Goal: Task Accomplishment & Management: Complete application form

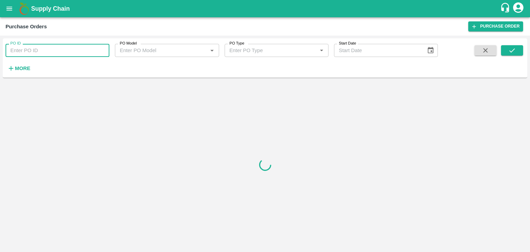
click at [56, 50] on input "PO ID" at bounding box center [58, 50] width 104 height 13
paste input "172114"
type input "172114"
click at [516, 49] on button "submit" at bounding box center [512, 50] width 22 height 10
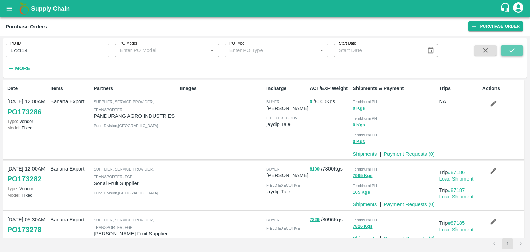
click at [520, 48] on button "submit" at bounding box center [512, 50] width 22 height 10
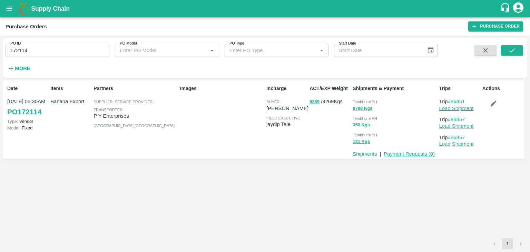
click at [408, 152] on link "Payment Requests ( 0 )" at bounding box center [408, 154] width 51 height 6
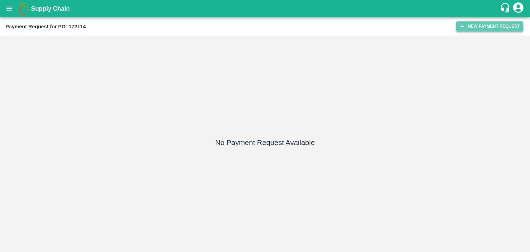
click at [484, 27] on button "New Payment Request" at bounding box center [489, 26] width 67 height 10
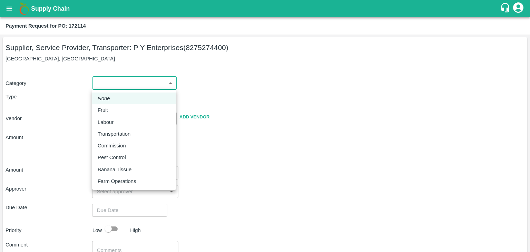
click at [100, 77] on body "Supply Chain Payment Request for PO: 172114 Supplier, Service Provider, Transpo…" at bounding box center [265, 126] width 530 height 252
click at [110, 107] on div "Fruit" at bounding box center [105, 110] width 14 height 8
type input "1"
type input "P Y Enterprises - 8275274400(Supplier, Service Provider, Transporter)"
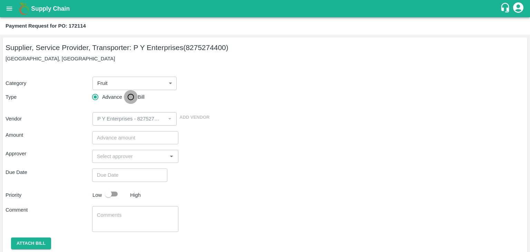
click at [124, 99] on input "Bill" at bounding box center [131, 97] width 14 height 14
radio input "true"
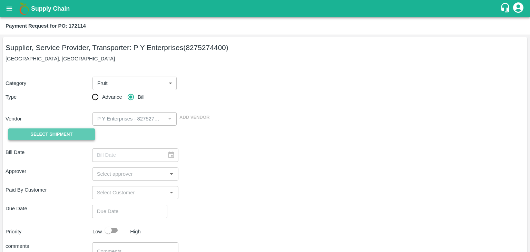
click at [72, 130] on span "Select Shipment" at bounding box center [51, 134] width 42 height 8
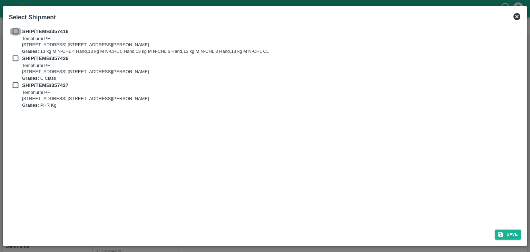
click at [12, 32] on input "checkbox" at bounding box center [15, 32] width 13 height 8
checkbox input "true"
click at [16, 61] on input "checkbox" at bounding box center [15, 58] width 13 height 8
checkbox input "true"
click at [15, 88] on input "checkbox" at bounding box center [15, 85] width 13 height 8
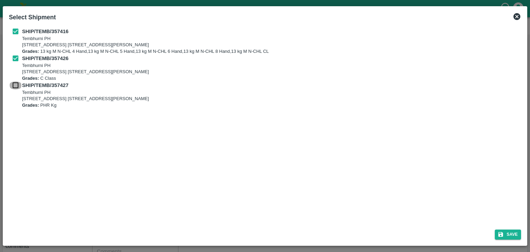
checkbox input "true"
click at [505, 232] on button "Save" at bounding box center [507, 234] width 26 height 10
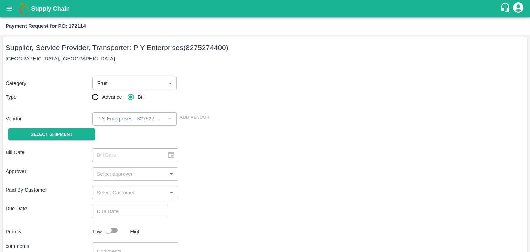
type input "28/08/2025"
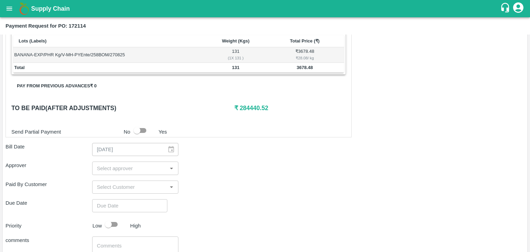
scroll to position [338, 0]
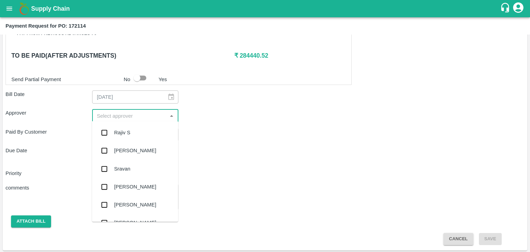
click at [108, 114] on input "input" at bounding box center [129, 115] width 71 height 9
type input "Ajit"
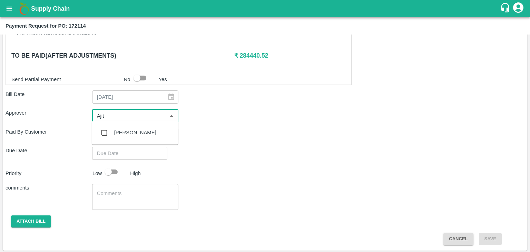
click at [123, 129] on div "[PERSON_NAME]" at bounding box center [135, 133] width 42 height 8
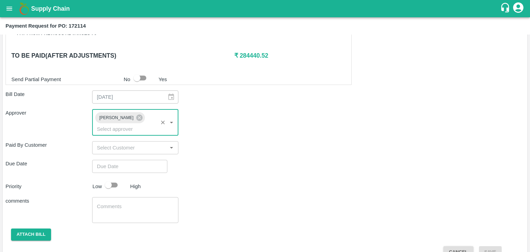
type input "DD/MM/YYYY hh:mm aa"
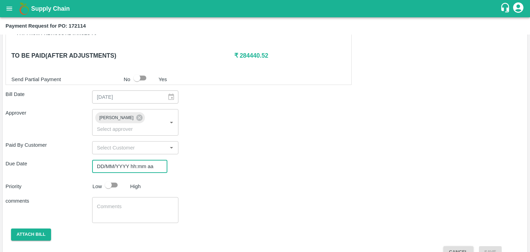
click at [132, 160] on input "DD/MM/YYYY hh:mm aa" at bounding box center [127, 166] width 70 height 13
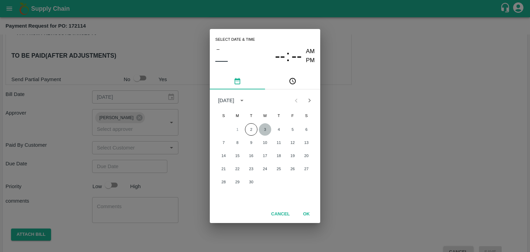
click at [263, 127] on button "3" at bounding box center [265, 129] width 12 height 12
type input "[DATE] 12:00 AM"
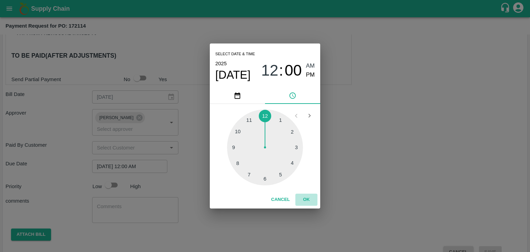
click at [299, 199] on button "OK" at bounding box center [306, 199] width 22 height 12
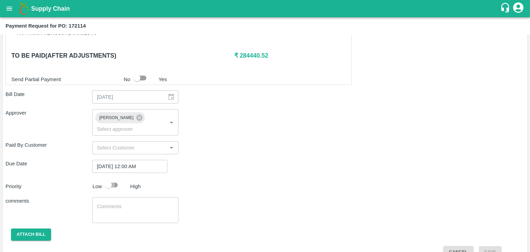
click at [103, 178] on input "checkbox" at bounding box center [108, 184] width 39 height 13
checkbox input "true"
click at [133, 203] on textarea at bounding box center [135, 210] width 77 height 14
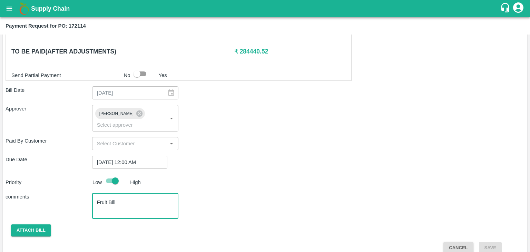
type textarea "Fruit Bill"
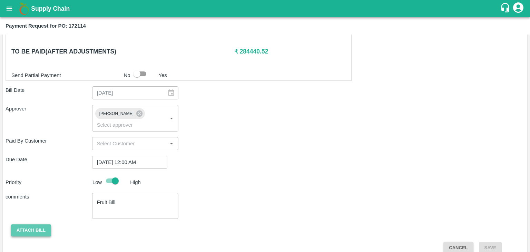
click at [28, 224] on button "Attach bill" at bounding box center [31, 230] width 40 height 12
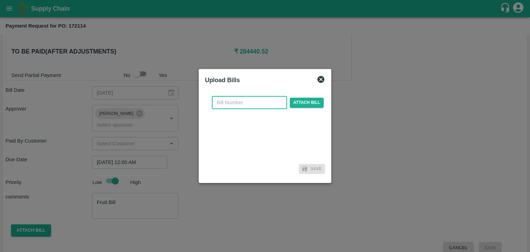
click at [244, 107] on input "text" at bounding box center [249, 102] width 75 height 13
type input "858"
click at [303, 98] on span "Attach bill" at bounding box center [307, 103] width 34 height 10
click at [0, 0] on input "Attach bill" at bounding box center [0, 0] width 0 height 0
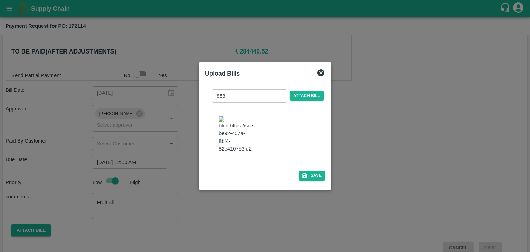
click at [310, 173] on div "858 ​ Attach bill Save" at bounding box center [265, 134] width 120 height 100
click at [313, 177] on button "Save" at bounding box center [312, 175] width 26 height 10
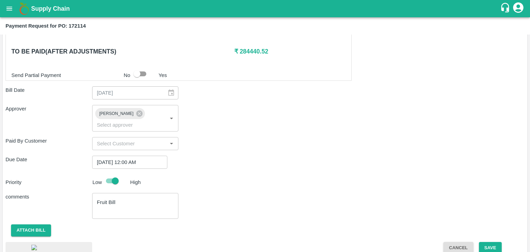
scroll to position [385, 0]
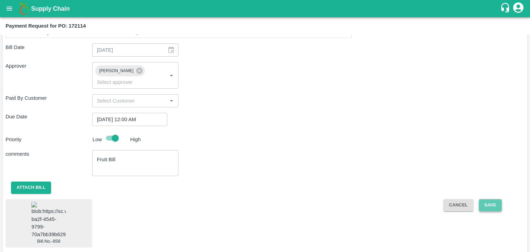
click at [492, 199] on button "Save" at bounding box center [490, 205] width 23 height 12
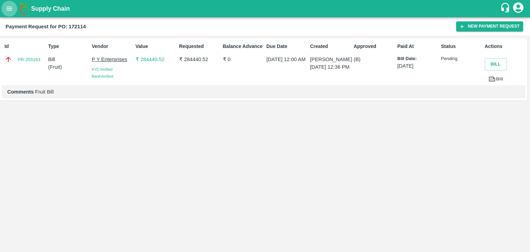
click at [10, 6] on icon "open drawer" at bounding box center [10, 9] width 8 height 8
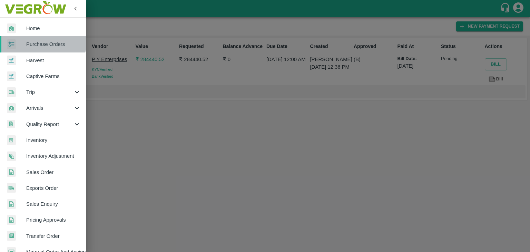
click at [41, 40] on link "Purchase Orders" at bounding box center [43, 44] width 86 height 16
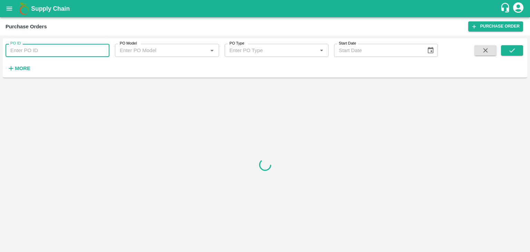
click at [66, 50] on input "PO ID" at bounding box center [58, 50] width 104 height 13
paste input "172764"
type input "172764"
click at [520, 48] on button "submit" at bounding box center [512, 50] width 22 height 10
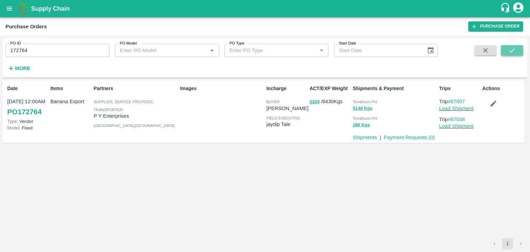
click at [515, 50] on icon "submit" at bounding box center [512, 51] width 8 height 8
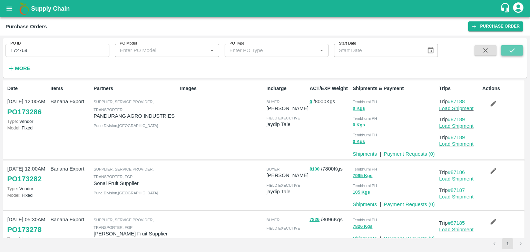
click at [515, 50] on icon "submit" at bounding box center [512, 51] width 8 height 8
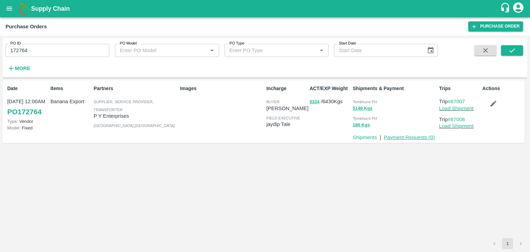
click at [418, 137] on link "Payment Requests ( 0 )" at bounding box center [408, 137] width 51 height 6
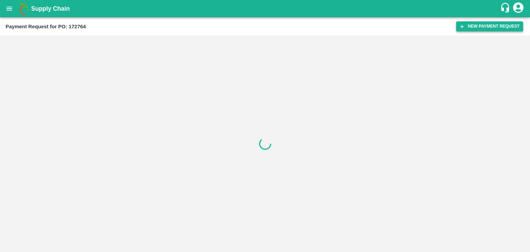
click at [467, 28] on button "New Payment Request" at bounding box center [489, 26] width 67 height 10
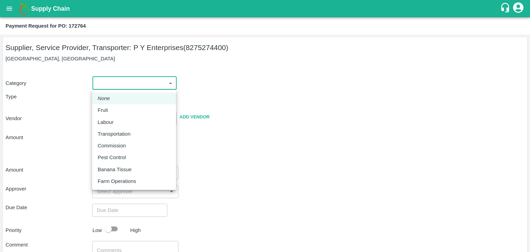
click at [123, 85] on body "Supply Chain Payment Request for PO: 172764 Supplier, Service Provider, Transpo…" at bounding box center [265, 126] width 530 height 252
click at [112, 110] on div "Fruit" at bounding box center [134, 110] width 73 height 8
type input "1"
type input "P Y Enterprises - 8275274400(Supplier, Service Provider, Transporter)"
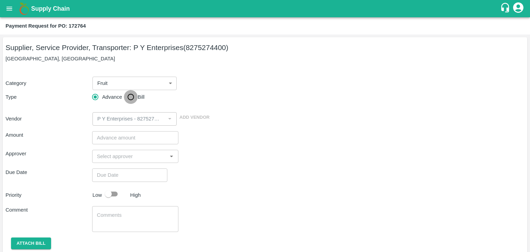
click at [125, 100] on input "Bill" at bounding box center [131, 97] width 14 height 14
radio input "true"
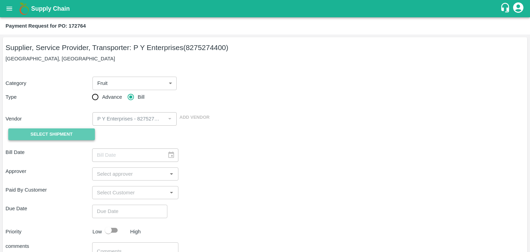
click at [53, 132] on span "Select Shipment" at bounding box center [51, 134] width 42 height 8
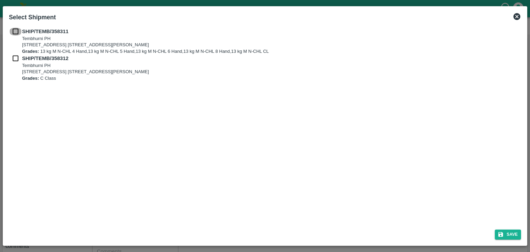
click at [15, 30] on input "checkbox" at bounding box center [15, 32] width 13 height 8
checkbox input "true"
click at [15, 59] on input "checkbox" at bounding box center [15, 58] width 13 height 8
checkbox input "true"
click at [499, 231] on icon "submit" at bounding box center [500, 234] width 6 height 6
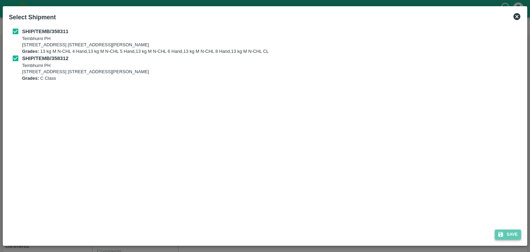
type input "[DATE]"
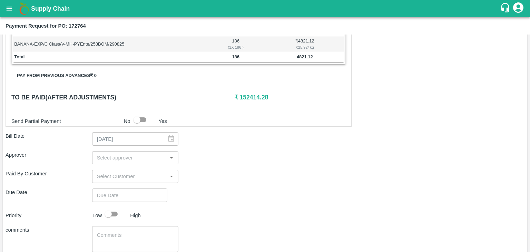
scroll to position [254, 0]
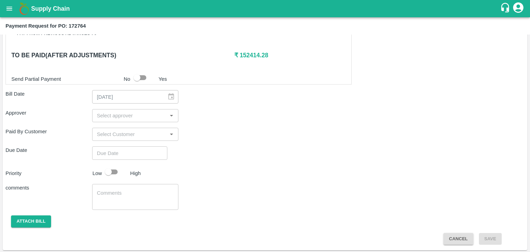
click at [125, 115] on input "input" at bounding box center [129, 115] width 71 height 9
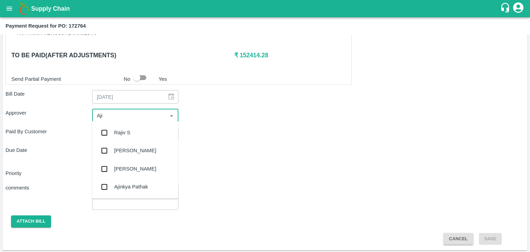
type input "Ajit"
click at [128, 133] on div "[PERSON_NAME]" at bounding box center [135, 133] width 42 height 8
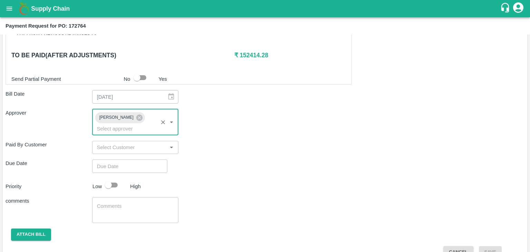
type input "DD/MM/YYYY hh:mm aa"
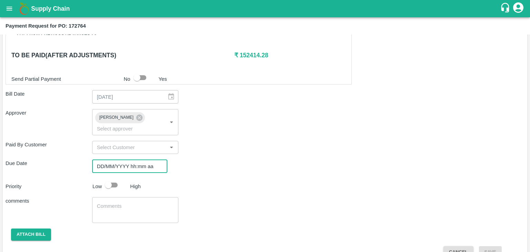
click at [141, 162] on input "DD/MM/YYYY hh:mm aa" at bounding box center [127, 165] width 70 height 13
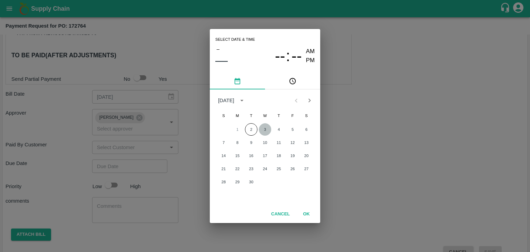
click at [266, 130] on button "3" at bounding box center [265, 129] width 12 height 12
type input "[DATE] 12:00 AM"
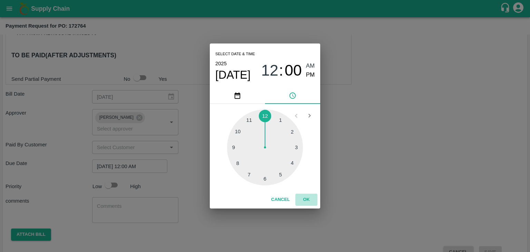
click at [308, 199] on button "OK" at bounding box center [306, 199] width 22 height 12
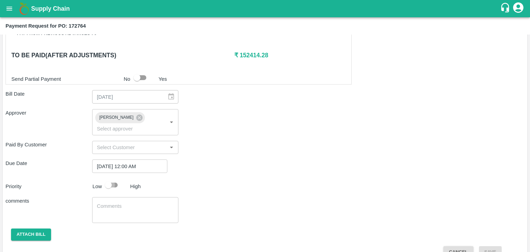
click at [110, 178] on input "checkbox" at bounding box center [108, 184] width 39 height 13
checkbox input "true"
click at [139, 202] on textarea at bounding box center [135, 209] width 77 height 14
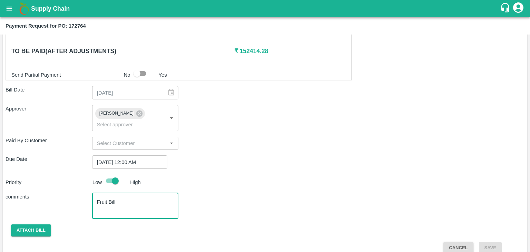
type textarea "Fruit Bill"
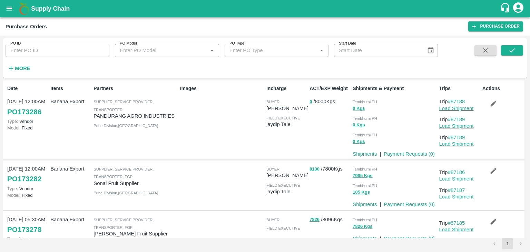
click at [510, 53] on icon "submit" at bounding box center [512, 51] width 8 height 8
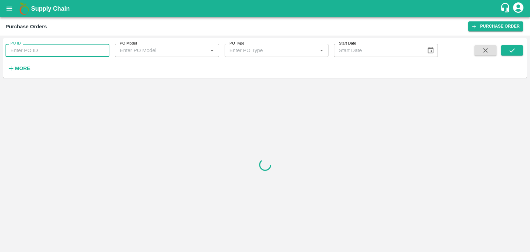
click at [80, 54] on input "PO ID" at bounding box center [58, 50] width 104 height 13
paste input "172764"
type input "172764"
click at [506, 54] on button "submit" at bounding box center [512, 50] width 22 height 10
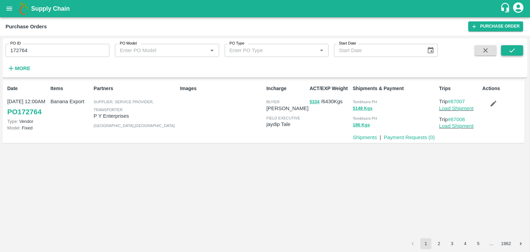
click at [506, 54] on button "submit" at bounding box center [512, 50] width 22 height 10
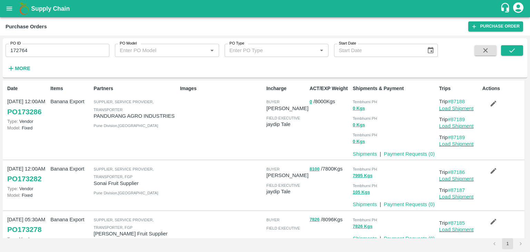
click at [490, 102] on icon "button" at bounding box center [493, 104] width 8 height 8
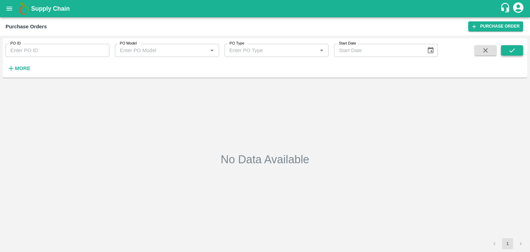
click at [514, 50] on icon "submit" at bounding box center [512, 51] width 8 height 8
type input "172764"
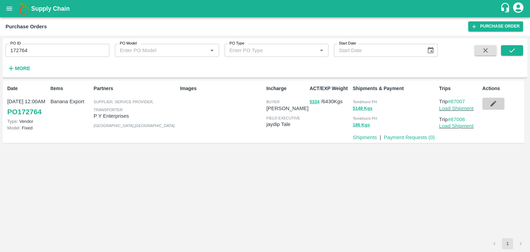
click at [492, 103] on icon "button" at bounding box center [493, 104] width 8 height 8
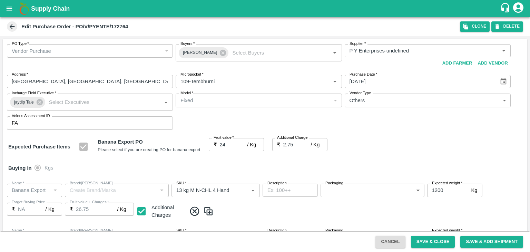
type input "P Y Enterprises-undefined"
type input "109-Tembhurni"
type input "Banana Export"
type input "13 kg M N-CHL 4 Hand"
type input "NA"
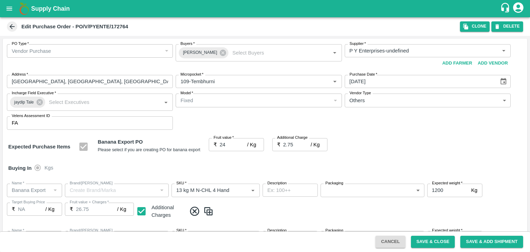
type input "Banana Export"
type input "13 kg M N-CHL 5 Hand"
type input "NA"
type input "Banana Export"
type input "13 kg M N-CHL 6 Hand"
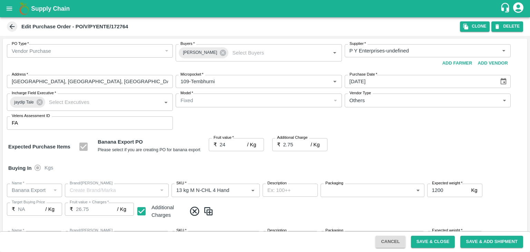
type input "NA"
type input "Banana Export"
type input "13 kg M N-CHL 8 Hand"
type input "NA"
type input "Banana Export"
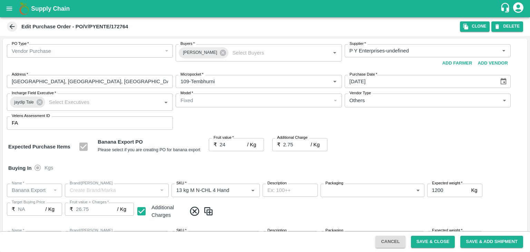
type input "13 kg M N-CHL CL"
type input "NA"
type input "Banana Export"
type input "PHR Kg"
type input "NA"
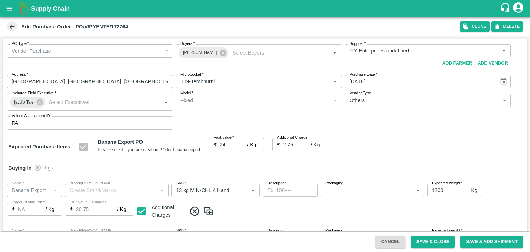
type input "Banana Export"
type input "C Class"
type input "NA"
click at [230, 141] on input "24" at bounding box center [234, 144] width 28 height 13
type input "2"
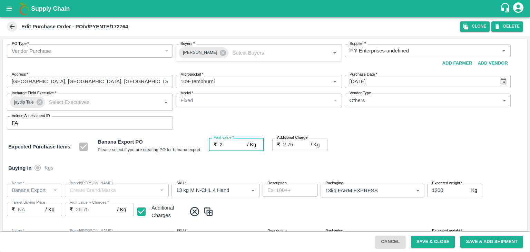
type input "4.75"
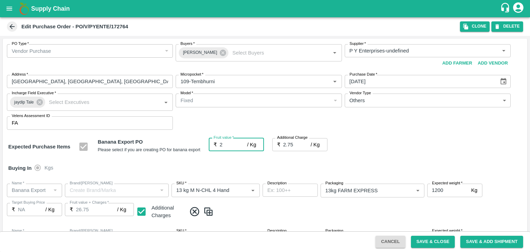
type input "2"
type input "23"
type input "25.75"
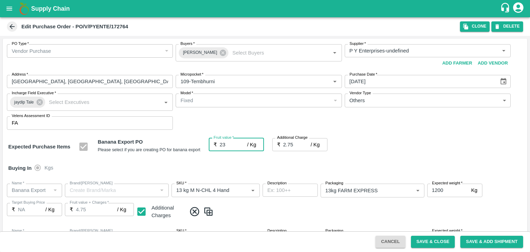
type input "25.75"
type input "23"
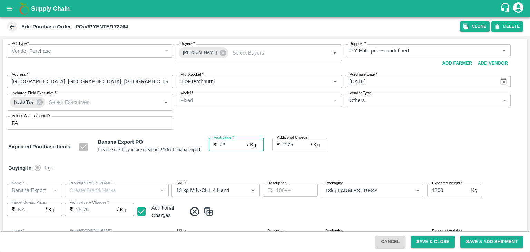
type input "23.5"
type input "26.25"
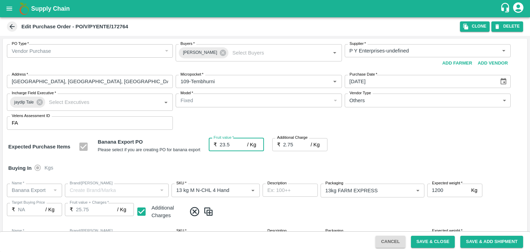
type input "26.25"
type input "23.5"
click at [248, 170] on div "Buying In Kgs" at bounding box center [265, 168] width 524 height 20
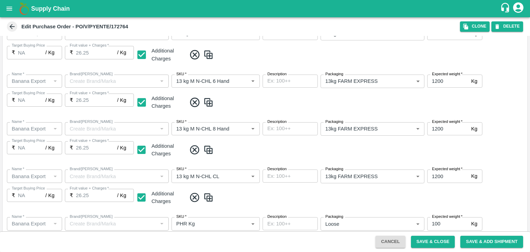
scroll to position [365, 0]
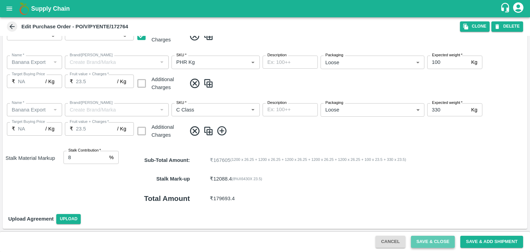
click at [429, 241] on button "Save & Close" at bounding box center [433, 241] width 44 height 12
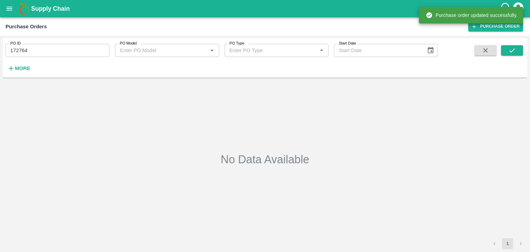
type input "172764"
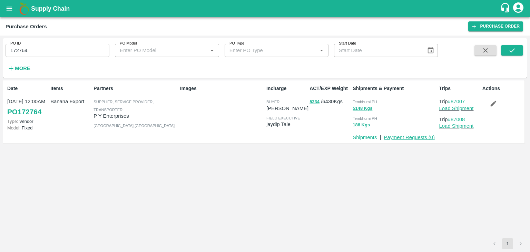
click at [399, 137] on link "Payment Requests ( 0 )" at bounding box center [408, 137] width 51 height 6
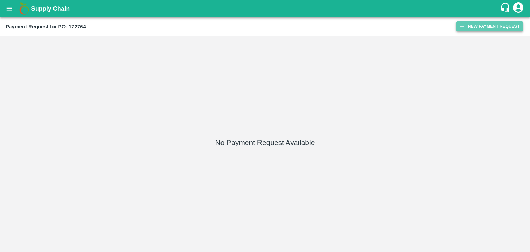
click at [472, 28] on button "New Payment Request" at bounding box center [489, 26] width 67 height 10
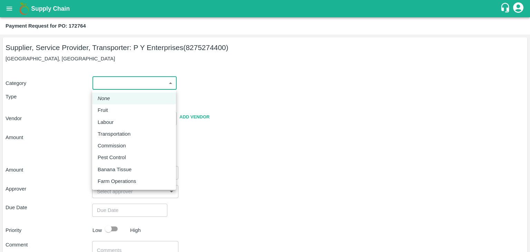
click at [98, 85] on body "Supply Chain Payment Request for PO: 172764 Supplier, Service Provider, Transpo…" at bounding box center [265, 126] width 530 height 252
click at [122, 111] on div "Fruit" at bounding box center [134, 110] width 73 height 8
type input "1"
type input "P Y Enterprises - 8275274400(Supplier, Service Provider, Transporter)"
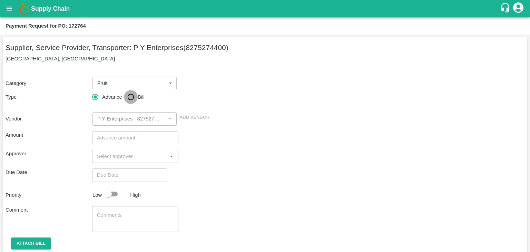
click at [137, 95] on input "Bill" at bounding box center [131, 97] width 14 height 14
radio input "true"
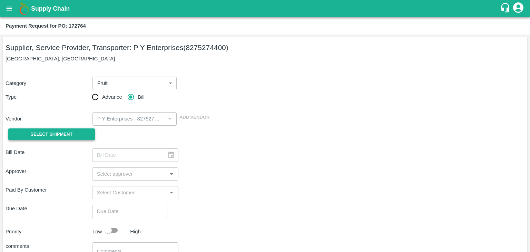
click at [64, 136] on span "Select Shipment" at bounding box center [51, 134] width 42 height 8
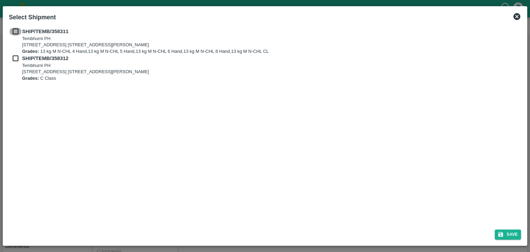
click at [14, 32] on input "checkbox" at bounding box center [15, 32] width 13 height 8
checkbox input "true"
click at [13, 58] on input "checkbox" at bounding box center [15, 58] width 13 height 8
checkbox input "true"
click at [509, 232] on button "Save" at bounding box center [507, 234] width 26 height 10
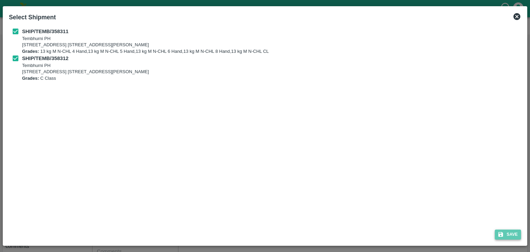
type input "29/08/2025"
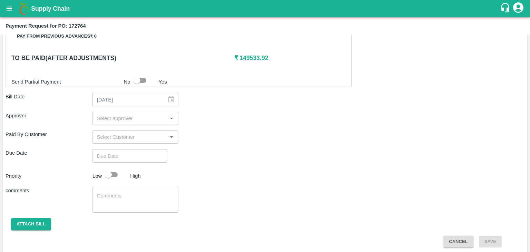
scroll to position [254, 0]
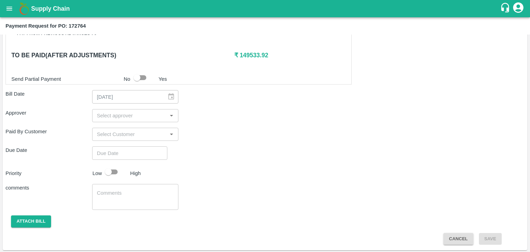
click at [131, 120] on div "​" at bounding box center [135, 115] width 87 height 13
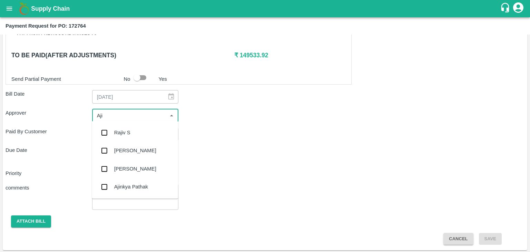
type input "Ajit"
click at [129, 129] on div "[PERSON_NAME]" at bounding box center [135, 133] width 42 height 8
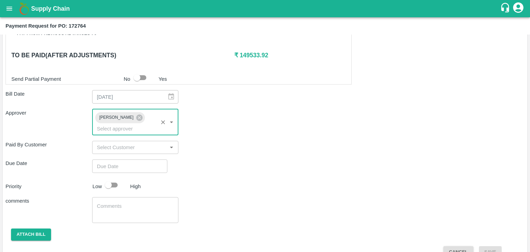
type input "DD/MM/YYYY hh:mm aa"
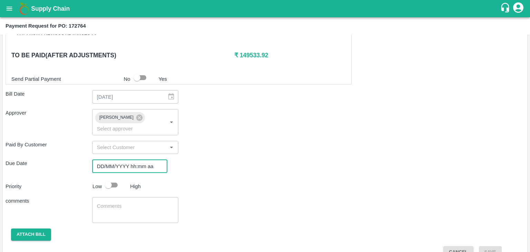
click at [142, 159] on input "DD/MM/YYYY hh:mm aa" at bounding box center [127, 165] width 70 height 13
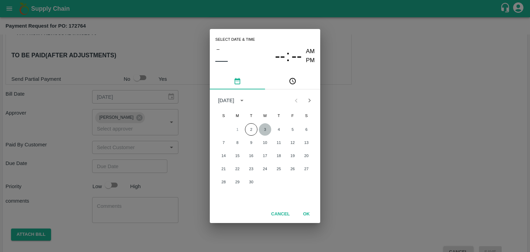
click at [263, 127] on button "3" at bounding box center [265, 129] width 12 height 12
type input "[DATE] 12:00 AM"
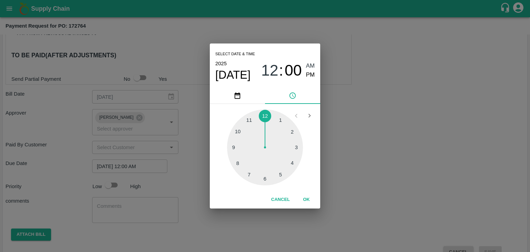
click at [306, 205] on div "Cancel OK" at bounding box center [265, 200] width 110 height 18
click at [306, 201] on button "OK" at bounding box center [306, 199] width 22 height 12
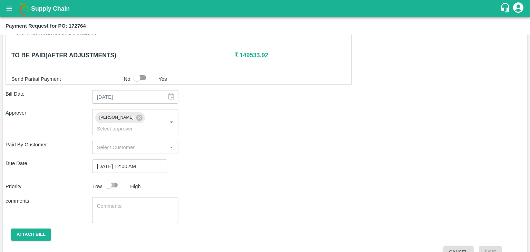
click at [115, 178] on input "checkbox" at bounding box center [108, 184] width 39 height 13
checkbox input "true"
click at [132, 202] on textarea at bounding box center [135, 209] width 77 height 14
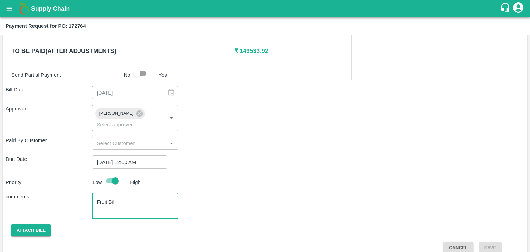
type textarea "Fruit Bill"
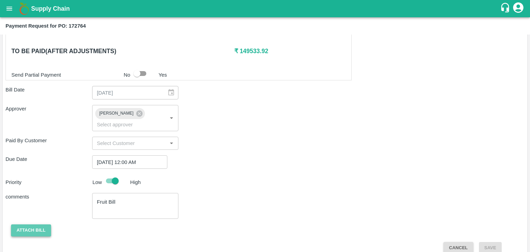
click at [29, 224] on button "Attach bill" at bounding box center [31, 230] width 40 height 12
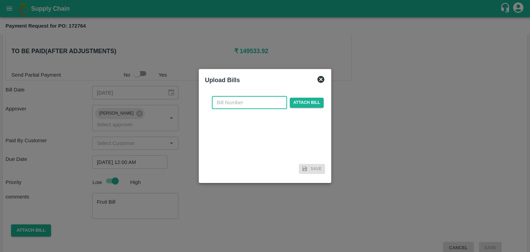
click at [263, 102] on input "text" at bounding box center [249, 102] width 75 height 13
type input "860"
click at [306, 105] on span "Attach bill" at bounding box center [307, 103] width 34 height 10
click at [0, 0] on input "Attach bill" at bounding box center [0, 0] width 0 height 0
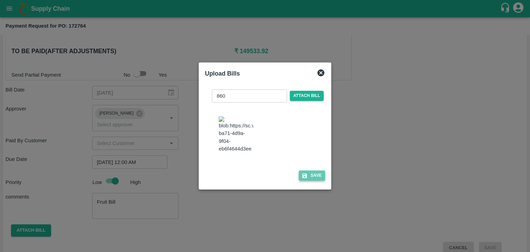
click at [315, 177] on button "Save" at bounding box center [312, 175] width 26 height 10
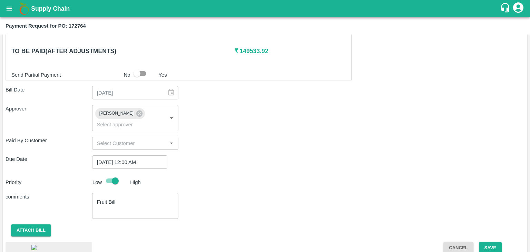
scroll to position [301, 0]
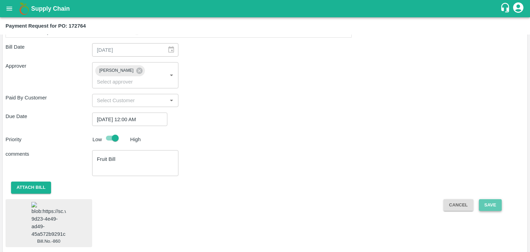
click at [490, 199] on button "Save" at bounding box center [490, 205] width 23 height 12
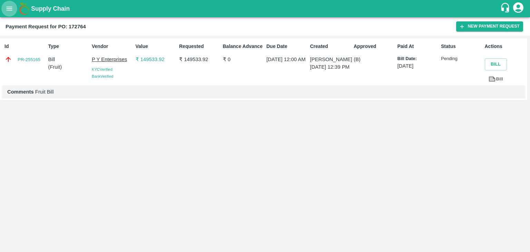
click at [6, 8] on icon "open drawer" at bounding box center [10, 9] width 8 height 8
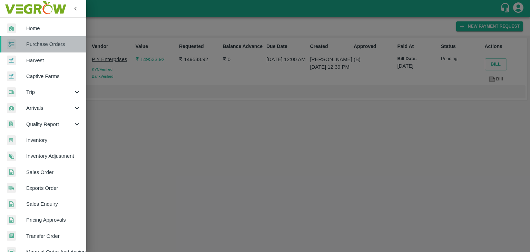
click at [48, 43] on span "Purchase Orders" at bounding box center [53, 44] width 54 height 8
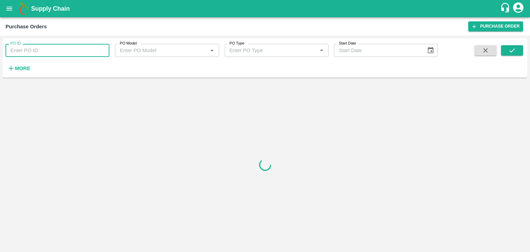
click at [74, 47] on input "PO ID" at bounding box center [58, 50] width 104 height 13
paste input "172927"
type input "172927"
click at [508, 48] on icon "submit" at bounding box center [512, 51] width 8 height 8
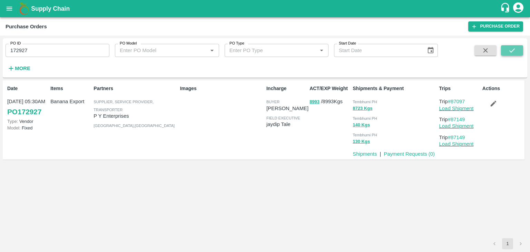
click at [508, 48] on icon "submit" at bounding box center [512, 51] width 8 height 8
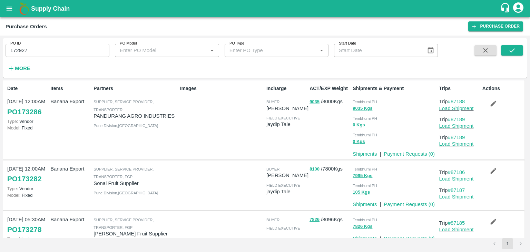
click at [507, 43] on div "PO ID 172927 PO ID PO Model PO Model   * PO Type PO Type   * Start Date Start D…" at bounding box center [265, 58] width 524 height 34
click at [511, 48] on icon "submit" at bounding box center [512, 51] width 8 height 8
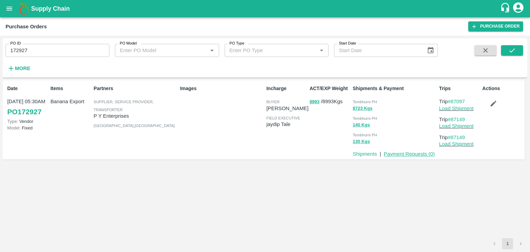
click at [411, 151] on link "Payment Requests ( 0 )" at bounding box center [408, 154] width 51 height 6
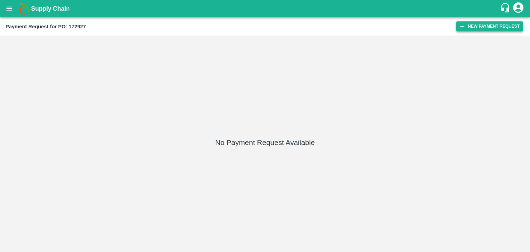
click at [479, 30] on button "New Payment Request" at bounding box center [489, 26] width 67 height 10
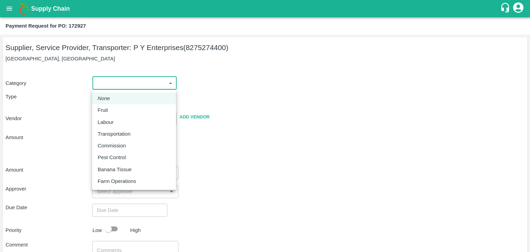
click at [108, 89] on body "Supply Chain Payment Request for PO: 172927 Supplier, Service Provider, Transpo…" at bounding box center [265, 126] width 530 height 252
click at [116, 110] on div "Fruit" at bounding box center [134, 110] width 73 height 8
type input "1"
type input "P Y Enterprises - 8275274400(Supplier, Service Provider, Transporter)"
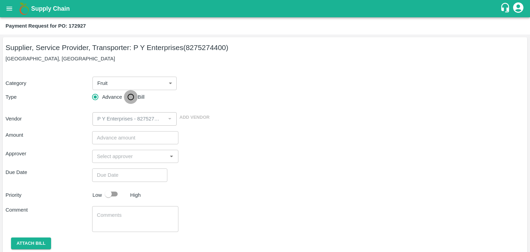
click at [127, 99] on input "Bill" at bounding box center [131, 97] width 14 height 14
radio input "true"
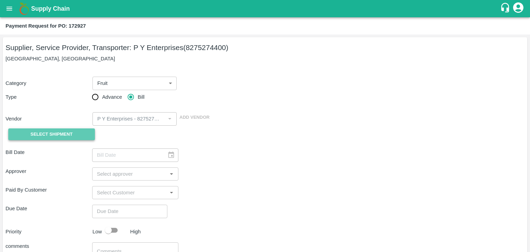
click at [60, 134] on span "Select Shipment" at bounding box center [51, 134] width 42 height 8
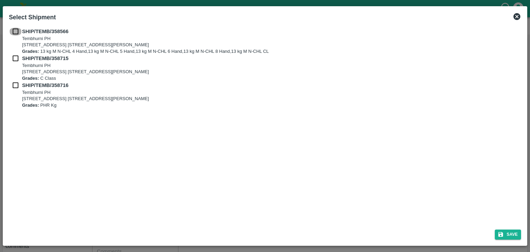
click at [17, 29] on input "checkbox" at bounding box center [15, 32] width 13 height 8
checkbox input "true"
click at [14, 57] on input "checkbox" at bounding box center [15, 58] width 13 height 8
checkbox input "true"
click at [13, 86] on input "checkbox" at bounding box center [15, 85] width 13 height 8
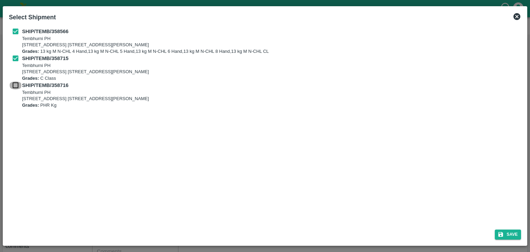
checkbox input "true"
click at [505, 232] on button "Save" at bounding box center [507, 234] width 26 height 10
type input "01/09/2025"
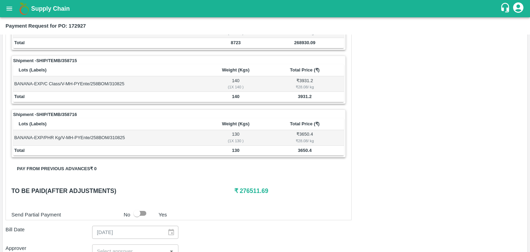
scroll to position [338, 0]
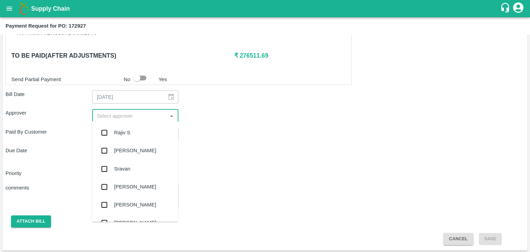
click at [114, 115] on input "input" at bounding box center [129, 115] width 71 height 9
type input "Ajit"
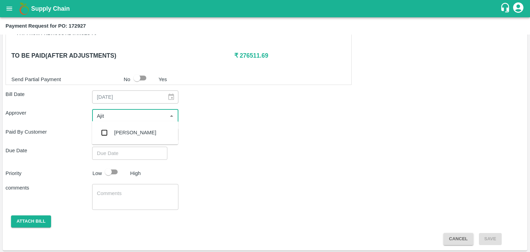
click at [130, 132] on div "[PERSON_NAME]" at bounding box center [135, 133] width 42 height 8
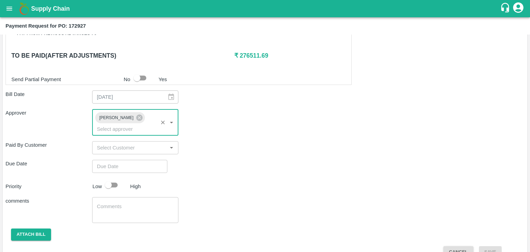
type input "DD/MM/YYYY hh:mm aa"
click at [142, 160] on input "DD/MM/YYYY hh:mm aa" at bounding box center [127, 166] width 70 height 13
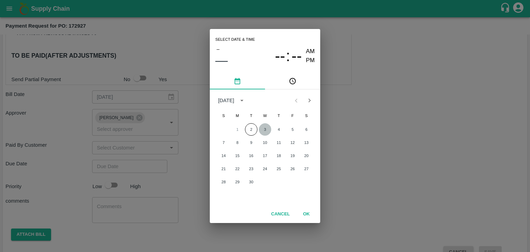
click at [265, 124] on button "3" at bounding box center [265, 129] width 12 height 12
type input "[DATE] 12:00 AM"
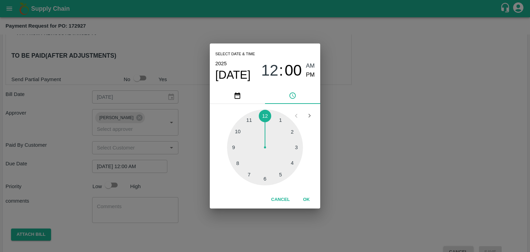
click at [319, 207] on div "Cancel OK" at bounding box center [265, 200] width 110 height 18
click at [310, 200] on button "OK" at bounding box center [306, 199] width 22 height 12
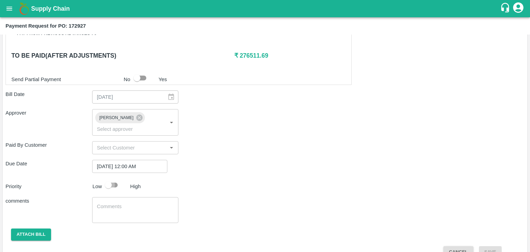
click at [120, 178] on input "checkbox" at bounding box center [108, 184] width 39 height 13
checkbox input "true"
click at [129, 203] on textarea at bounding box center [135, 210] width 77 height 14
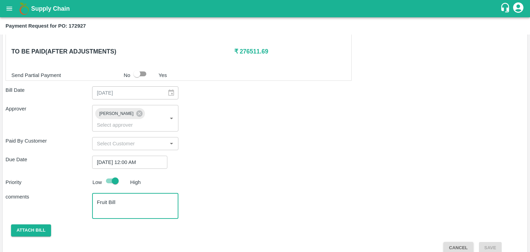
type textarea "Fruit Bill"
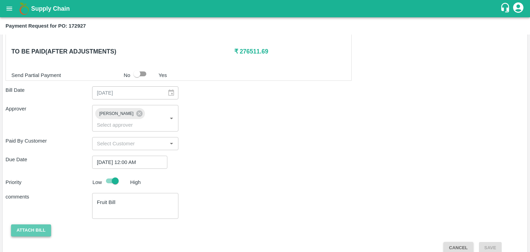
click at [32, 224] on button "Attach bill" at bounding box center [31, 230] width 40 height 12
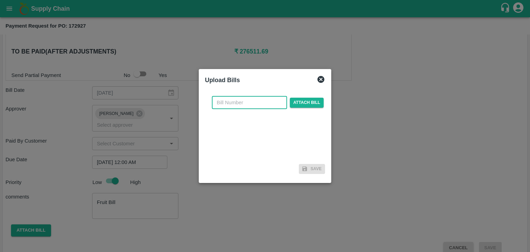
click at [260, 97] on input "text" at bounding box center [249, 102] width 75 height 13
type input "862"
click at [306, 99] on span "Attach bill" at bounding box center [307, 103] width 34 height 10
click at [0, 0] on input "Attach bill" at bounding box center [0, 0] width 0 height 0
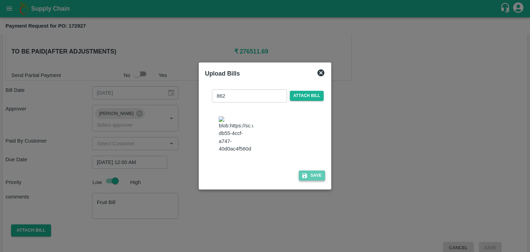
click at [315, 176] on button "Save" at bounding box center [312, 175] width 26 height 10
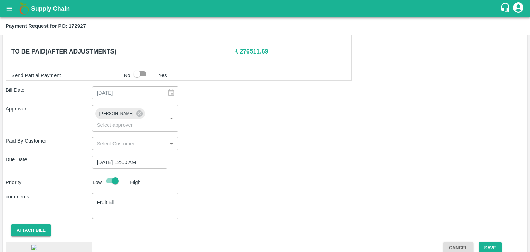
scroll to position [383, 0]
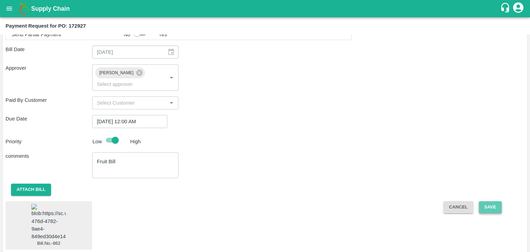
click at [495, 201] on button "Save" at bounding box center [490, 207] width 23 height 12
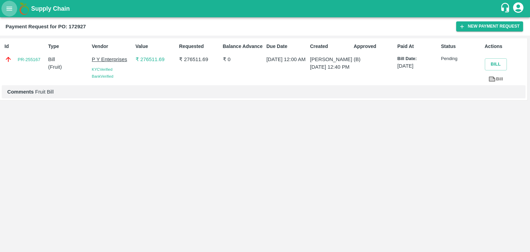
click at [6, 7] on icon "open drawer" at bounding box center [10, 9] width 8 height 8
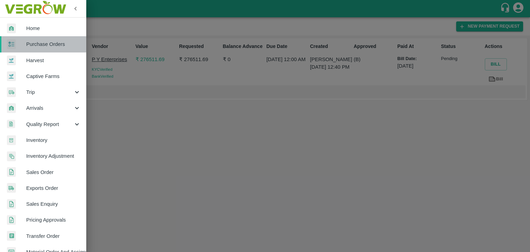
click at [46, 41] on span "Purchase Orders" at bounding box center [53, 44] width 54 height 8
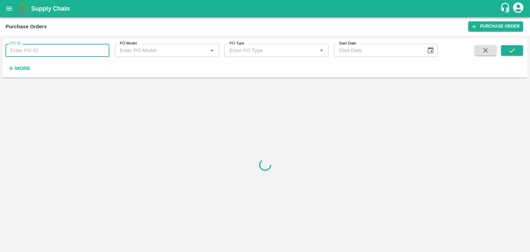
click at [58, 46] on input "PO ID" at bounding box center [58, 50] width 104 height 13
paste input "172093"
click at [513, 53] on icon "submit" at bounding box center [512, 51] width 8 height 8
click at [522, 49] on button "submit" at bounding box center [512, 50] width 22 height 10
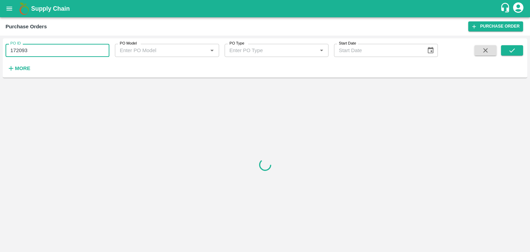
click at [53, 47] on input "172093" at bounding box center [58, 50] width 104 height 13
type input "172093"
click at [514, 49] on icon "submit" at bounding box center [512, 51] width 8 height 8
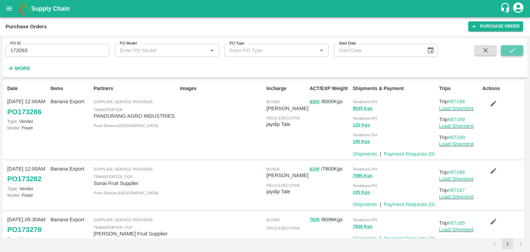
click at [516, 50] on button "submit" at bounding box center [512, 50] width 22 height 10
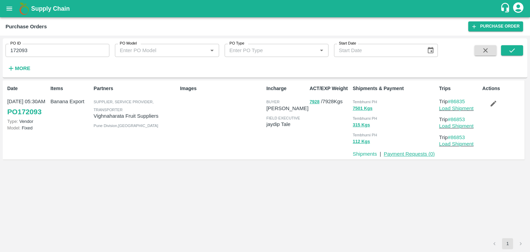
click at [407, 153] on link "Payment Requests ( 0 )" at bounding box center [408, 154] width 51 height 6
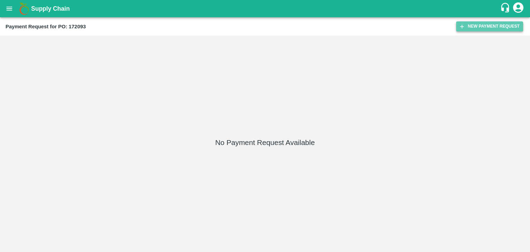
click at [469, 27] on button "New Payment Request" at bounding box center [489, 26] width 67 height 10
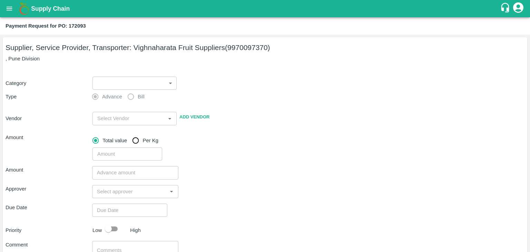
click at [93, 78] on body "Supply Chain Payment Request for PO: 172093 Supplier, Service Provider, Transpo…" at bounding box center [265, 126] width 530 height 252
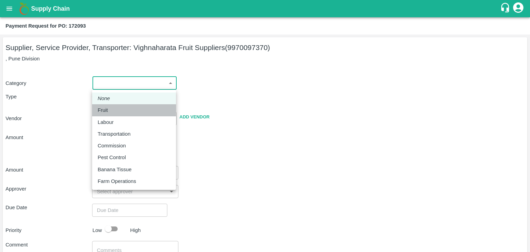
click at [110, 108] on div "Fruit" at bounding box center [105, 110] width 14 height 8
type input "1"
type input "Vighnaharata Fruit Suppliers - 9970097370(Supplier, Service Provider, Transport…"
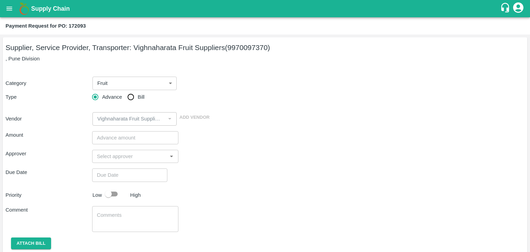
click at [122, 101] on div "Advance Bill" at bounding box center [135, 97] width 87 height 14
click at [131, 96] on input "Bill" at bounding box center [131, 97] width 14 height 14
radio input "true"
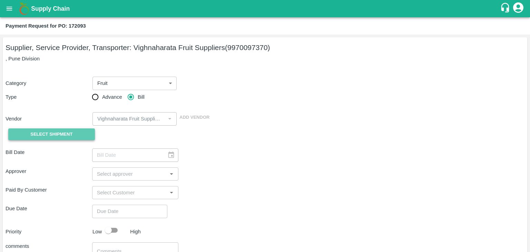
click at [38, 136] on span "Select Shipment" at bounding box center [51, 134] width 42 height 8
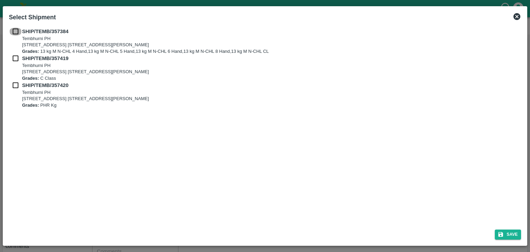
click at [15, 32] on input "checkbox" at bounding box center [15, 32] width 13 height 8
checkbox input "true"
click at [16, 56] on input "checkbox" at bounding box center [15, 58] width 13 height 8
checkbox input "true"
click at [16, 90] on div "SHIP/TEMB/357420 [STREET_ADDRESS] [STREET_ADDRESS][PERSON_NAME] Grades: PHR Kg" at bounding box center [265, 94] width 512 height 27
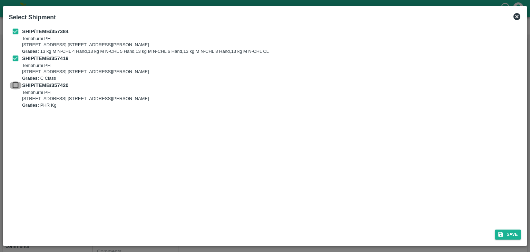
click at [16, 86] on input "checkbox" at bounding box center [15, 85] width 13 height 8
checkbox input "true"
click at [504, 230] on button "Save" at bounding box center [507, 234] width 26 height 10
type input "[DATE]"
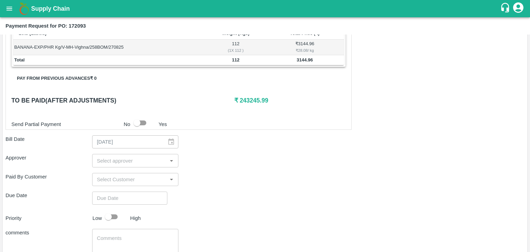
scroll to position [338, 0]
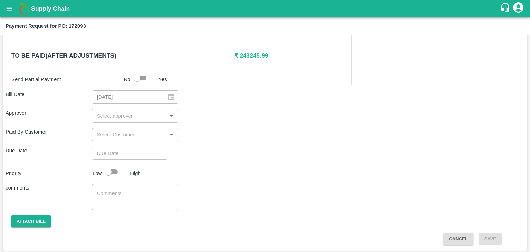
click at [118, 109] on div "​" at bounding box center [135, 115] width 87 height 13
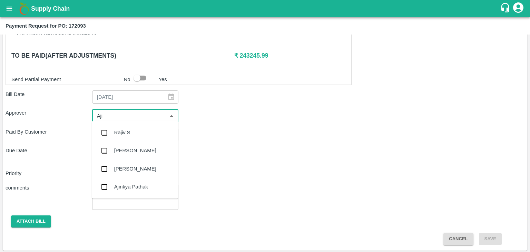
type input "Ajit"
click at [131, 130] on div "[PERSON_NAME]" at bounding box center [135, 133] width 42 height 8
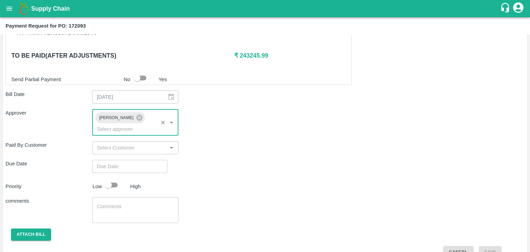
type input "DD/MM/YYYY hh:mm aa"
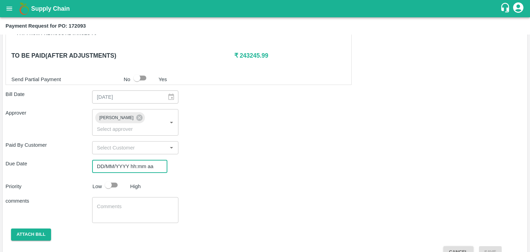
drag, startPoint x: 148, startPoint y: 161, endPoint x: 159, endPoint y: 156, distance: 11.6
click at [159, 160] on div "DD/MM/YYYY hh:mm aa ​" at bounding box center [129, 166] width 75 height 13
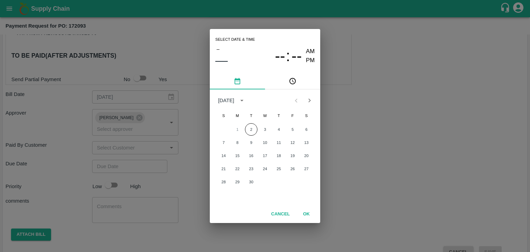
click at [159, 156] on div "Select date & time – –– -- : -- AM PM [DATE] S M T W T F S 1 2 3 4 5 6 7 8 9 10…" at bounding box center [265, 126] width 530 height 252
type input "DD/MM/YYYY hh:mm aa"
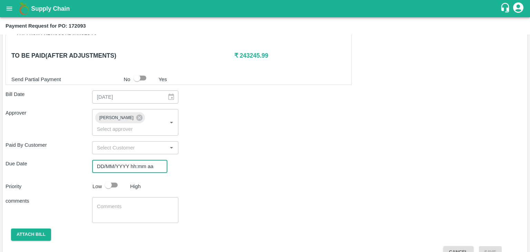
click at [134, 160] on input "DD/MM/YYYY hh:mm aa" at bounding box center [127, 166] width 70 height 13
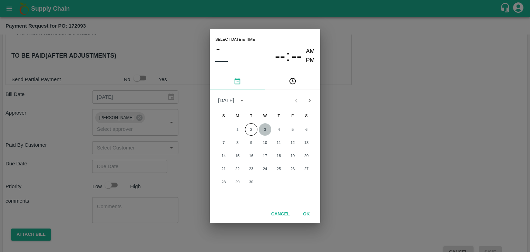
click at [265, 123] on button "3" at bounding box center [265, 129] width 12 height 12
type input "[DATE] 12:00 AM"
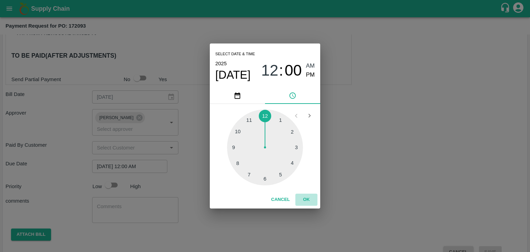
click at [306, 195] on button "OK" at bounding box center [306, 199] width 22 height 12
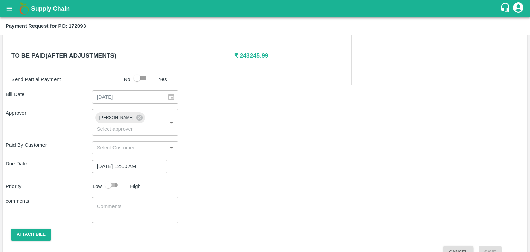
click at [111, 178] on input "checkbox" at bounding box center [108, 184] width 39 height 13
checkbox input "true"
click at [128, 203] on textarea at bounding box center [135, 210] width 77 height 14
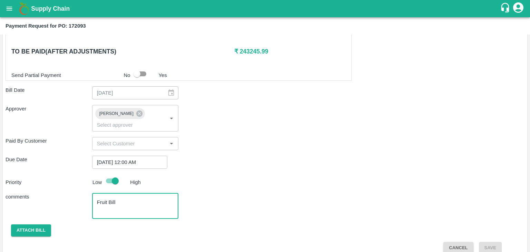
type textarea "Fruit Bill"
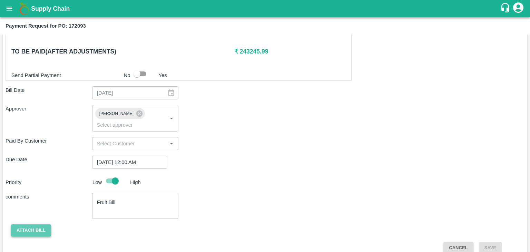
click at [32, 224] on button "Attach bill" at bounding box center [31, 230] width 40 height 12
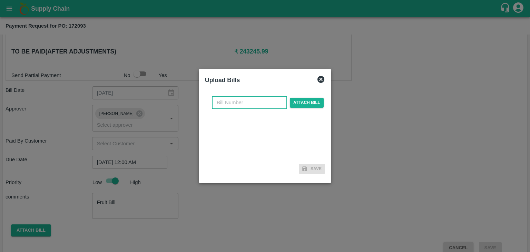
click at [263, 100] on input "text" at bounding box center [249, 102] width 75 height 13
type input "917"
click at [305, 109] on div "917 ​ Attach bill" at bounding box center [267, 102] width 114 height 13
click at [310, 105] on span "Attach bill" at bounding box center [307, 103] width 34 height 10
click at [0, 0] on input "Attach bill" at bounding box center [0, 0] width 0 height 0
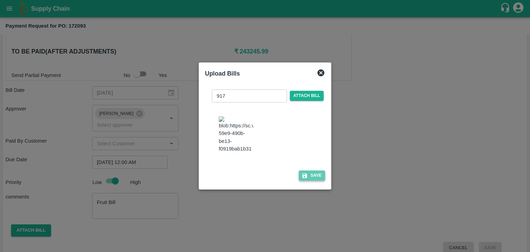
click at [319, 180] on button "Save" at bounding box center [312, 175] width 26 height 10
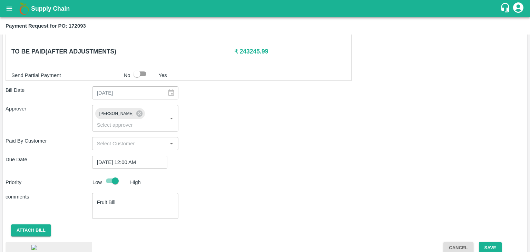
scroll to position [386, 0]
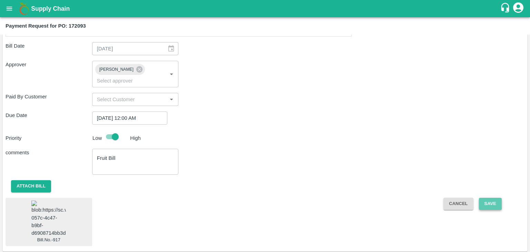
click at [498, 198] on button "Save" at bounding box center [490, 204] width 23 height 12
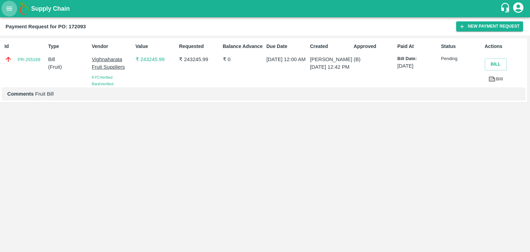
click at [2, 4] on button "open drawer" at bounding box center [9, 9] width 16 height 16
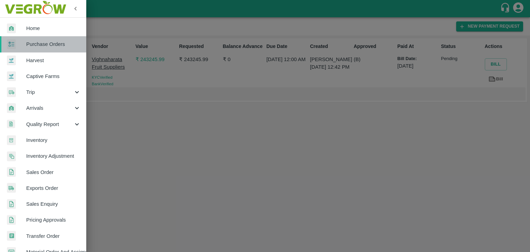
click at [60, 41] on span "Purchase Orders" at bounding box center [53, 44] width 54 height 8
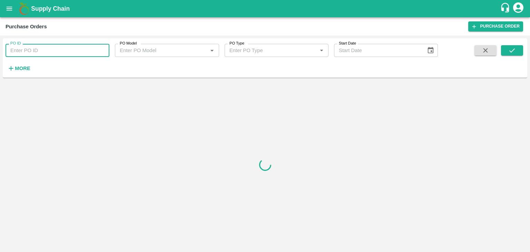
click at [81, 51] on input "PO ID" at bounding box center [58, 50] width 104 height 13
paste input "172507"
type input "172507"
click at [510, 49] on icon "submit" at bounding box center [512, 51] width 8 height 8
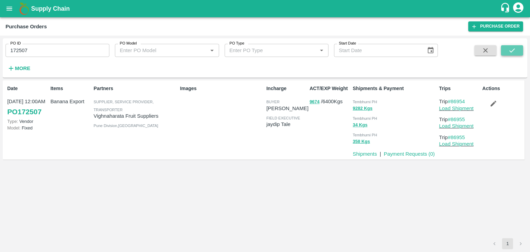
click at [510, 49] on icon "submit" at bounding box center [512, 51] width 8 height 8
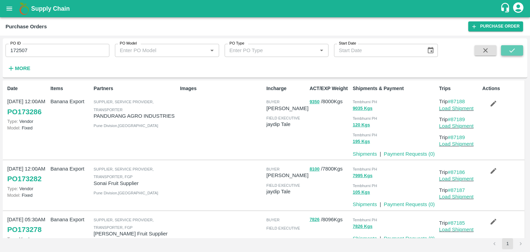
click at [518, 48] on button "submit" at bounding box center [512, 50] width 22 height 10
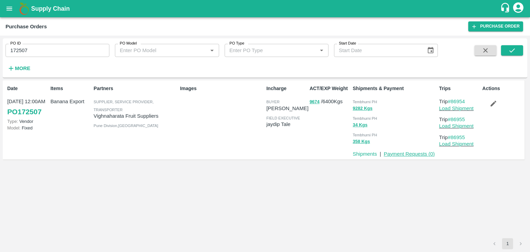
click at [422, 151] on link "Payment Requests ( 0 )" at bounding box center [408, 154] width 51 height 6
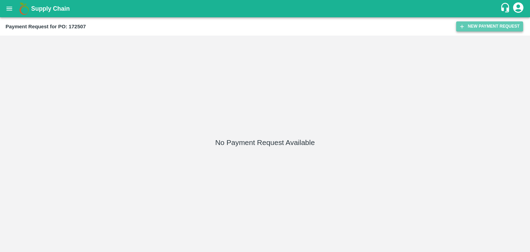
click at [492, 24] on button "New Payment Request" at bounding box center [489, 26] width 67 height 10
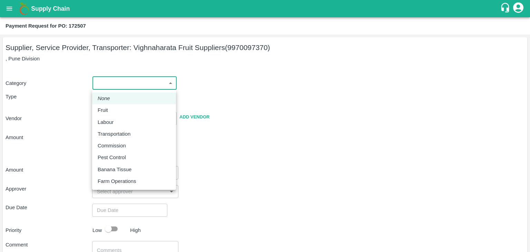
drag, startPoint x: 110, startPoint y: 82, endPoint x: 112, endPoint y: 105, distance: 23.5
click at [112, 105] on body "Supply Chain Payment Request for PO: 172507 Supplier, Service Provider, Transpo…" at bounding box center [265, 126] width 530 height 252
click at [112, 105] on li "Fruit" at bounding box center [134, 110] width 84 height 12
type input "1"
type input "Vighnaharata Fruit Suppliers - 9970097370(Supplier, Service Provider, Transport…"
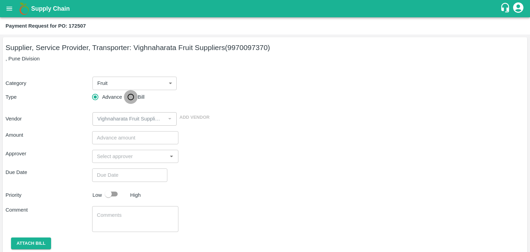
click at [130, 91] on input "Bill" at bounding box center [131, 97] width 14 height 14
radio input "true"
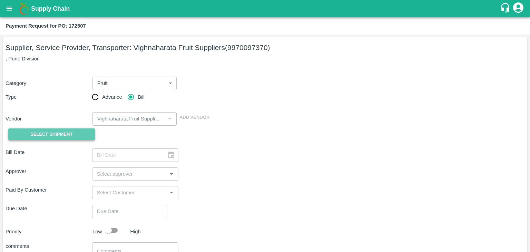
click at [50, 139] on button "Select Shipment" at bounding box center [51, 134] width 87 height 12
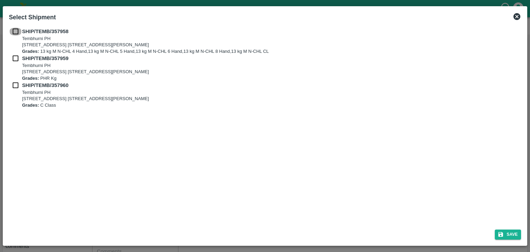
click at [16, 31] on input "checkbox" at bounding box center [15, 32] width 13 height 8
checkbox input "true"
click at [13, 57] on input "checkbox" at bounding box center [15, 58] width 13 height 8
checkbox input "true"
click at [13, 86] on input "checkbox" at bounding box center [15, 85] width 13 height 8
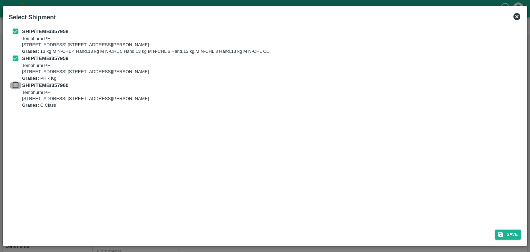
checkbox input "true"
click at [517, 232] on button "Save" at bounding box center [507, 234] width 26 height 10
type input "[DATE]"
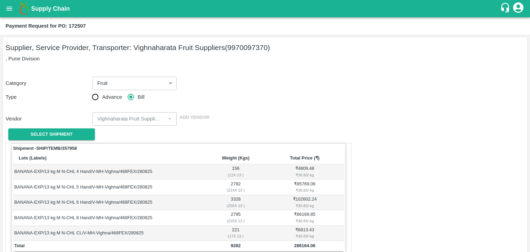
scroll to position [338, 0]
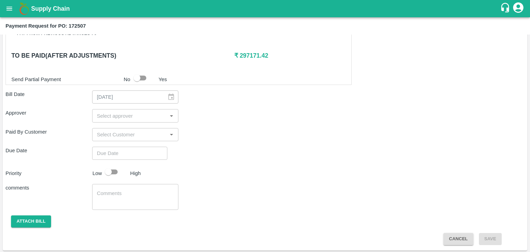
click at [127, 111] on input "input" at bounding box center [129, 115] width 71 height 9
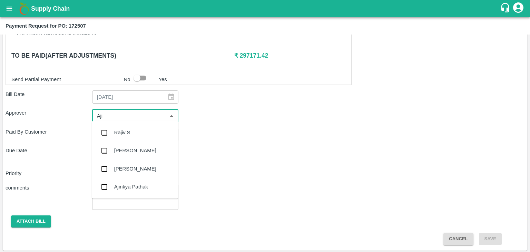
type input "Ajit"
click at [128, 123] on div "[PERSON_NAME]" at bounding box center [135, 132] width 86 height 18
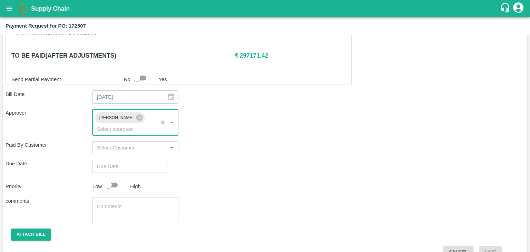
type input "DD/MM/YYYY hh:mm aa"
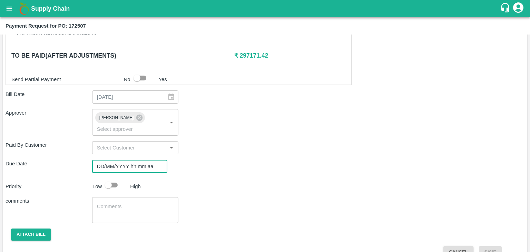
click at [137, 160] on input "DD/MM/YYYY hh:mm aa" at bounding box center [127, 166] width 70 height 13
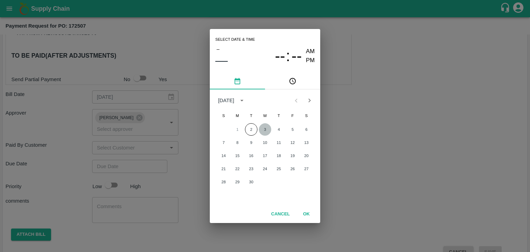
click at [263, 128] on button "3" at bounding box center [265, 129] width 12 height 12
type input "03/09/2025 12:00 AM"
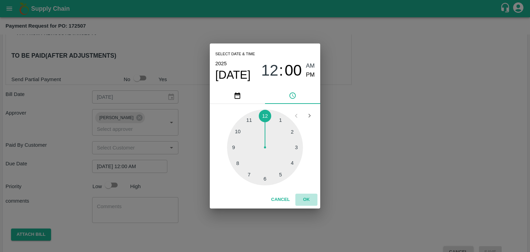
click at [306, 202] on button "OK" at bounding box center [306, 199] width 22 height 12
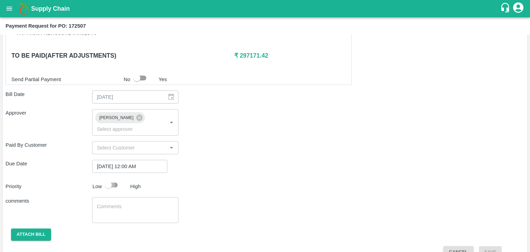
click at [112, 178] on input "checkbox" at bounding box center [108, 184] width 39 height 13
checkbox input "true"
click at [126, 203] on textarea at bounding box center [135, 210] width 77 height 14
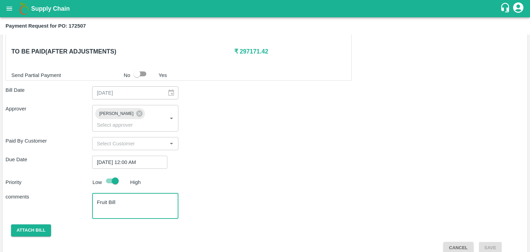
type textarea "Fruit Bill"
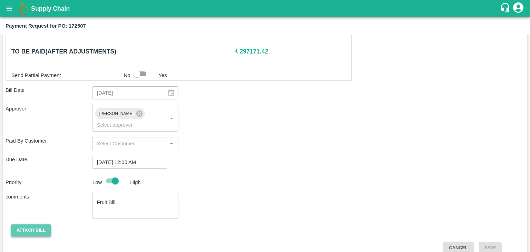
click at [18, 224] on button "Attach bill" at bounding box center [31, 230] width 40 height 12
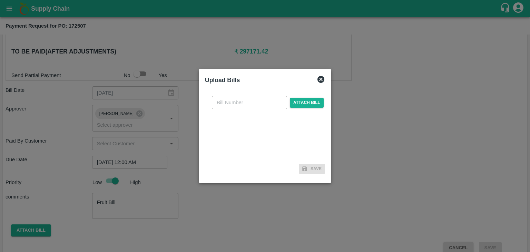
click at [237, 111] on div "​ Attach bill" at bounding box center [265, 125] width 120 height 71
click at [254, 105] on input "text" at bounding box center [249, 102] width 75 height 13
type input "919"
click at [296, 103] on span "Attach bill" at bounding box center [307, 103] width 34 height 10
click at [0, 0] on input "Attach bill" at bounding box center [0, 0] width 0 height 0
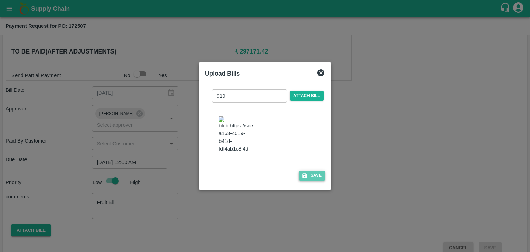
click at [312, 175] on button "Save" at bounding box center [312, 175] width 26 height 10
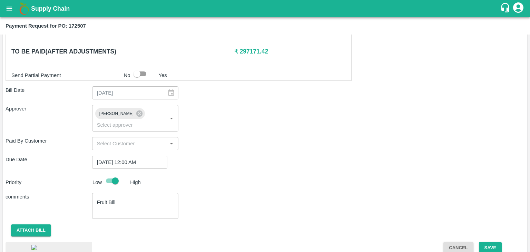
scroll to position [382, 0]
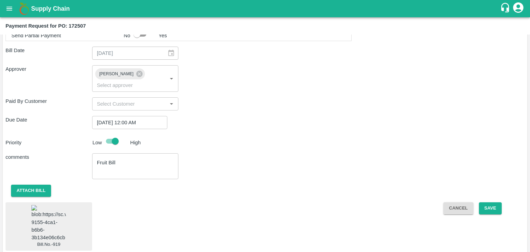
click at [56, 208] on img at bounding box center [48, 223] width 34 height 36
click at [486, 202] on button "Save" at bounding box center [490, 208] width 23 height 12
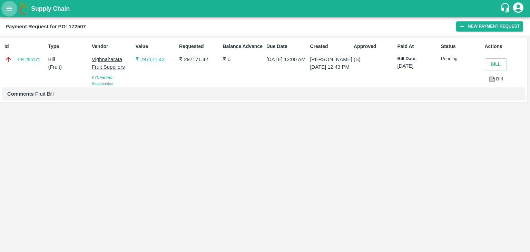
click at [9, 11] on icon "open drawer" at bounding box center [10, 9] width 8 height 8
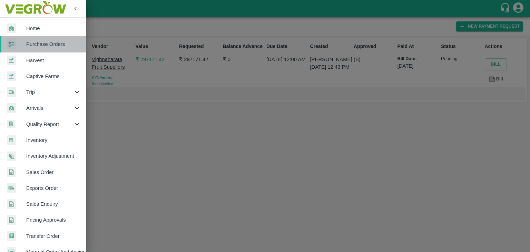
click at [45, 40] on link "Purchase Orders" at bounding box center [43, 44] width 86 height 16
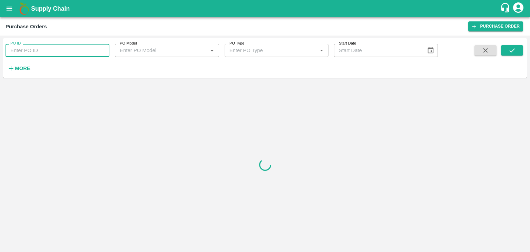
click at [68, 48] on input "PO ID" at bounding box center [58, 50] width 104 height 13
paste input "172499"
type input "172499"
click at [510, 52] on icon "submit" at bounding box center [512, 50] width 6 height 4
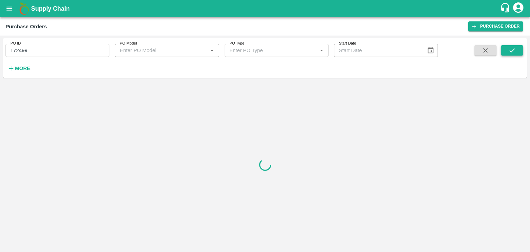
click at [510, 52] on icon "submit" at bounding box center [512, 50] width 6 height 4
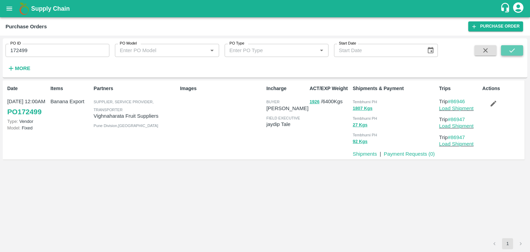
click at [510, 52] on icon "submit" at bounding box center [512, 50] width 6 height 4
click at [418, 151] on link "Payment Requests ( 0 )" at bounding box center [408, 154] width 51 height 6
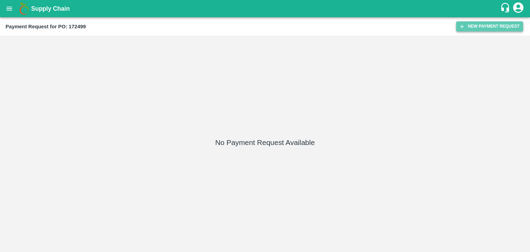
click at [468, 23] on button "New Payment Request" at bounding box center [489, 26] width 67 height 10
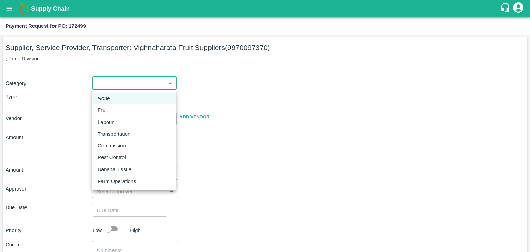
drag, startPoint x: 104, startPoint y: 77, endPoint x: 116, endPoint y: 108, distance: 33.0
click at [116, 108] on body "Supply Chain Payment Request for PO: 172499 Supplier, Service Provider, Transpo…" at bounding box center [265, 126] width 530 height 252
click at [116, 108] on div "Fruit" at bounding box center [134, 110] width 73 height 8
type input "1"
type input "Vighnaharata Fruit Suppliers - 9970097370(Supplier, Service Provider, Transport…"
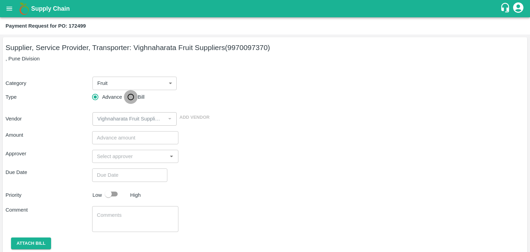
click at [134, 95] on input "Bill" at bounding box center [131, 97] width 14 height 14
radio input "true"
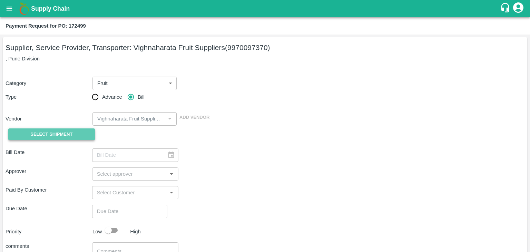
click at [61, 139] on button "Select Shipment" at bounding box center [51, 134] width 87 height 12
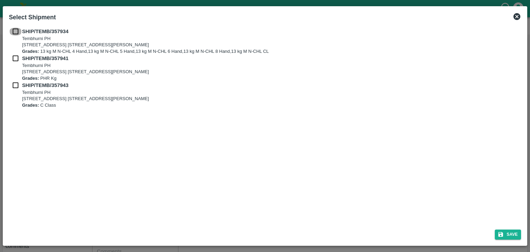
click at [16, 33] on input "checkbox" at bounding box center [15, 32] width 13 height 8
checkbox input "true"
click at [16, 60] on input "checkbox" at bounding box center [15, 58] width 13 height 8
checkbox input "true"
click at [14, 84] on input "checkbox" at bounding box center [15, 85] width 13 height 8
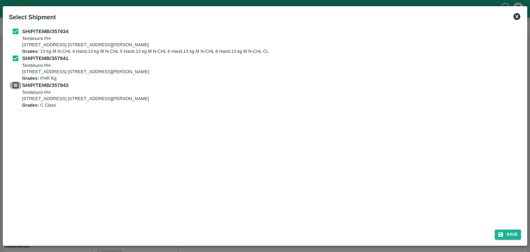
checkbox input "true"
click at [504, 232] on button "Save" at bounding box center [507, 234] width 26 height 10
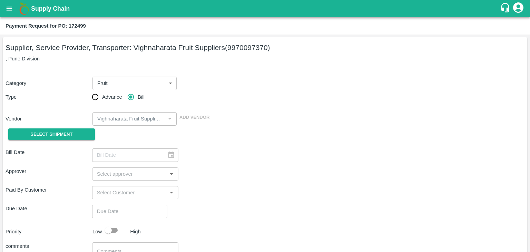
type input "28/08/2025"
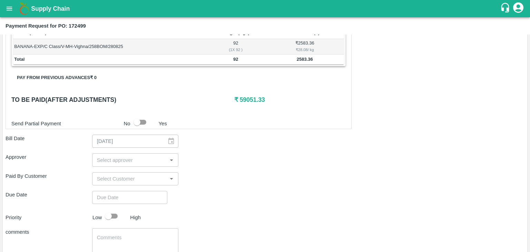
scroll to position [338, 0]
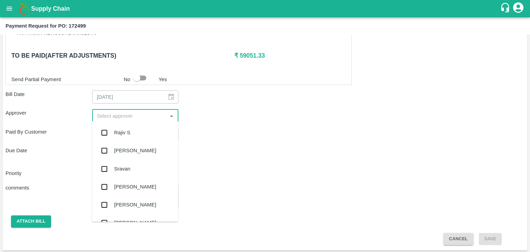
click at [116, 111] on input "input" at bounding box center [129, 115] width 71 height 9
type input "Ajit"
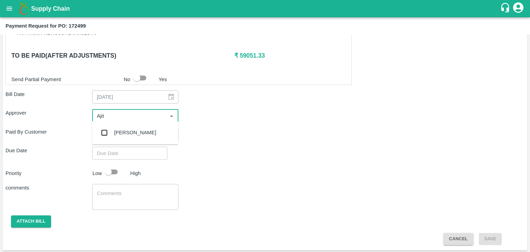
click at [127, 132] on div "[PERSON_NAME]" at bounding box center [135, 133] width 42 height 8
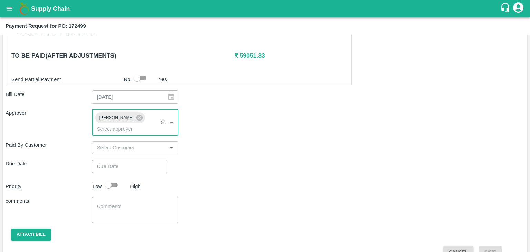
type input "DD/MM/YYYY hh:mm aa"
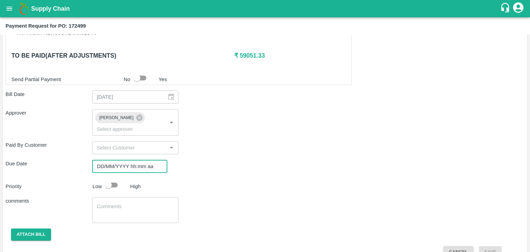
click at [135, 160] on input "DD/MM/YYYY hh:mm aa" at bounding box center [127, 166] width 70 height 13
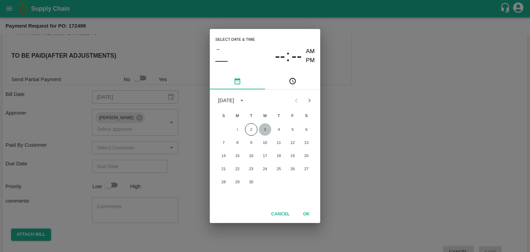
click at [268, 125] on button "3" at bounding box center [265, 129] width 12 height 12
type input "[DATE] 12:00 AM"
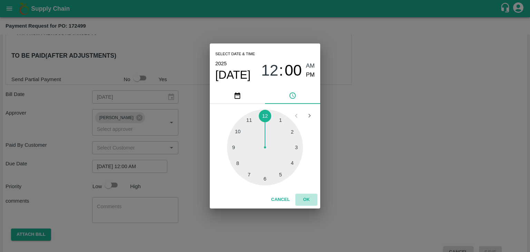
click at [303, 199] on button "OK" at bounding box center [306, 199] width 22 height 12
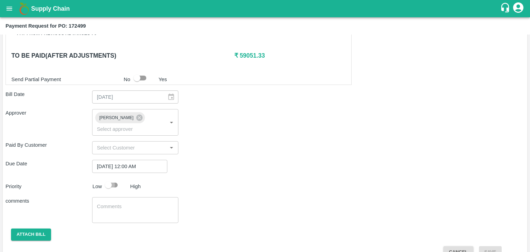
click at [115, 178] on input "checkbox" at bounding box center [108, 184] width 39 height 13
checkbox input "true"
click at [129, 203] on textarea at bounding box center [135, 210] width 77 height 14
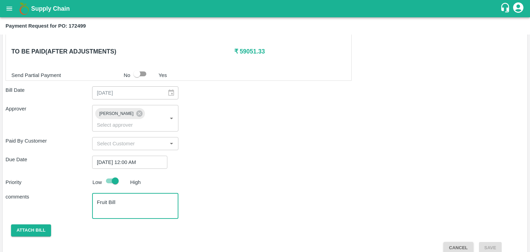
type textarea "Fruit Bill"
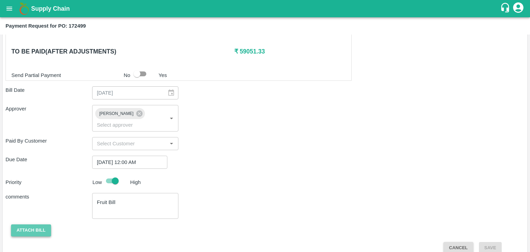
click at [36, 224] on button "Attach bill" at bounding box center [31, 230] width 40 height 12
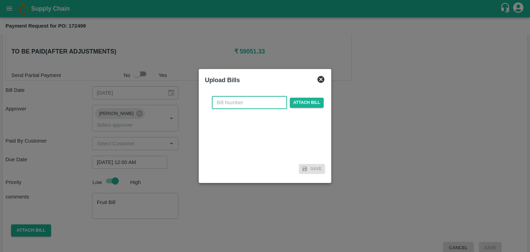
click at [255, 103] on input "text" at bounding box center [249, 102] width 75 height 13
type input "921"
click at [290, 104] on span "Attach bill" at bounding box center [307, 103] width 34 height 10
click at [0, 0] on input "Attach bill" at bounding box center [0, 0] width 0 height 0
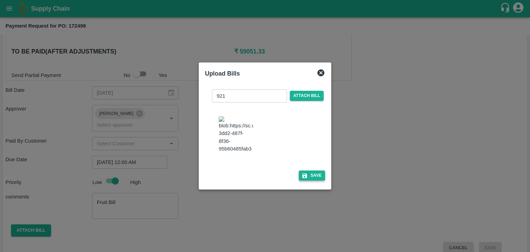
click at [305, 178] on icon "button" at bounding box center [304, 175] width 5 height 5
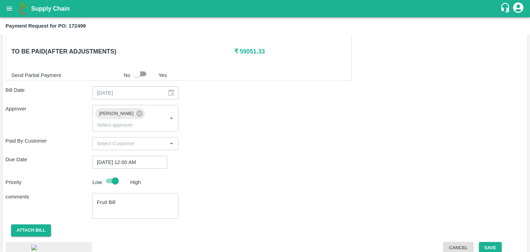
scroll to position [382, 0]
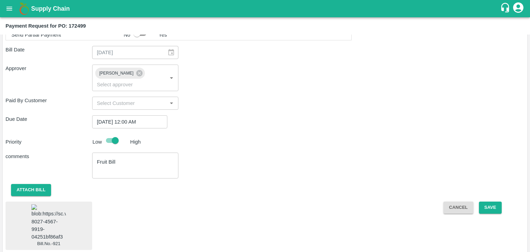
click at [48, 211] on img at bounding box center [48, 222] width 34 height 36
click at [492, 201] on button "Save" at bounding box center [490, 207] width 23 height 12
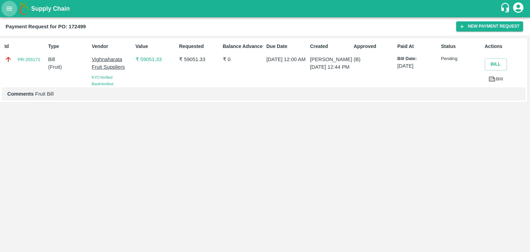
click at [6, 11] on icon "open drawer" at bounding box center [10, 9] width 8 height 8
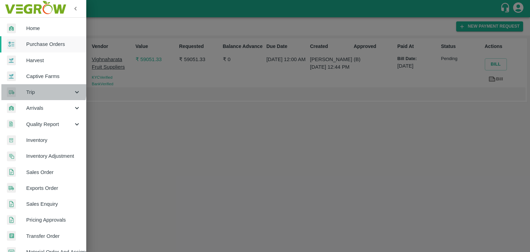
click at [39, 90] on span "Trip" at bounding box center [49, 92] width 47 height 8
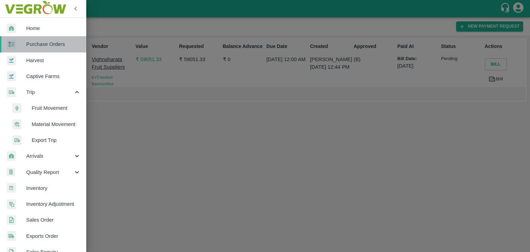
click at [46, 42] on span "Purchase Orders" at bounding box center [53, 44] width 54 height 8
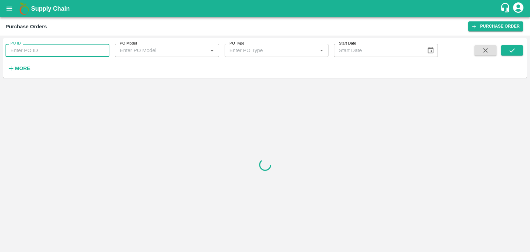
click at [65, 44] on input "PO ID" at bounding box center [58, 50] width 104 height 13
paste input "172793"
click at [512, 47] on icon "submit" at bounding box center [512, 51] width 8 height 8
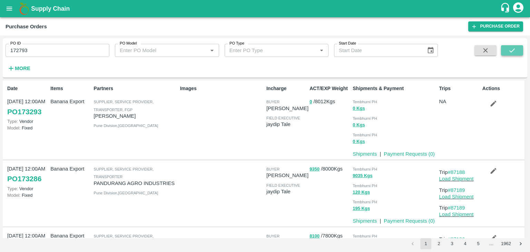
click at [507, 47] on button "submit" at bounding box center [512, 50] width 22 height 10
click at [512, 50] on icon "submit" at bounding box center [512, 51] width 8 height 8
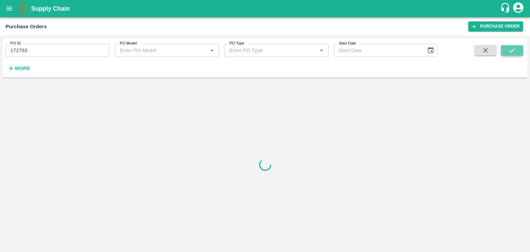
click at [512, 50] on icon "submit" at bounding box center [512, 51] width 8 height 8
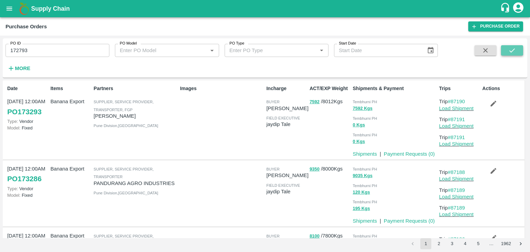
click at [513, 52] on icon "submit" at bounding box center [512, 51] width 8 height 8
click at [58, 57] on div "PO ID 172793 PO ID PO Model PO Model   * PO Type PO Type   * Start Date Start D…" at bounding box center [218, 56] width 437 height 36
click at [56, 46] on input "172793" at bounding box center [58, 50] width 104 height 13
type input "172793"
click at [513, 50] on icon "submit" at bounding box center [512, 50] width 6 height 4
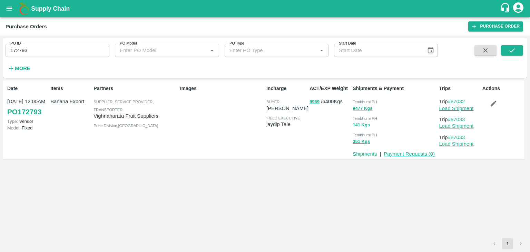
click at [396, 152] on link "Payment Requests ( 0 )" at bounding box center [408, 154] width 51 height 6
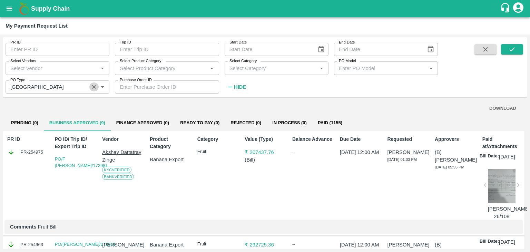
click at [91, 89] on icon "Clear" at bounding box center [94, 87] width 7 height 7
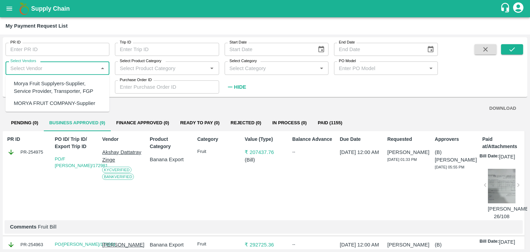
click at [69, 68] on input "Select Vendors" at bounding box center [52, 67] width 88 height 9
click at [61, 84] on div "Krushna Fruit Suppliers-Supplier, Service Provider, Transporter, FGP" at bounding box center [59, 91] width 90 height 23
type input "Krushna Fruit Suppliers-Supplier, Service Provider, Transporter, FGP"
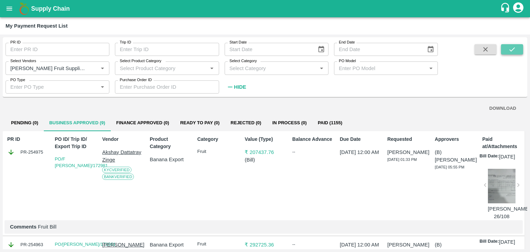
click at [514, 51] on icon "submit" at bounding box center [512, 50] width 8 height 8
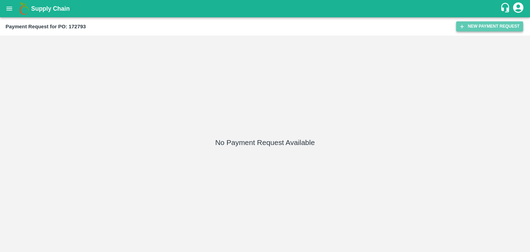
click at [489, 27] on button "New Payment Request" at bounding box center [489, 26] width 67 height 10
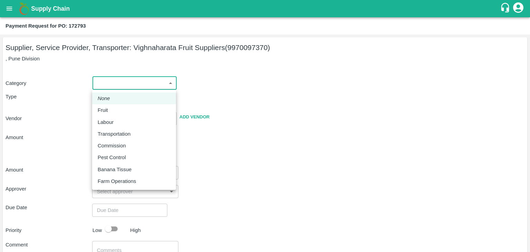
click at [106, 83] on body "Supply Chain Payment Request for PO: 172793 Supplier, Service Provider, Transpo…" at bounding box center [265, 126] width 530 height 252
click at [111, 109] on div "Fruit" at bounding box center [105, 110] width 14 height 8
type input "1"
type input "Vighnaharata Fruit Suppliers - 9970097370(Supplier, Service Provider, Transport…"
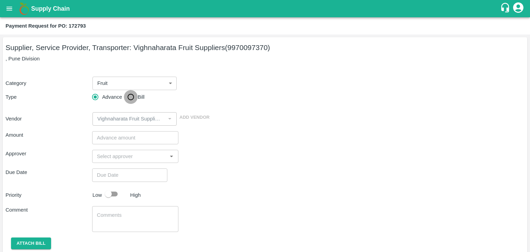
click at [136, 95] on input "Bill" at bounding box center [131, 97] width 14 height 14
radio input "true"
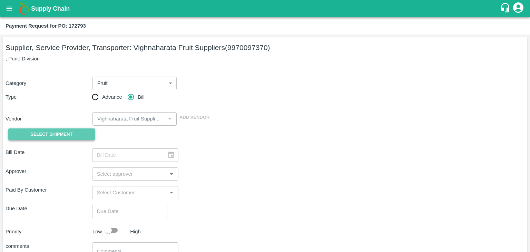
click at [51, 138] on button "Select Shipment" at bounding box center [51, 134] width 87 height 12
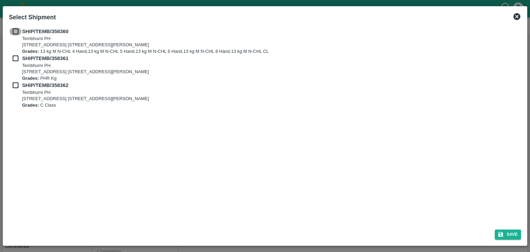
click at [19, 31] on input "checkbox" at bounding box center [15, 32] width 13 height 8
checkbox input "true"
click at [13, 56] on input "checkbox" at bounding box center [15, 58] width 13 height 8
checkbox input "true"
click at [17, 87] on input "checkbox" at bounding box center [15, 85] width 13 height 8
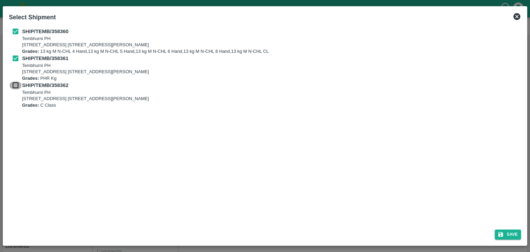
checkbox input "true"
click at [509, 234] on button "Save" at bounding box center [507, 234] width 26 height 10
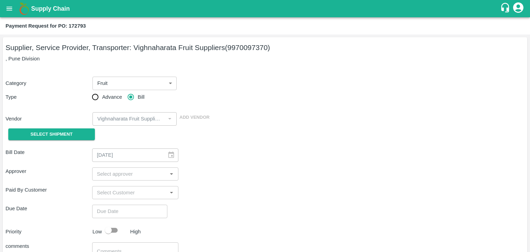
type input "[DATE]"
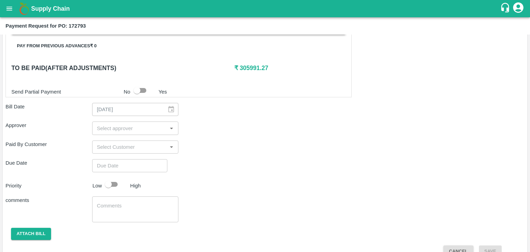
scroll to position [338, 0]
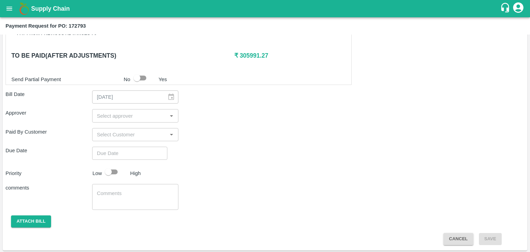
click at [143, 113] on input "input" at bounding box center [129, 115] width 71 height 9
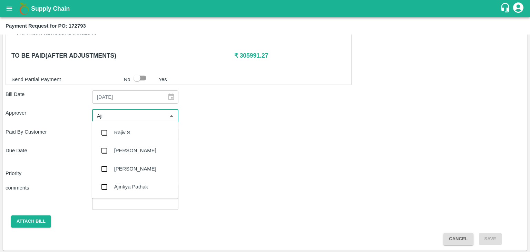
type input "Ajit"
click at [134, 129] on div "[PERSON_NAME]" at bounding box center [135, 132] width 86 height 18
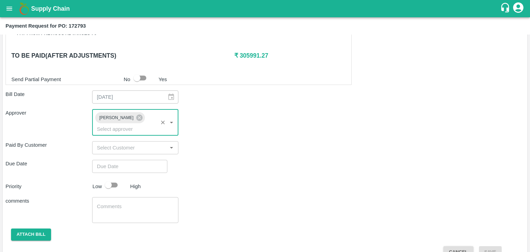
type input "DD/MM/YYYY hh:mm aa"
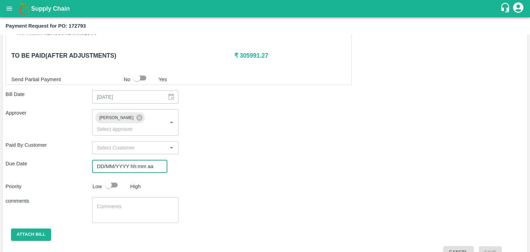
click at [138, 160] on input "DD/MM/YYYY hh:mm aa" at bounding box center [127, 166] width 70 height 13
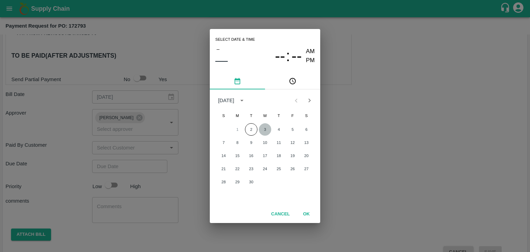
click at [263, 127] on button "3" at bounding box center [265, 129] width 12 height 12
type input "[DATE] 12:00 AM"
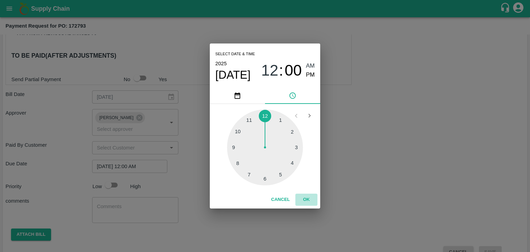
click at [304, 199] on button "OK" at bounding box center [306, 199] width 22 height 12
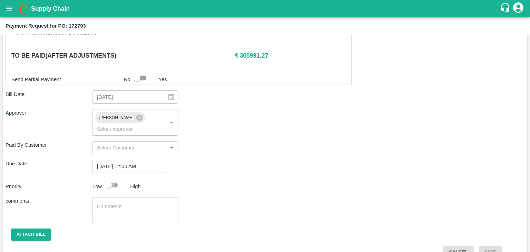
click at [113, 178] on input "checkbox" at bounding box center [108, 184] width 39 height 13
checkbox input "true"
click at [129, 203] on textarea at bounding box center [135, 210] width 77 height 14
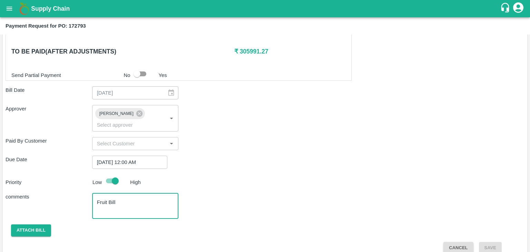
type textarea "Fruit Bill"
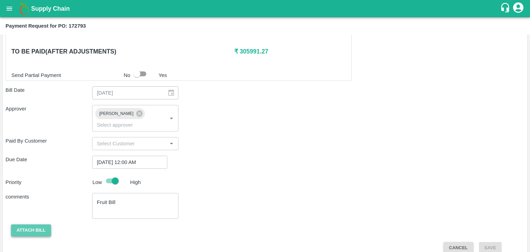
click at [29, 224] on button "Attach bill" at bounding box center [31, 230] width 40 height 12
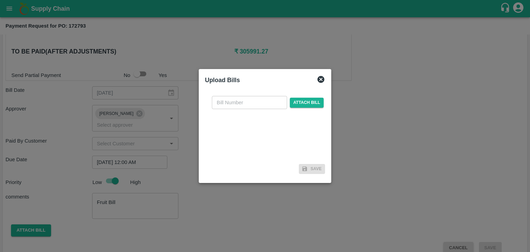
click at [241, 103] on input "text" at bounding box center [249, 102] width 75 height 13
type input "923"
click at [291, 104] on span "Attach bill" at bounding box center [307, 103] width 34 height 10
click at [0, 0] on input "Attach bill" at bounding box center [0, 0] width 0 height 0
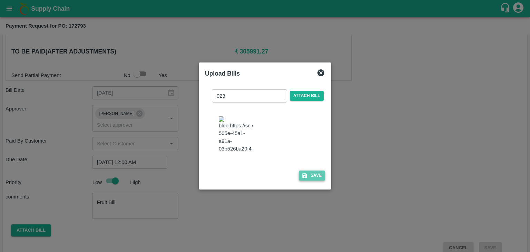
click at [319, 180] on button "Save" at bounding box center [312, 175] width 26 height 10
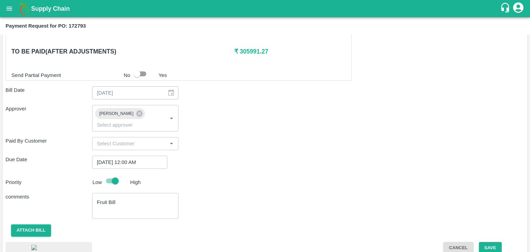
scroll to position [384, 0]
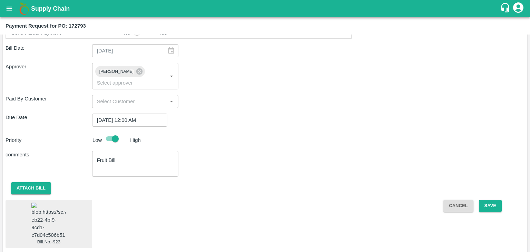
click at [53, 207] on img at bounding box center [48, 220] width 34 height 36
click at [487, 200] on button "Save" at bounding box center [490, 206] width 23 height 12
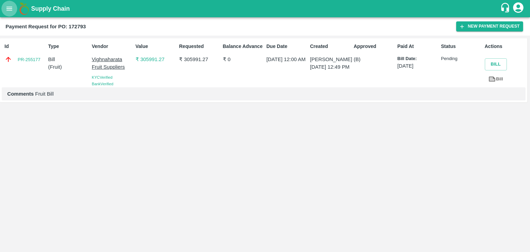
click at [8, 10] on icon "open drawer" at bounding box center [10, 9] width 6 height 4
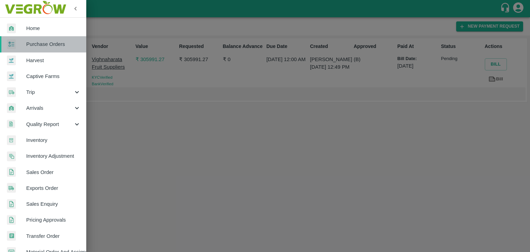
click at [48, 43] on span "Purchase Orders" at bounding box center [53, 44] width 54 height 8
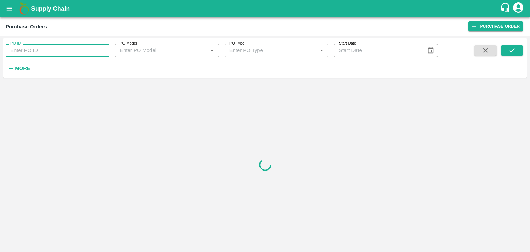
click at [71, 47] on input "PO ID" at bounding box center [58, 50] width 104 height 13
paste input "172799"
click at [513, 47] on icon "submit" at bounding box center [512, 51] width 8 height 8
click at [80, 49] on input "172799" at bounding box center [58, 50] width 104 height 13
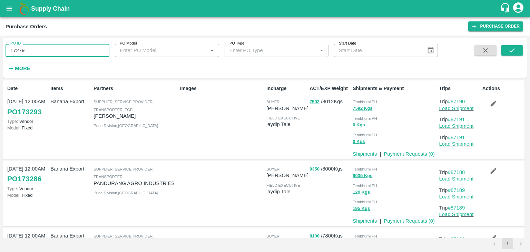
type input "172799"
click at [512, 49] on icon "submit" at bounding box center [512, 51] width 8 height 8
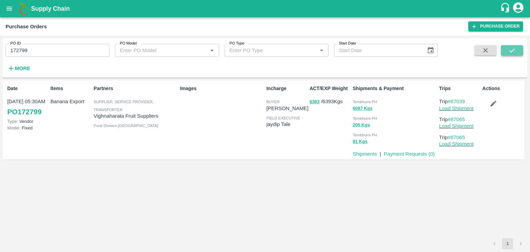
click at [512, 49] on icon "submit" at bounding box center [512, 51] width 8 height 8
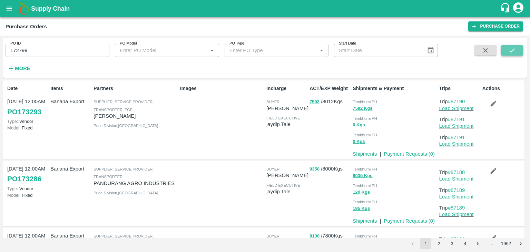
click at [509, 48] on icon "submit" at bounding box center [512, 51] width 8 height 8
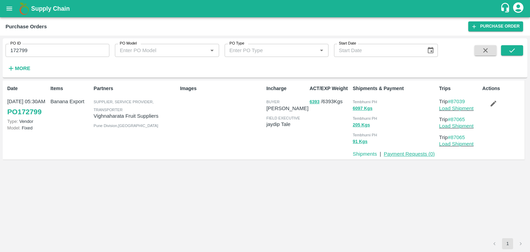
click at [402, 152] on link "Payment Requests ( 0 )" at bounding box center [408, 154] width 51 height 6
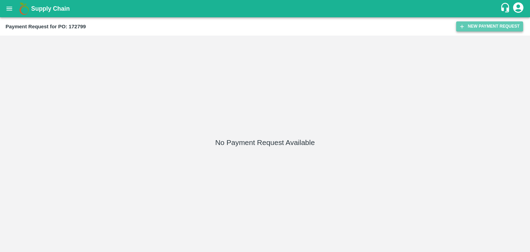
click at [487, 30] on button "New Payment Request" at bounding box center [489, 26] width 67 height 10
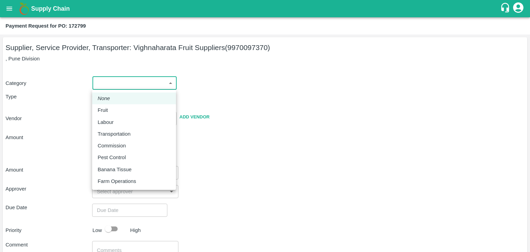
drag, startPoint x: 113, startPoint y: 82, endPoint x: 112, endPoint y: 112, distance: 30.7
click at [112, 112] on body "Supply Chain Payment Request for PO: 172799 Supplier, Service Provider, Transpo…" at bounding box center [265, 126] width 530 height 252
click at [112, 112] on div "Fruit" at bounding box center [134, 110] width 73 height 8
type input "1"
type input "Vighnaharata Fruit Suppliers - 9970097370(Supplier, Service Provider, Transport…"
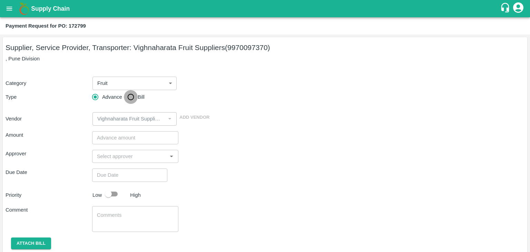
click at [134, 94] on input "Bill" at bounding box center [131, 97] width 14 height 14
radio input "true"
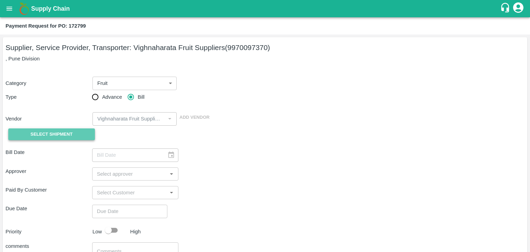
click at [60, 132] on span "Select Shipment" at bounding box center [51, 134] width 42 height 8
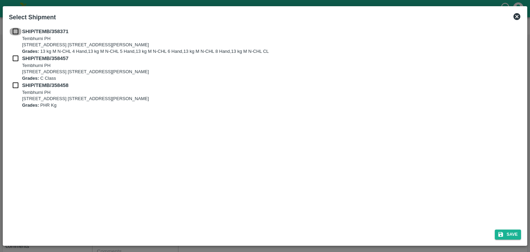
click at [13, 28] on input "checkbox" at bounding box center [15, 32] width 13 height 8
checkbox input "true"
click at [13, 58] on input "checkbox" at bounding box center [15, 58] width 13 height 8
checkbox input "true"
click at [14, 80] on div "SHIP/TEMB/358457 Tembhurni PH Tembhurni PH 205, PLOT NO. E-5, YASHSHREE INDUSTR…" at bounding box center [265, 67] width 512 height 27
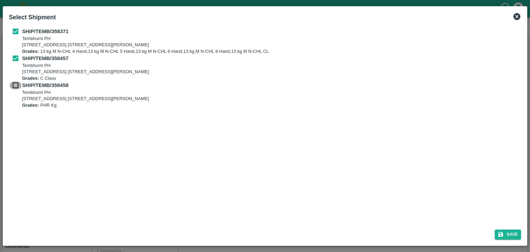
click at [14, 83] on input "checkbox" at bounding box center [15, 85] width 13 height 8
checkbox input "true"
click at [516, 234] on button "Save" at bounding box center [507, 234] width 26 height 10
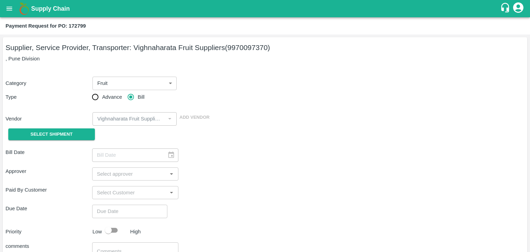
type input "31/08/2025"
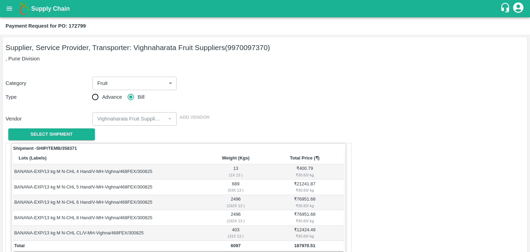
scroll to position [338, 0]
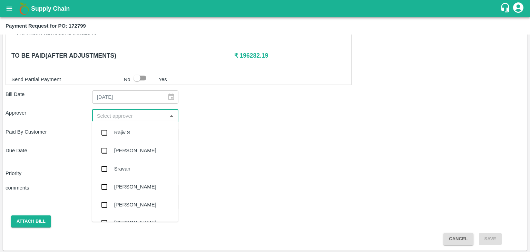
click at [126, 112] on input "input" at bounding box center [129, 115] width 71 height 9
type input "Ajit"
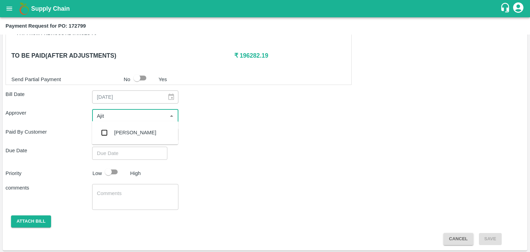
click at [132, 129] on div "[PERSON_NAME]" at bounding box center [135, 133] width 42 height 8
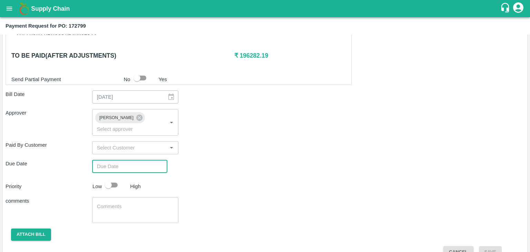
type input "DD/MM/YYYY hh:mm aa"
click at [152, 160] on input "DD/MM/YYYY hh:mm aa" at bounding box center [127, 166] width 70 height 13
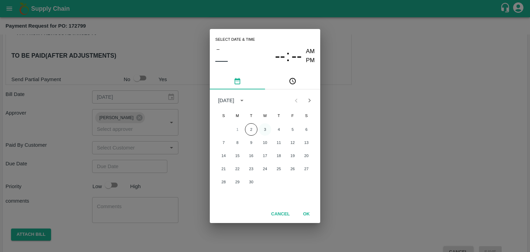
click at [264, 124] on button "3" at bounding box center [265, 129] width 12 height 12
type input "[DATE] 12:00 AM"
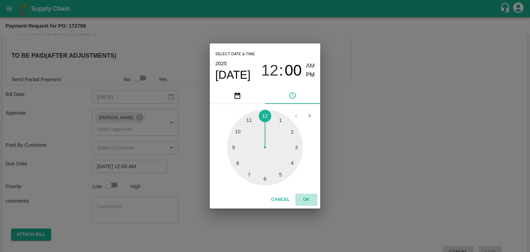
click at [308, 197] on button "OK" at bounding box center [306, 199] width 22 height 12
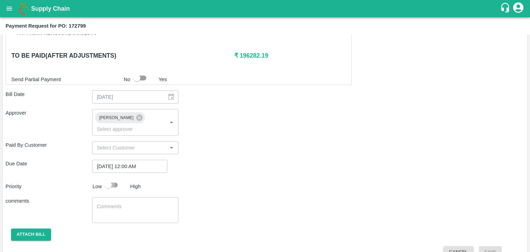
click at [110, 178] on input "checkbox" at bounding box center [108, 184] width 39 height 13
checkbox input "true"
click at [129, 203] on textarea at bounding box center [135, 210] width 77 height 14
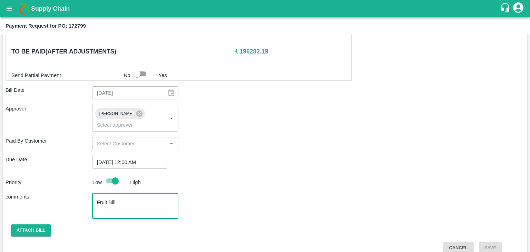
scroll to position [342, 0]
type textarea "Fruit Bill"
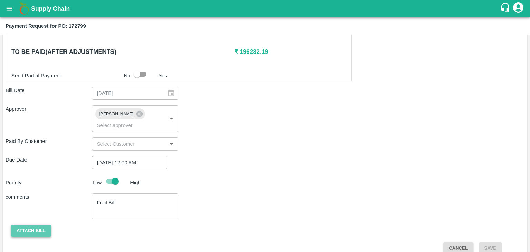
click at [29, 224] on button "Attach bill" at bounding box center [31, 230] width 40 height 12
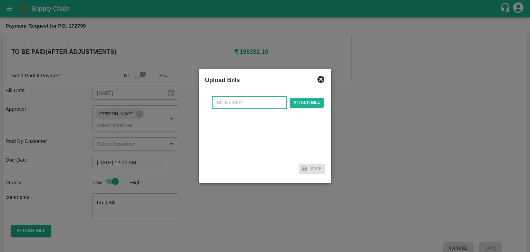
click at [237, 100] on input "text" at bounding box center [249, 102] width 75 height 13
type input "925"
click at [296, 99] on span "Attach bill" at bounding box center [307, 103] width 34 height 10
click at [0, 0] on input "Attach bill" at bounding box center [0, 0] width 0 height 0
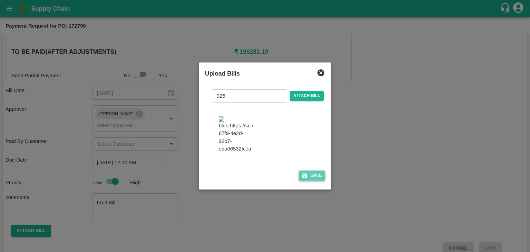
click at [305, 176] on icon "button" at bounding box center [304, 175] width 6 height 6
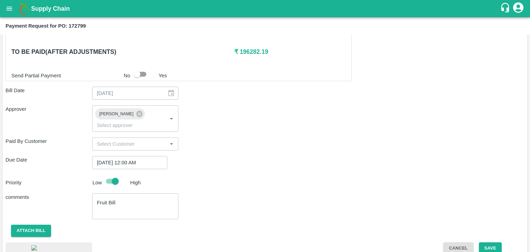
scroll to position [384, 0]
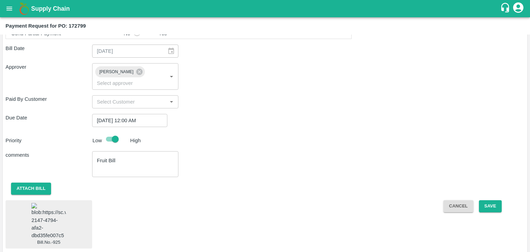
click at [60, 221] on img at bounding box center [48, 221] width 34 height 36
click at [497, 200] on button "Save" at bounding box center [490, 206] width 23 height 12
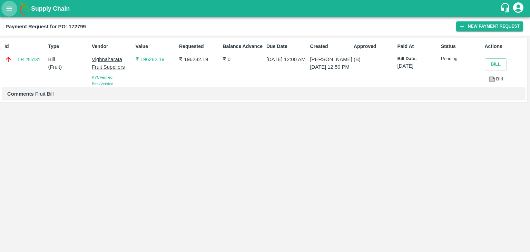
click at [4, 9] on button "open drawer" at bounding box center [9, 9] width 16 height 16
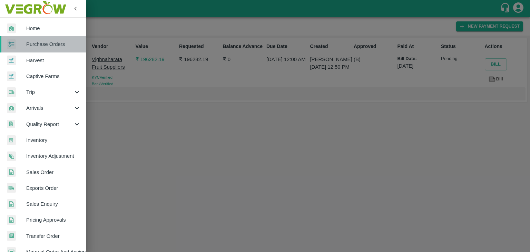
click at [51, 44] on span "Purchase Orders" at bounding box center [53, 44] width 54 height 8
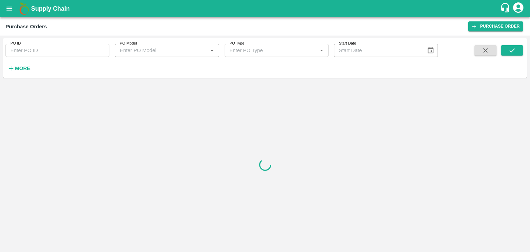
click at [78, 47] on input "PO ID" at bounding box center [58, 50] width 104 height 13
paste input "173257"
type input "173257"
click at [515, 47] on icon "submit" at bounding box center [512, 51] width 8 height 8
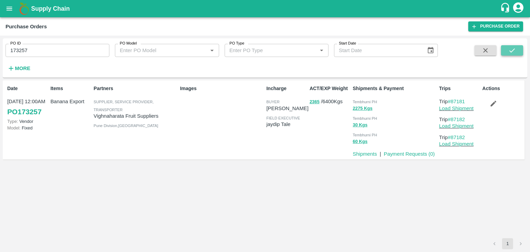
click at [515, 47] on icon "submit" at bounding box center [512, 51] width 8 height 8
click at [401, 154] on link "Payment Requests ( 0 )" at bounding box center [408, 154] width 51 height 6
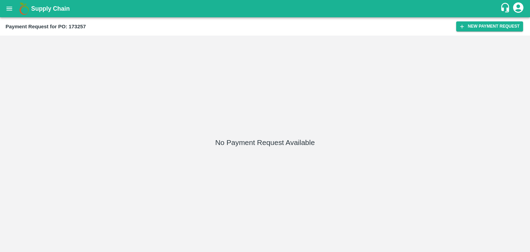
click at [455, 26] on div "Payment Request for PO: 173257" at bounding box center [231, 26] width 450 height 9
click at [462, 27] on icon "button" at bounding box center [462, 26] width 4 height 4
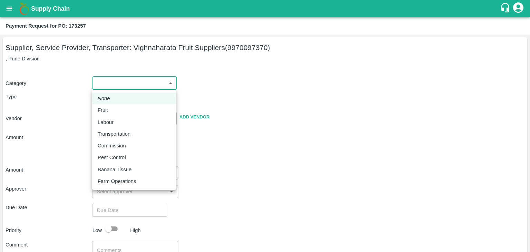
click at [101, 81] on body "Supply Chain Payment Request for PO: 173257 Supplier, Service Provider, Transpo…" at bounding box center [265, 126] width 530 height 252
click at [109, 102] on li "None" at bounding box center [134, 98] width 84 height 12
click at [112, 84] on body "Supply Chain Payment Request for PO: 173257 Supplier, Service Provider, Transpo…" at bounding box center [265, 126] width 530 height 252
click at [118, 108] on div "Fruit" at bounding box center [134, 110] width 73 height 8
type input "1"
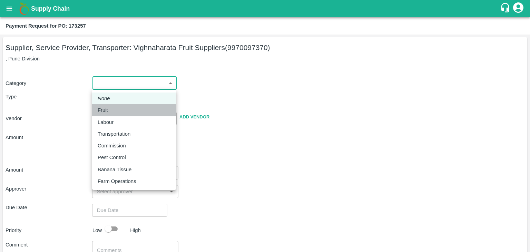
type input "Vighnaharata Fruit Suppliers - 9970097370(Supplier, Service Provider, Transport…"
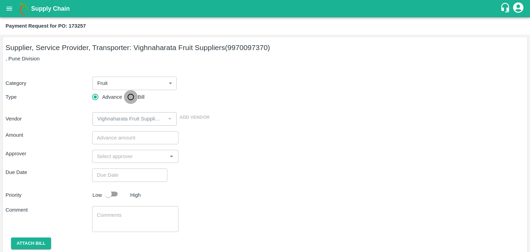
click at [131, 94] on input "Bill" at bounding box center [131, 97] width 14 height 14
radio input "true"
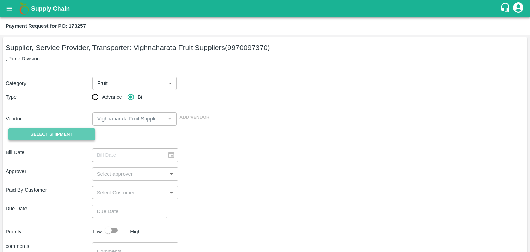
click at [70, 134] on span "Select Shipment" at bounding box center [51, 134] width 42 height 8
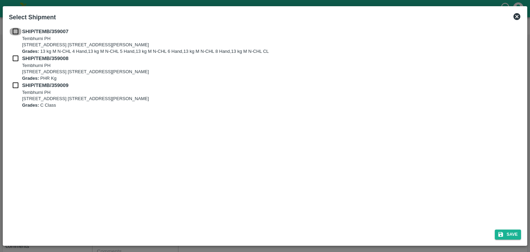
click at [14, 33] on input "checkbox" at bounding box center [15, 32] width 13 height 8
checkbox input "true"
click at [17, 62] on input "checkbox" at bounding box center [15, 58] width 13 height 8
checkbox input "true"
drag, startPoint x: 10, startPoint y: 91, endPoint x: 15, endPoint y: 84, distance: 8.1
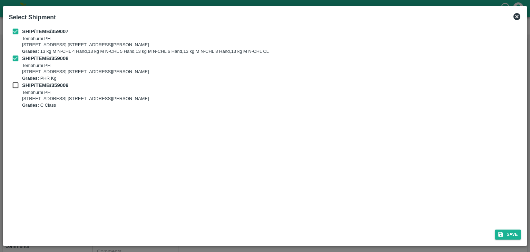
click at [15, 84] on div "SHIP/TEMB/359009 Tembhurni PH Tembhurni PH 205, PLOT NO. E-5, YASHSHREE INDUSTR…" at bounding box center [265, 94] width 512 height 27
click at [15, 84] on input "checkbox" at bounding box center [15, 85] width 13 height 8
checkbox input "true"
drag, startPoint x: 493, startPoint y: 233, endPoint x: 507, endPoint y: 234, distance: 14.2
click at [507, 234] on div "Save" at bounding box center [264, 233] width 517 height 18
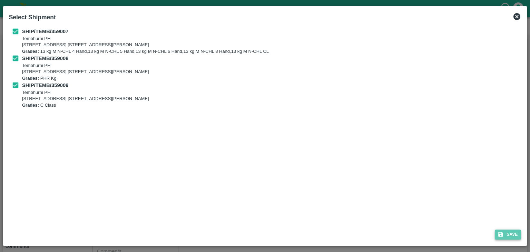
click at [507, 234] on button "Save" at bounding box center [507, 234] width 26 height 10
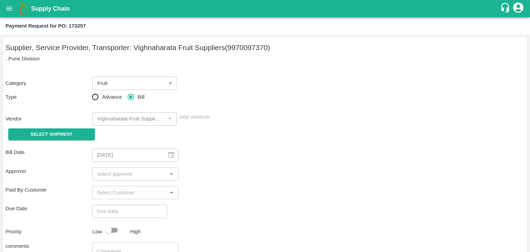
type input "01/09/2025"
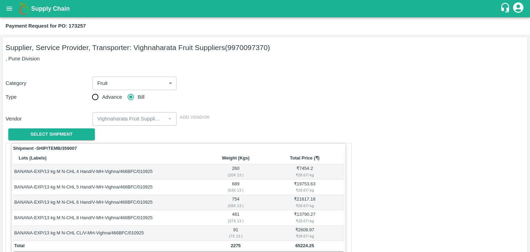
scroll to position [338, 0]
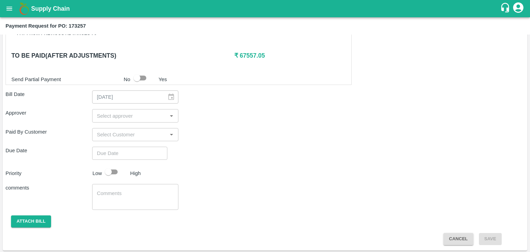
click at [114, 116] on input "input" at bounding box center [129, 115] width 71 height 9
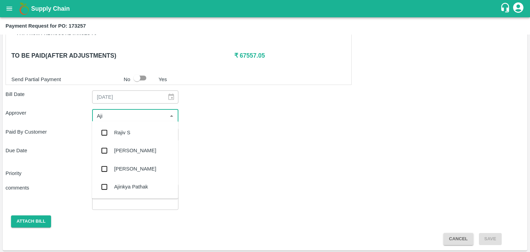
type input "Ajit"
click at [125, 134] on div "[PERSON_NAME]" at bounding box center [135, 133] width 42 height 8
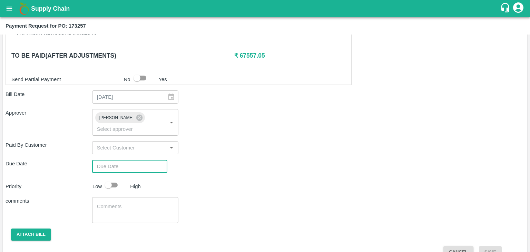
type input "DD/MM/YYYY hh:mm aa"
click at [142, 160] on input "DD/MM/YYYY hh:mm aa" at bounding box center [127, 166] width 70 height 13
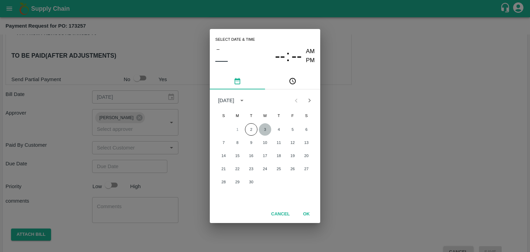
click at [261, 129] on button "3" at bounding box center [265, 129] width 12 height 12
type input "[DATE] 12:00 AM"
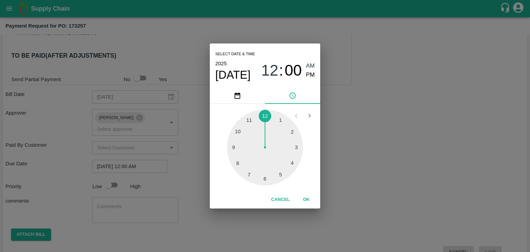
click at [304, 192] on div "Cancel OK" at bounding box center [265, 200] width 110 height 18
click at [308, 199] on button "OK" at bounding box center [306, 199] width 22 height 12
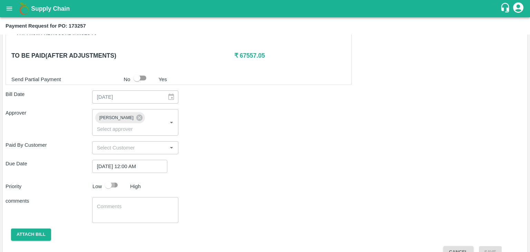
click at [105, 178] on input "checkbox" at bounding box center [108, 184] width 39 height 13
checkbox input "true"
click at [128, 203] on textarea at bounding box center [135, 210] width 77 height 14
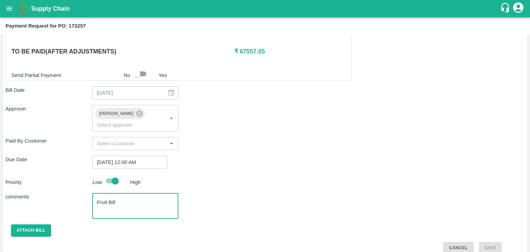
type textarea "Fruit Bill"
click at [7, 9] on icon "open drawer" at bounding box center [10, 9] width 8 height 8
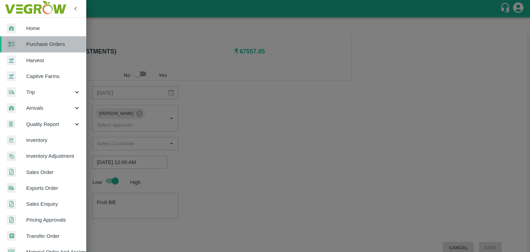
click at [41, 39] on link "Purchase Orders" at bounding box center [43, 44] width 86 height 16
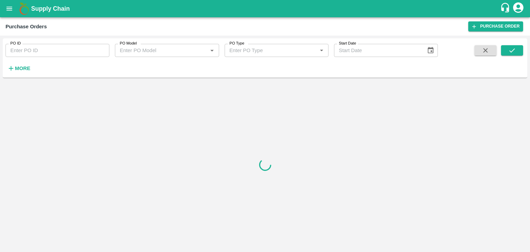
click at [59, 49] on input "PO ID" at bounding box center [58, 50] width 104 height 13
paste input "170714"
type input "170714"
click at [519, 50] on button "submit" at bounding box center [512, 50] width 22 height 10
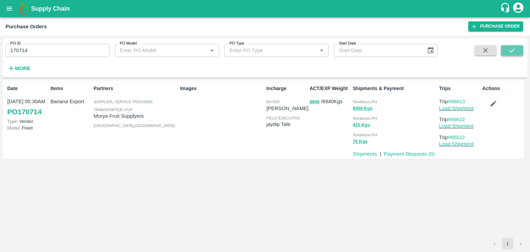
click at [519, 50] on button "submit" at bounding box center [512, 50] width 22 height 10
click at [415, 154] on link "Payment Requests ( 0 )" at bounding box center [408, 154] width 51 height 6
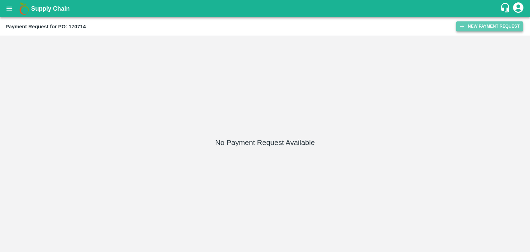
click at [476, 22] on button "New Payment Request" at bounding box center [489, 26] width 67 height 10
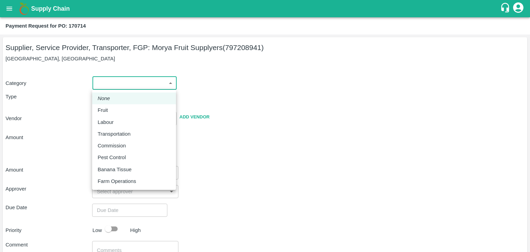
click at [100, 83] on body "Supply Chain Payment Request for PO: 170714 Supplier, Service Provider, Transpo…" at bounding box center [265, 126] width 530 height 252
click at [112, 105] on li "Fruit" at bounding box center [134, 110] width 84 height 12
type input "1"
type input "Morya Fruit Supplyers - 797208941(Supplier, Service Provider, Transporter, FGP)"
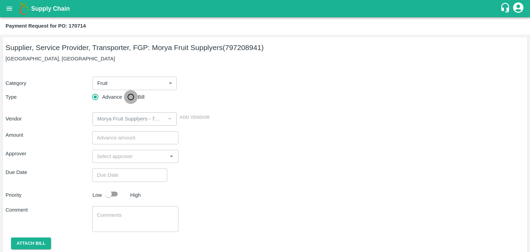
click at [130, 94] on input "Bill" at bounding box center [131, 97] width 14 height 14
radio input "true"
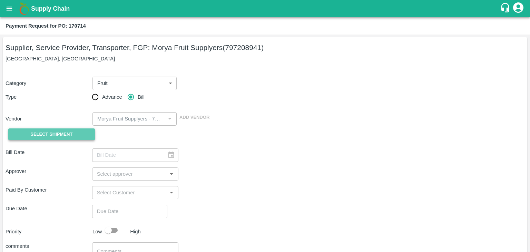
click at [54, 137] on span "Select Shipment" at bounding box center [51, 134] width 42 height 8
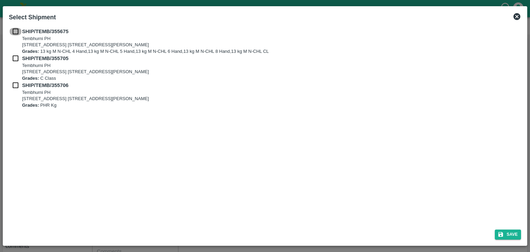
click at [15, 32] on input "checkbox" at bounding box center [15, 32] width 13 height 8
checkbox input "true"
click at [14, 57] on input "checkbox" at bounding box center [15, 58] width 13 height 8
checkbox input "true"
click at [13, 85] on input "checkbox" at bounding box center [15, 85] width 13 height 8
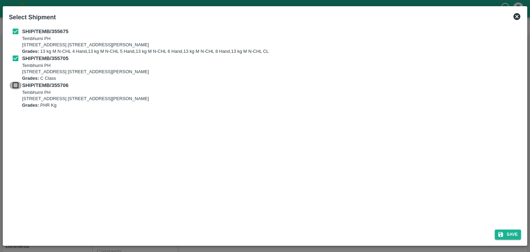
checkbox input "true"
click at [513, 238] on button "Save" at bounding box center [507, 234] width 26 height 10
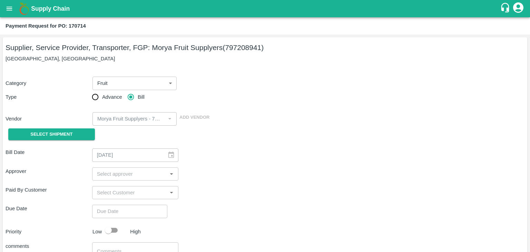
type input "[DATE]"
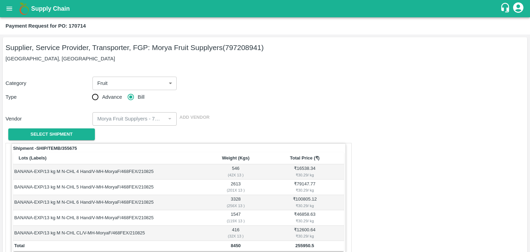
scroll to position [338, 0]
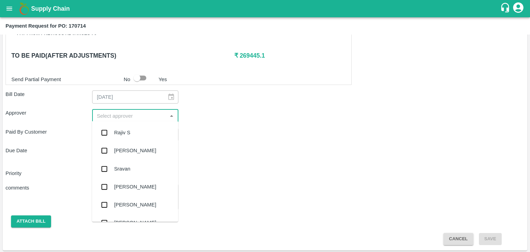
click at [128, 111] on input "input" at bounding box center [129, 115] width 71 height 9
type input "Ajit"
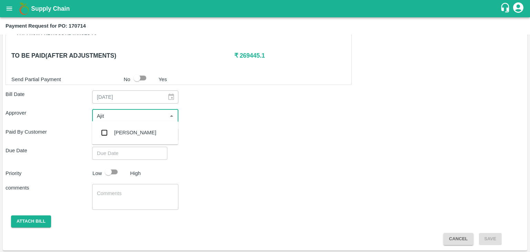
click at [126, 129] on div "[PERSON_NAME]" at bounding box center [135, 133] width 42 height 8
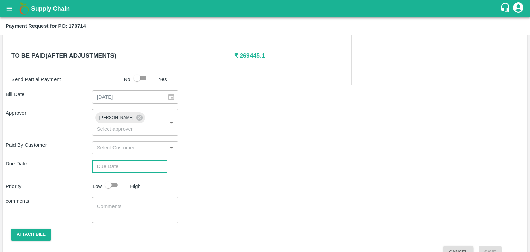
type input "DD/MM/YYYY hh:mm aa"
click at [133, 160] on input "DD/MM/YYYY hh:mm aa" at bounding box center [127, 166] width 70 height 13
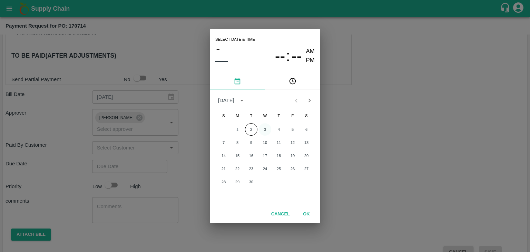
click at [263, 126] on button "3" at bounding box center [265, 129] width 12 height 12
type input "[DATE] 12:00 AM"
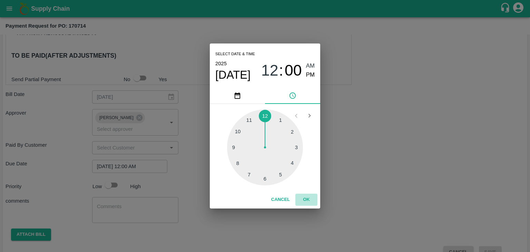
click at [308, 201] on button "OK" at bounding box center [306, 199] width 22 height 12
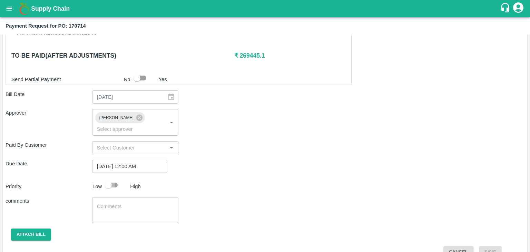
click at [117, 178] on input "checkbox" at bounding box center [108, 184] width 39 height 13
checkbox input "true"
click at [130, 204] on textarea at bounding box center [135, 210] width 77 height 14
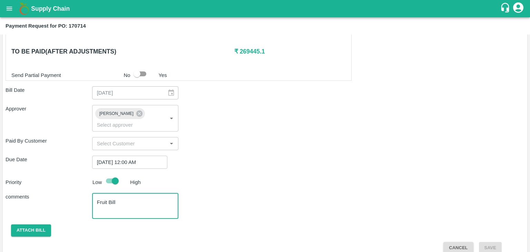
type textarea "Fruit Bill"
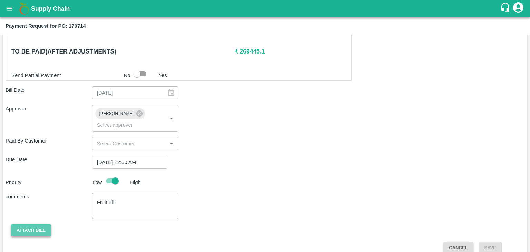
click at [23, 224] on button "Attach bill" at bounding box center [31, 230] width 40 height 12
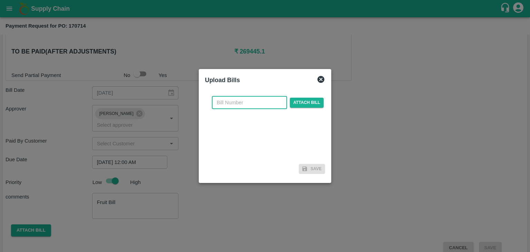
click at [239, 102] on input "text" at bounding box center [249, 102] width 75 height 13
type input "826"
click at [311, 99] on span "Attach bill" at bounding box center [307, 103] width 34 height 10
click at [0, 0] on input "Attach bill" at bounding box center [0, 0] width 0 height 0
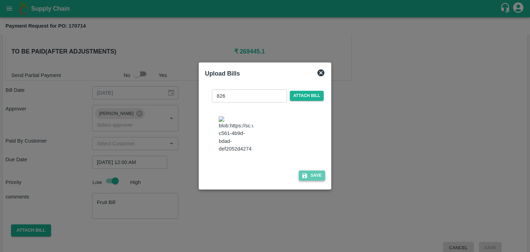
click at [312, 174] on button "Save" at bounding box center [312, 175] width 26 height 10
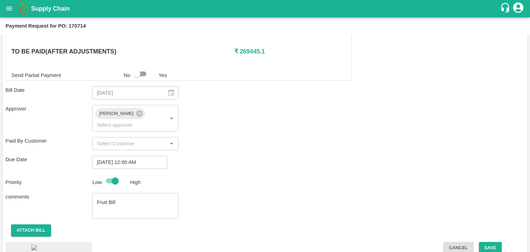
scroll to position [379, 0]
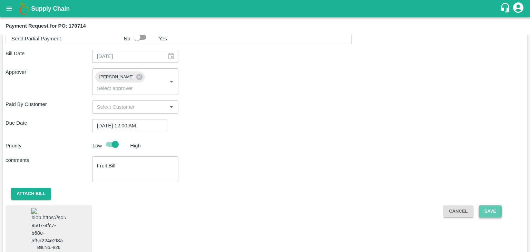
click at [492, 205] on button "Save" at bounding box center [490, 211] width 23 height 12
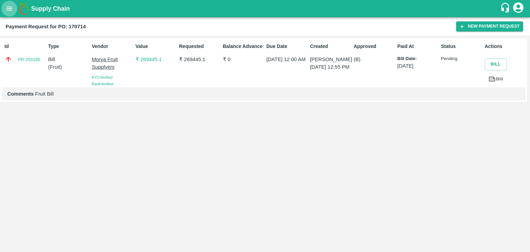
click at [7, 7] on icon "open drawer" at bounding box center [10, 9] width 6 height 4
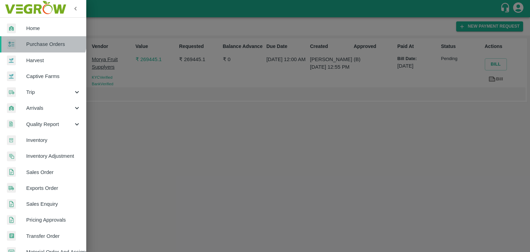
click at [43, 39] on link "Purchase Orders" at bounding box center [43, 44] width 86 height 16
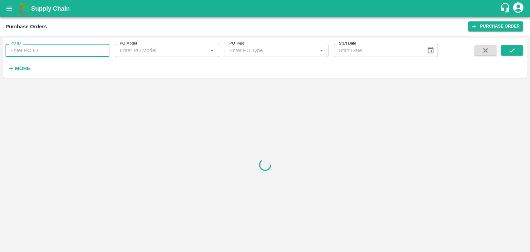
click at [67, 47] on input "PO ID" at bounding box center [58, 50] width 104 height 13
paste input "172096"
type input "172096"
click at [519, 50] on button "submit" at bounding box center [512, 50] width 22 height 10
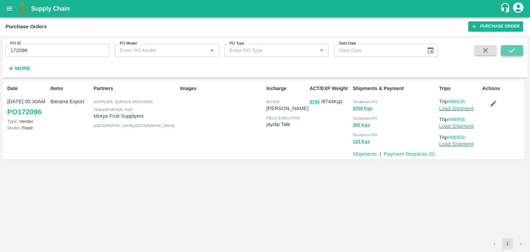
click at [519, 50] on button "submit" at bounding box center [512, 50] width 22 height 10
drag, startPoint x: 399, startPoint y: 158, endPoint x: 402, endPoint y: 153, distance: 5.4
click at [402, 153] on p "Payment Requests ( 0 )" at bounding box center [408, 154] width 51 height 8
click at [402, 153] on link "Payment Requests ( 0 )" at bounding box center [408, 154] width 51 height 6
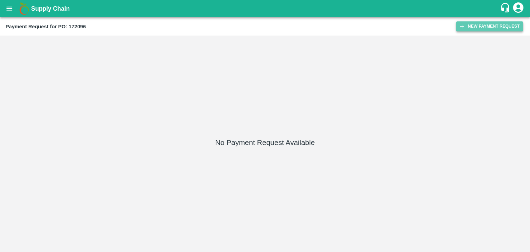
click at [483, 26] on button "New Payment Request" at bounding box center [489, 26] width 67 height 10
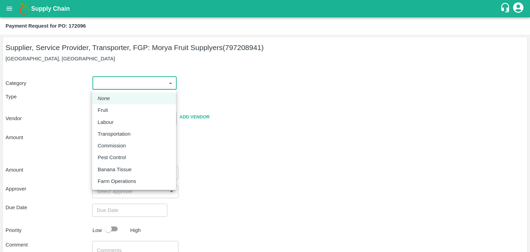
drag, startPoint x: 98, startPoint y: 85, endPoint x: 107, endPoint y: 105, distance: 21.6
click at [107, 105] on body "Supply Chain Payment Request for PO: 172096 Supplier, Service Provider, Transpo…" at bounding box center [265, 126] width 530 height 252
click at [107, 105] on li "Fruit" at bounding box center [134, 110] width 84 height 12
type input "1"
type input "Morya Fruit Supplyers - 797208941(Supplier, Service Provider, Transporter, FGP)"
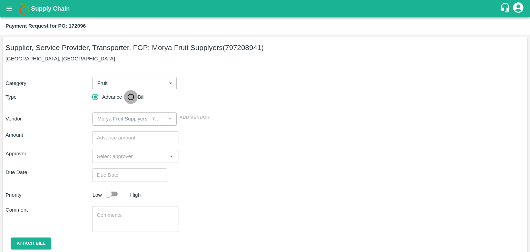
click at [128, 93] on input "Bill" at bounding box center [131, 97] width 14 height 14
radio input "true"
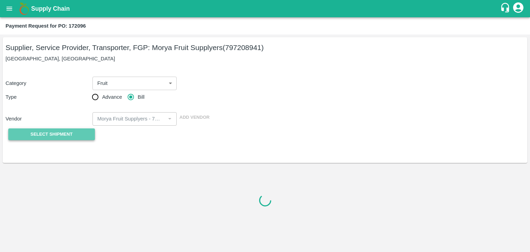
click at [60, 131] on span "Select Shipment" at bounding box center [51, 134] width 42 height 8
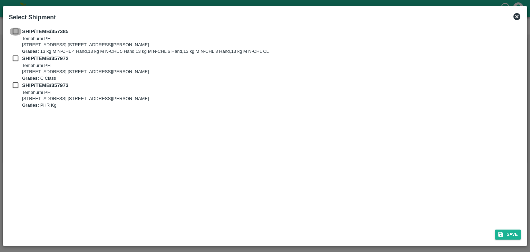
click at [13, 32] on input "checkbox" at bounding box center [15, 32] width 13 height 8
checkbox input "true"
click at [15, 57] on input "checkbox" at bounding box center [15, 58] width 13 height 8
checkbox input "true"
click at [15, 85] on input "checkbox" at bounding box center [15, 85] width 13 height 8
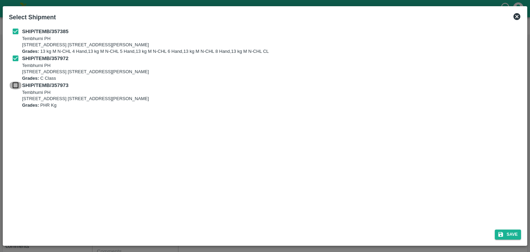
checkbox input "true"
click at [513, 231] on button "Save" at bounding box center [507, 234] width 26 height 10
type input "[DATE]"
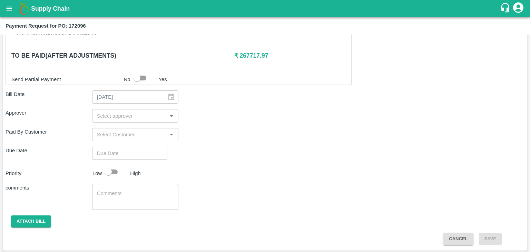
scroll to position [338, 0]
click at [111, 109] on div "​" at bounding box center [135, 115] width 87 height 13
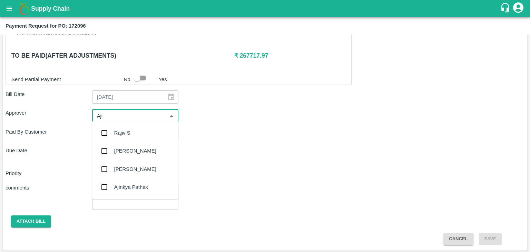
type input "Ajit"
click at [127, 136] on div "[PERSON_NAME]" at bounding box center [135, 133] width 42 height 8
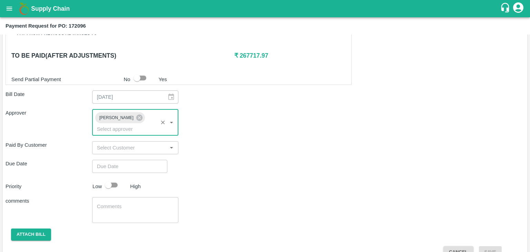
type input "DD/MM/YYYY hh:mm aa"
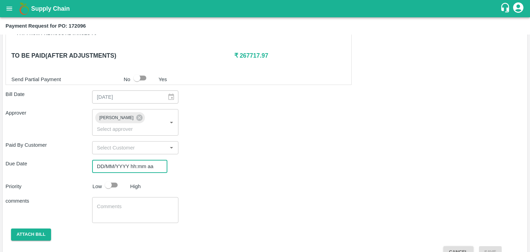
click at [137, 160] on input "DD/MM/YYYY hh:mm aa" at bounding box center [127, 166] width 70 height 13
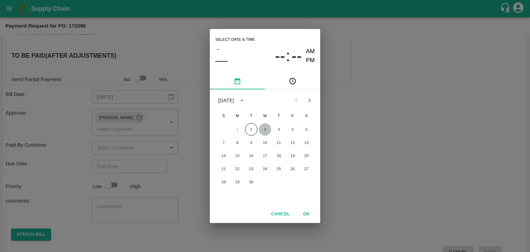
click at [264, 128] on button "3" at bounding box center [265, 129] width 12 height 12
type input "[DATE] 12:00 AM"
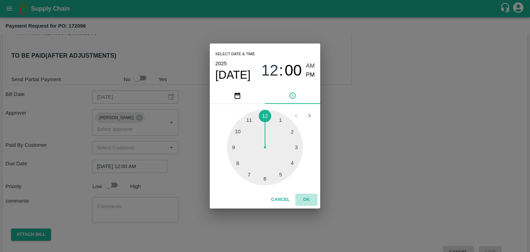
click at [305, 198] on button "OK" at bounding box center [306, 199] width 22 height 12
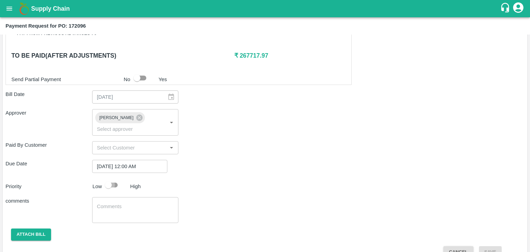
click at [111, 178] on input "checkbox" at bounding box center [108, 184] width 39 height 13
checkbox input "true"
click at [135, 203] on textarea at bounding box center [135, 210] width 77 height 14
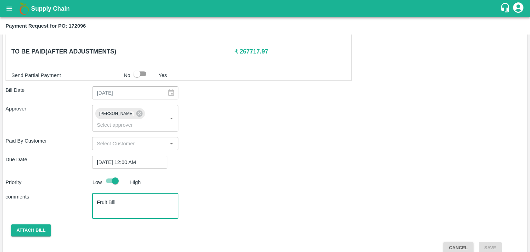
type textarea "Fruit Bill"
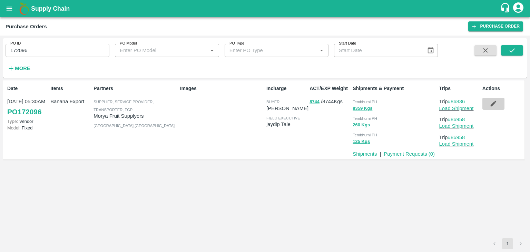
click at [489, 102] on icon "button" at bounding box center [493, 104] width 8 height 8
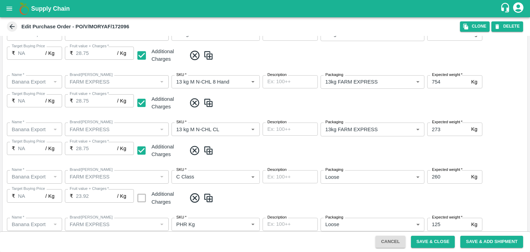
scroll to position [365, 0]
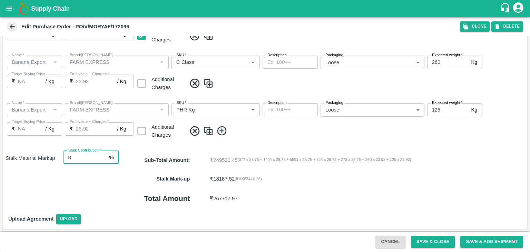
click at [81, 159] on input "8" at bounding box center [84, 157] width 43 height 13
type input "26"
type input "8"
click at [304, 202] on div "Total Amount ₹ 268518.77" at bounding box center [323, 198] width 408 height 21
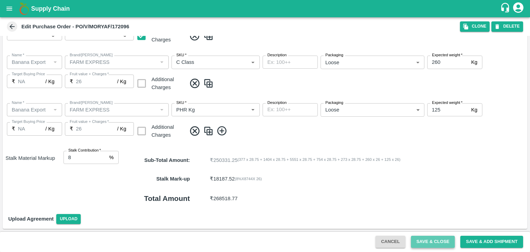
click at [425, 237] on button "Save & Close" at bounding box center [433, 241] width 44 height 12
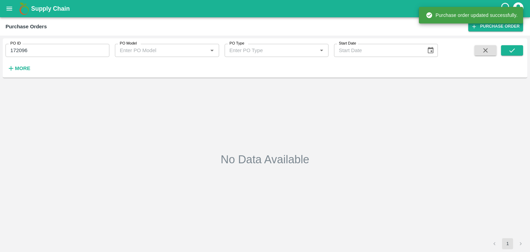
type input "172096"
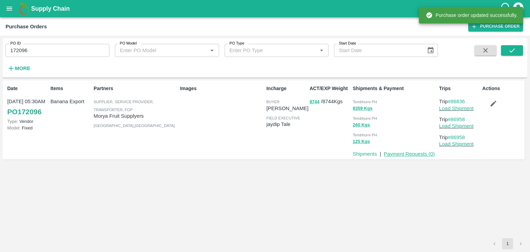
click at [414, 153] on link "Payment Requests ( 0 )" at bounding box center [408, 154] width 51 height 6
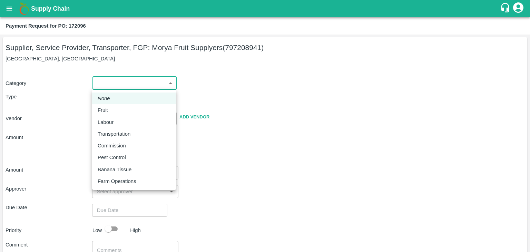
click at [101, 84] on body "Supply Chain Payment Request for PO: 172096 Supplier, Service Provider, Transpo…" at bounding box center [265, 126] width 530 height 252
click at [113, 110] on div "Fruit" at bounding box center [134, 110] width 73 height 8
type input "1"
type input "Morya Fruit Supplyers - 797208941(Supplier, Service Provider, Transporter, FGP)"
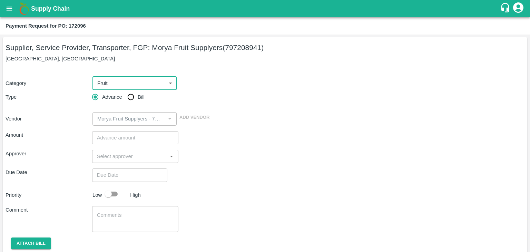
click at [132, 91] on input "Bill" at bounding box center [131, 97] width 14 height 14
radio input "true"
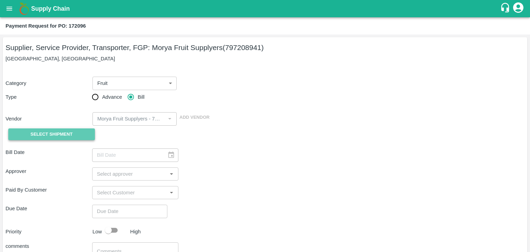
click at [58, 128] on button "Select Shipment" at bounding box center [51, 134] width 87 height 12
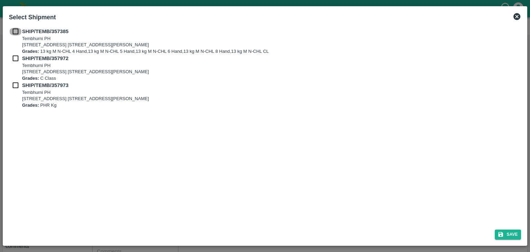
click at [11, 32] on input "checkbox" at bounding box center [15, 32] width 13 height 8
checkbox input "true"
click at [14, 58] on input "checkbox" at bounding box center [15, 58] width 13 height 8
checkbox input "true"
click at [14, 86] on input "checkbox" at bounding box center [15, 85] width 13 height 8
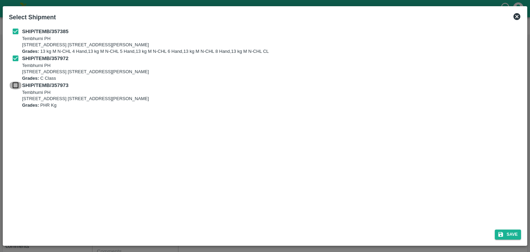
checkbox input "true"
click at [510, 231] on button "Save" at bounding box center [507, 234] width 26 height 10
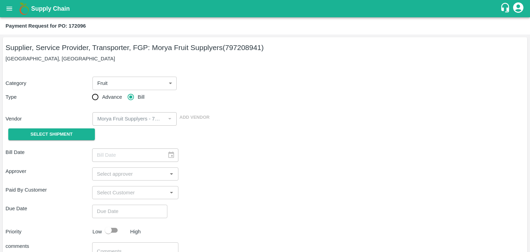
type input "[DATE]"
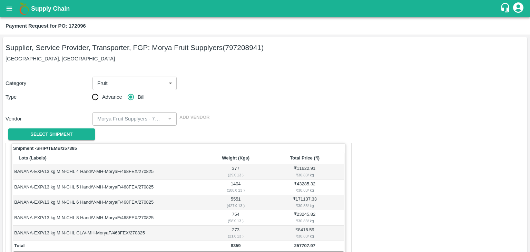
scroll to position [338, 0]
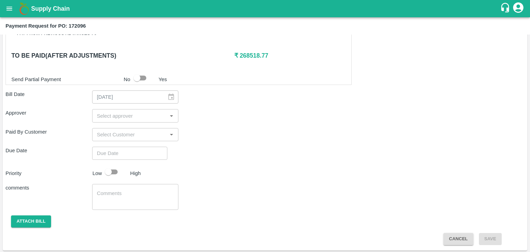
click at [146, 113] on input "input" at bounding box center [129, 115] width 71 height 9
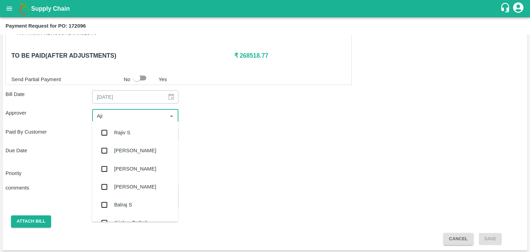
type input "Ajit"
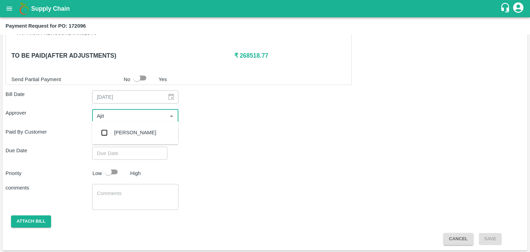
click at [133, 131] on div "[PERSON_NAME]" at bounding box center [135, 133] width 42 height 8
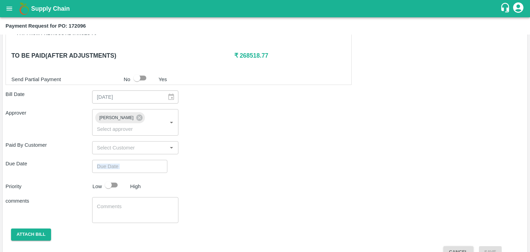
drag, startPoint x: 145, startPoint y: 163, endPoint x: 150, endPoint y: 152, distance: 11.7
click at [150, 152] on div "Shipment - SHIP/TEMB/357385 Lots (Labels) Weight (Kgs) Total Price (₹) BANANA-E…" at bounding box center [265, 31] width 519 height 453
type input "DD/MM/YYYY hh:mm aa"
click at [150, 160] on input "DD/MM/YYYY hh:mm aa" at bounding box center [127, 166] width 70 height 13
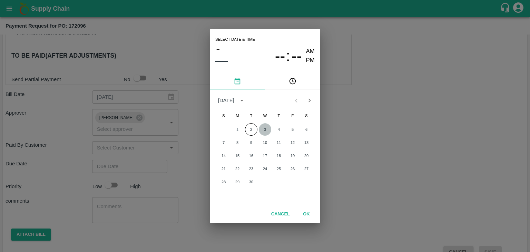
click at [261, 131] on button "3" at bounding box center [265, 129] width 12 height 12
type input "[DATE] 12:00 AM"
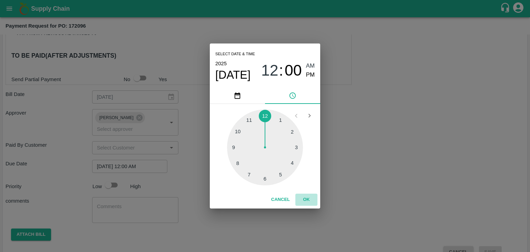
click at [305, 197] on button "OK" at bounding box center [306, 199] width 22 height 12
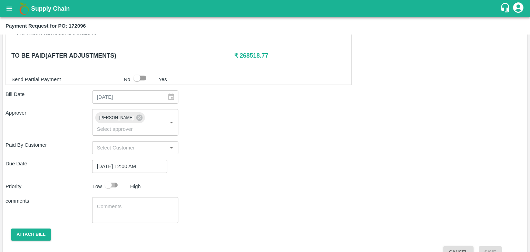
click at [116, 178] on input "checkbox" at bounding box center [108, 184] width 39 height 13
checkbox input "true"
click at [132, 203] on textarea at bounding box center [135, 210] width 77 height 14
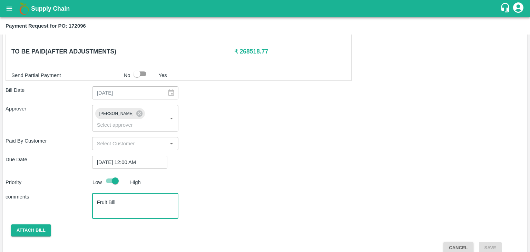
type textarea "Fruit Bill"
checkbox input "false"
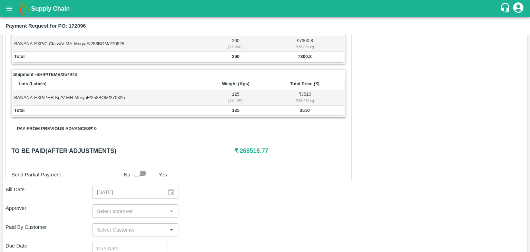
scroll to position [236, 0]
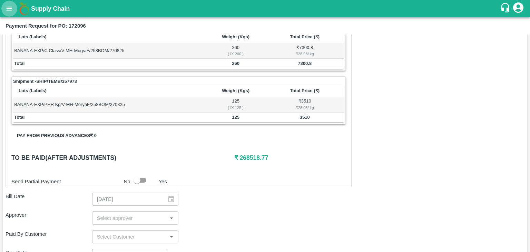
click at [2, 10] on button "open drawer" at bounding box center [9, 9] width 16 height 16
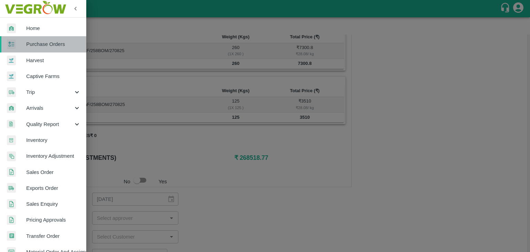
click at [49, 44] on span "Purchase Orders" at bounding box center [53, 44] width 54 height 8
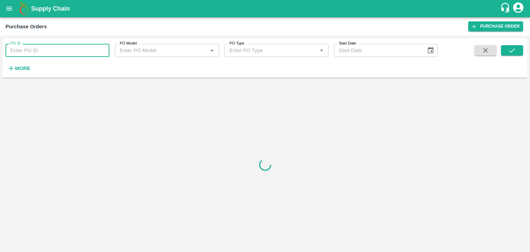
click at [64, 48] on input "PO ID" at bounding box center [58, 50] width 104 height 13
paste input "172097"
type input "172097"
click at [516, 51] on button "submit" at bounding box center [512, 50] width 22 height 10
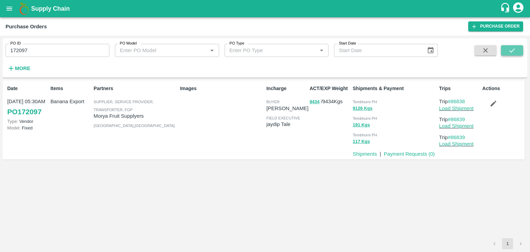
click at [516, 51] on button "submit" at bounding box center [512, 50] width 22 height 10
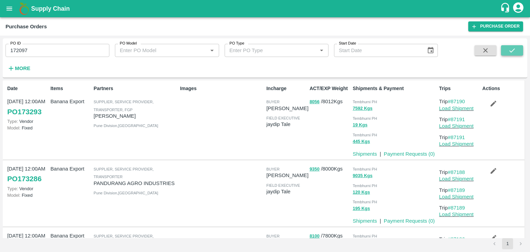
click at [516, 51] on button "submit" at bounding box center [512, 50] width 22 height 10
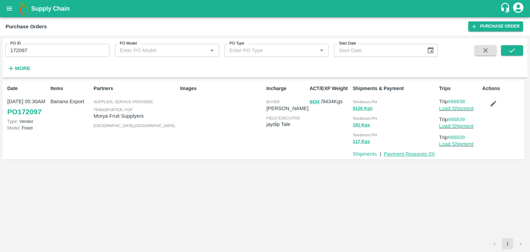
click at [402, 153] on link "Payment Requests ( 0 )" at bounding box center [408, 154] width 51 height 6
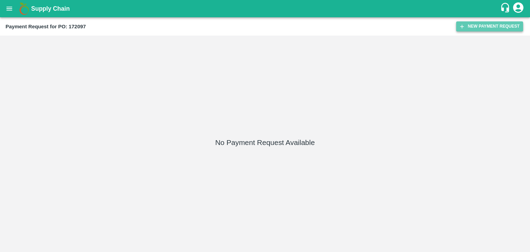
click at [482, 24] on button "New Payment Request" at bounding box center [489, 26] width 67 height 10
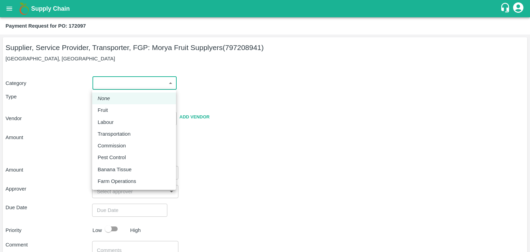
drag, startPoint x: 106, startPoint y: 83, endPoint x: 112, endPoint y: 109, distance: 26.6
click at [112, 109] on body "Supply Chain Payment Request for PO: 172097 Supplier, Service Provider, Transpo…" at bounding box center [265, 126] width 530 height 252
click at [112, 109] on div "Fruit" at bounding box center [134, 110] width 73 height 8
type input "1"
type input "Morya Fruit Supplyers - 797208941(Supplier, Service Provider, Transporter, FGP)"
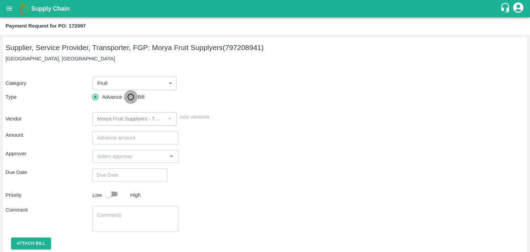
click at [132, 96] on input "Bill" at bounding box center [131, 97] width 14 height 14
radio input "true"
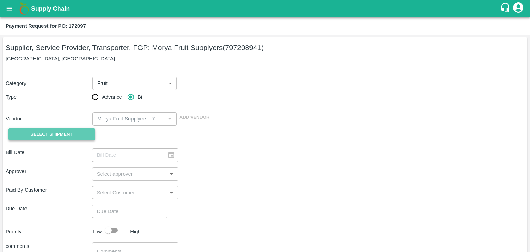
click at [67, 130] on span "Select Shipment" at bounding box center [51, 134] width 42 height 8
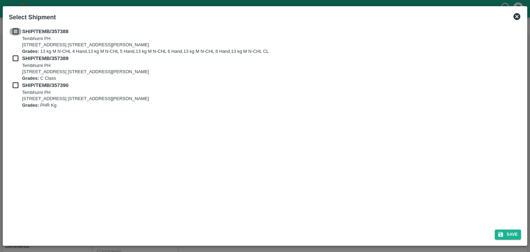
click at [13, 31] on input "checkbox" at bounding box center [15, 32] width 13 height 8
checkbox input "true"
click at [14, 59] on input "checkbox" at bounding box center [15, 58] width 13 height 8
checkbox input "true"
click at [16, 84] on input "checkbox" at bounding box center [15, 85] width 13 height 8
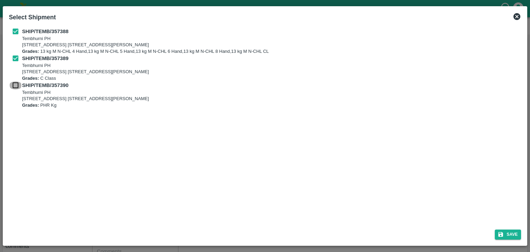
checkbox input "true"
click at [511, 233] on button "Save" at bounding box center [507, 234] width 26 height 10
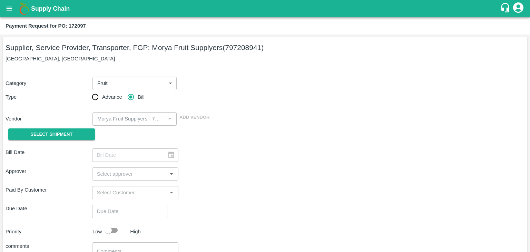
type input "[DATE]"
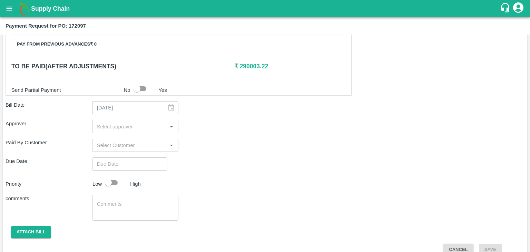
scroll to position [338, 0]
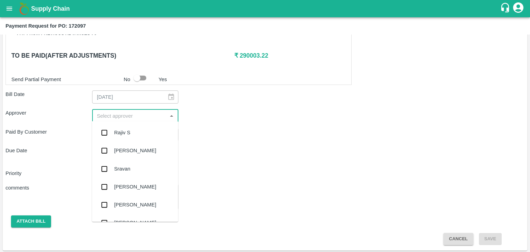
click at [138, 115] on input "input" at bounding box center [129, 115] width 71 height 9
type input "Ajit"
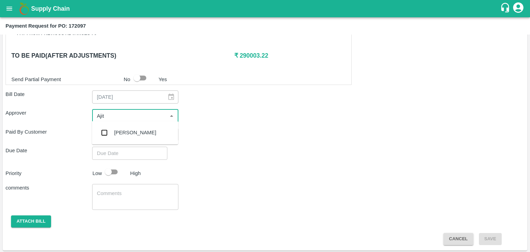
click at [133, 130] on div "[PERSON_NAME]" at bounding box center [135, 133] width 42 height 8
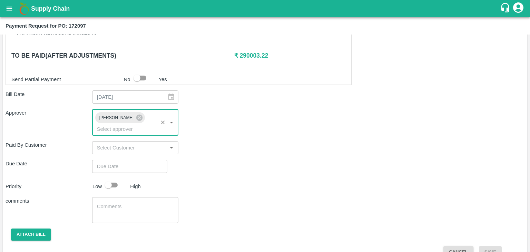
type input "DD/MM/YYYY hh:mm aa"
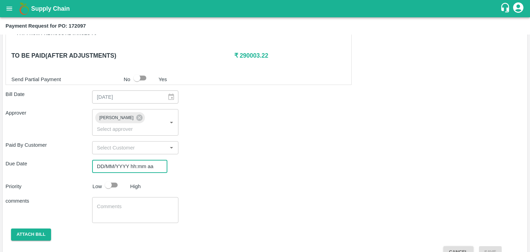
click at [145, 160] on input "DD/MM/YYYY hh:mm aa" at bounding box center [127, 166] width 70 height 13
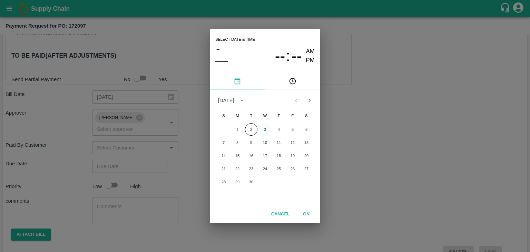
click at [265, 128] on button "3" at bounding box center [265, 129] width 12 height 12
type input "[DATE] 12:00 AM"
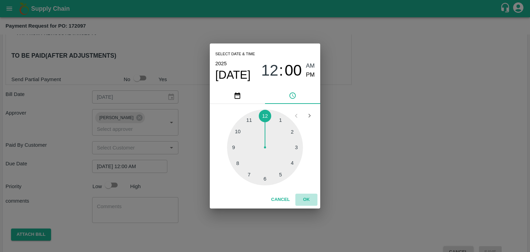
click at [303, 199] on button "OK" at bounding box center [306, 199] width 22 height 12
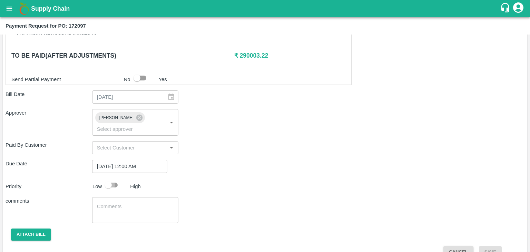
click at [118, 178] on input "checkbox" at bounding box center [108, 184] width 39 height 13
checkbox input "true"
click at [131, 204] on textarea at bounding box center [135, 210] width 77 height 14
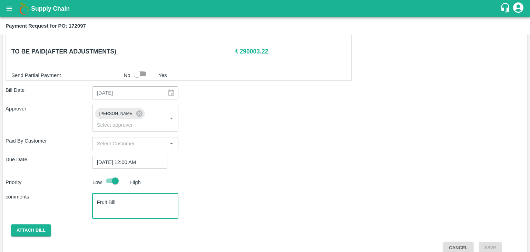
type textarea "Fruit Bill"
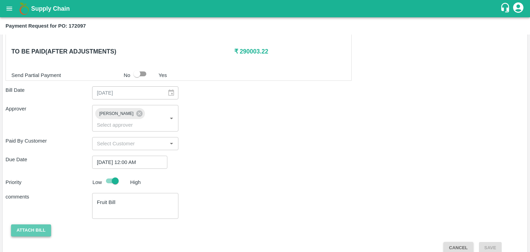
click at [33, 224] on button "Attach bill" at bounding box center [31, 230] width 40 height 12
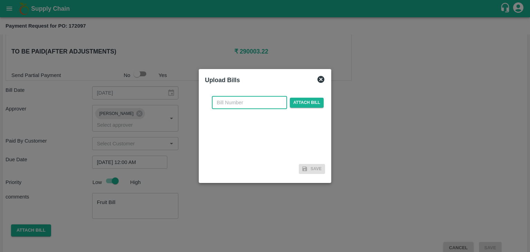
click at [248, 101] on input "text" at bounding box center [249, 102] width 75 height 13
type input "830"
click at [299, 103] on span "Attach bill" at bounding box center [307, 103] width 34 height 10
click at [0, 0] on input "Attach bill" at bounding box center [0, 0] width 0 height 0
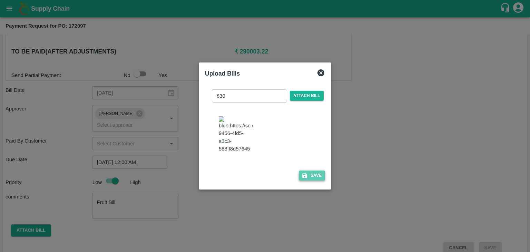
click at [306, 177] on button "Save" at bounding box center [312, 175] width 26 height 10
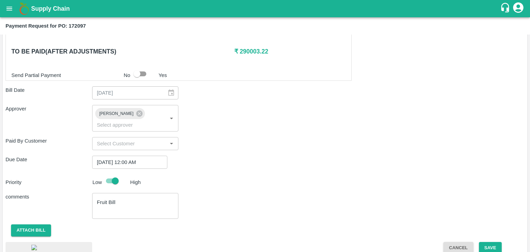
scroll to position [380, 0]
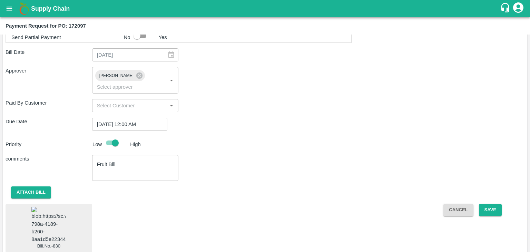
click at [50, 207] on img at bounding box center [48, 225] width 34 height 36
click at [498, 204] on button "Save" at bounding box center [490, 210] width 23 height 12
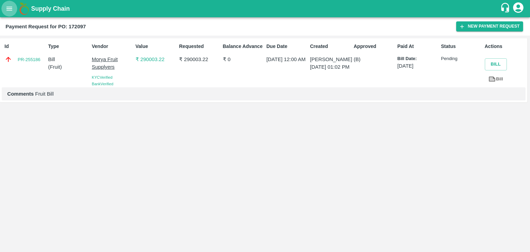
click at [6, 10] on icon "open drawer" at bounding box center [10, 9] width 8 height 8
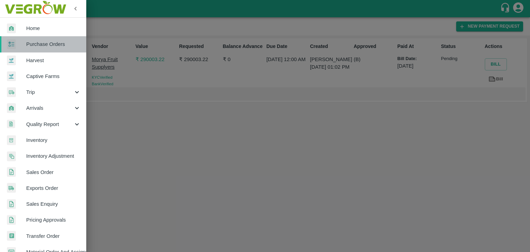
click at [61, 48] on link "Purchase Orders" at bounding box center [43, 44] width 86 height 16
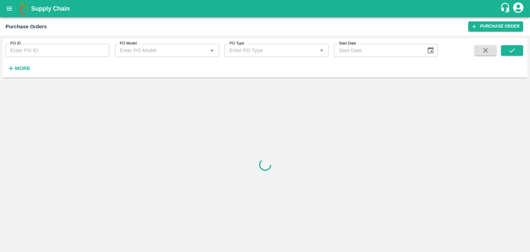
click at [79, 51] on input "PO ID" at bounding box center [58, 50] width 104 height 13
paste input "172477"
type input "172477"
click at [518, 47] on button "submit" at bounding box center [512, 50] width 22 height 10
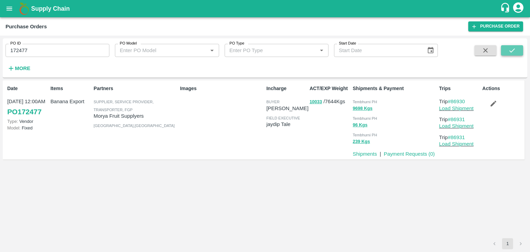
click at [517, 50] on button "submit" at bounding box center [512, 50] width 22 height 10
click at [416, 156] on link "Payment Requests ( 0 )" at bounding box center [408, 154] width 51 height 6
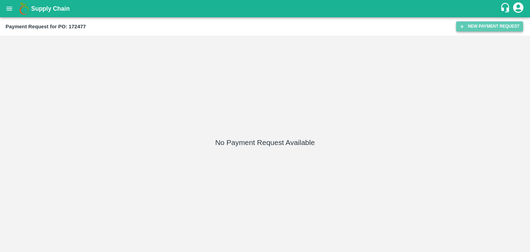
click at [473, 30] on button "New Payment Request" at bounding box center [489, 26] width 67 height 10
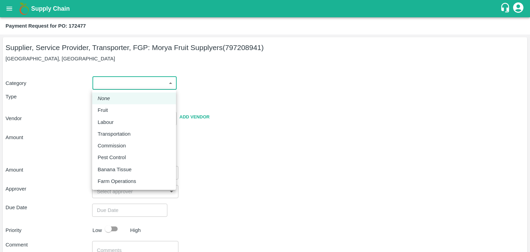
click at [94, 83] on body "Supply Chain Payment Request for PO: 172477 Supplier, Service Provider, Transpo…" at bounding box center [265, 126] width 530 height 252
click at [115, 111] on div "Fruit" at bounding box center [134, 110] width 73 height 8
type input "1"
type input "Morya Fruit Supplyers - 797208941(Supplier, Service Provider, Transporter, FGP)"
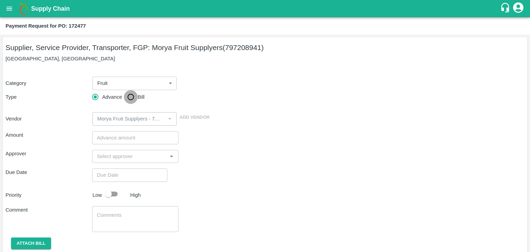
click at [132, 97] on input "Bill" at bounding box center [131, 97] width 14 height 14
radio input "true"
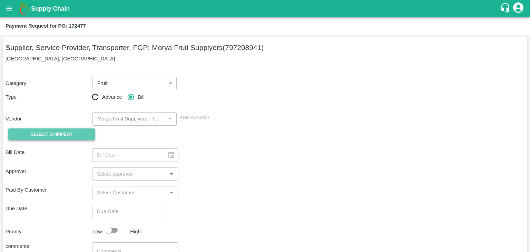
click at [59, 129] on button "Select Shipment" at bounding box center [51, 134] width 87 height 12
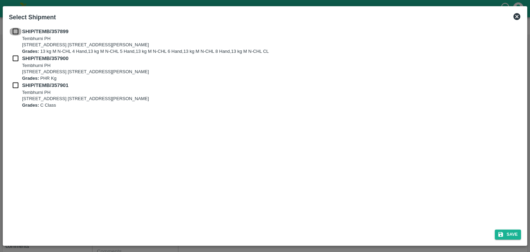
click at [14, 30] on input "checkbox" at bounding box center [15, 32] width 13 height 8
checkbox input "true"
click at [15, 59] on input "checkbox" at bounding box center [15, 58] width 13 height 8
checkbox input "true"
click at [16, 84] on input "checkbox" at bounding box center [15, 85] width 13 height 8
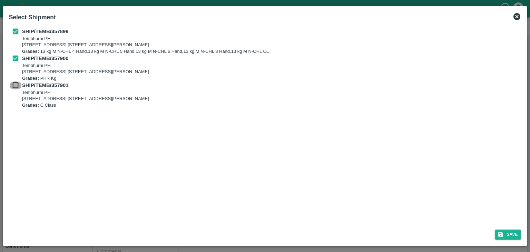
checkbox input "true"
click at [513, 229] on button "Save" at bounding box center [507, 234] width 26 height 10
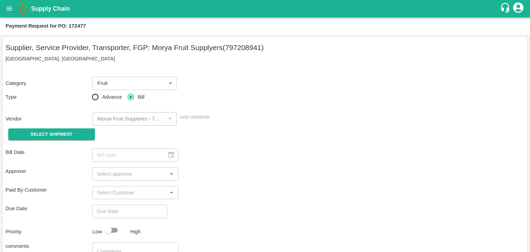
type input "[DATE]"
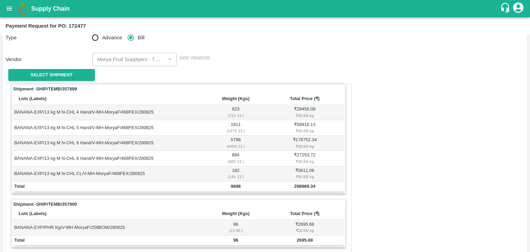
scroll to position [338, 0]
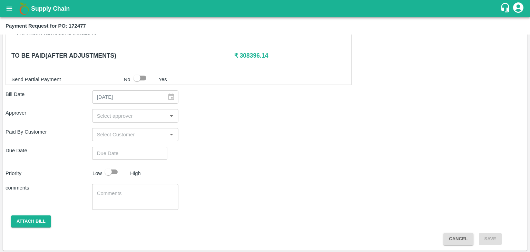
click at [125, 111] on input "input" at bounding box center [129, 115] width 71 height 9
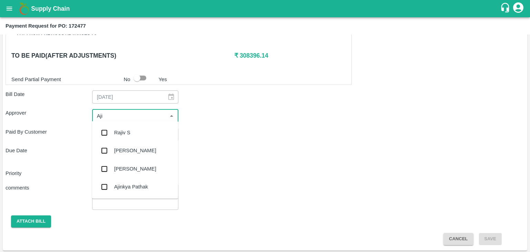
type input "Ajit"
click at [135, 139] on div "[PERSON_NAME]" at bounding box center [135, 132] width 86 height 18
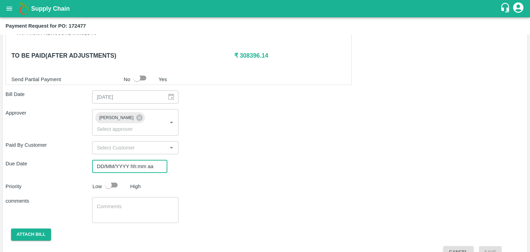
type input "DD/MM/YYYY hh:mm aa"
click at [146, 160] on input "DD/MM/YYYY hh:mm aa" at bounding box center [127, 166] width 70 height 13
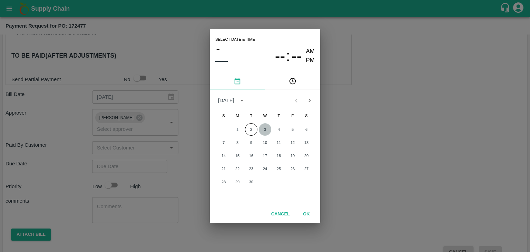
click at [268, 126] on button "3" at bounding box center [265, 129] width 12 height 12
type input "[DATE] 12:00 AM"
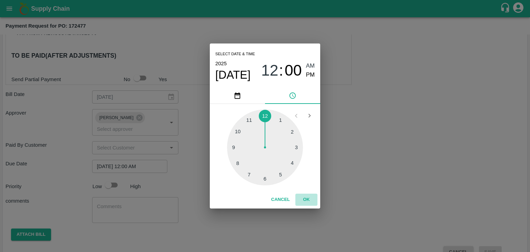
click at [310, 195] on button "OK" at bounding box center [306, 199] width 22 height 12
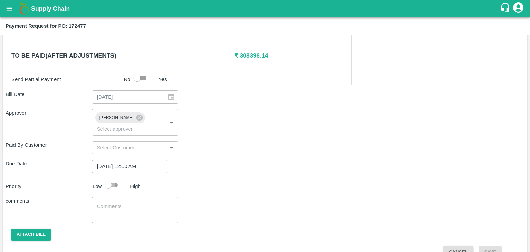
click at [108, 178] on input "checkbox" at bounding box center [108, 184] width 39 height 13
checkbox input "true"
click at [143, 204] on textarea at bounding box center [135, 210] width 77 height 14
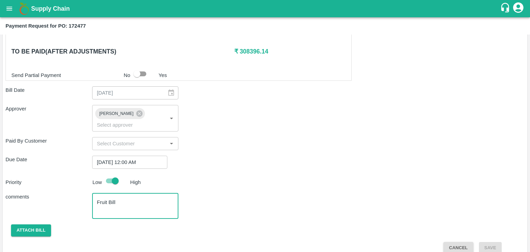
type textarea "Fruit Bill"
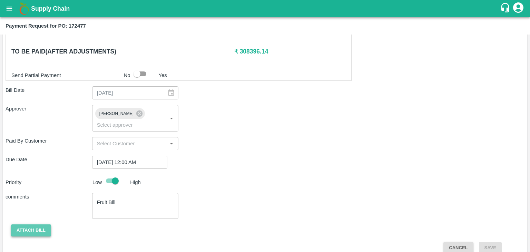
click at [28, 224] on button "Attach bill" at bounding box center [31, 230] width 40 height 12
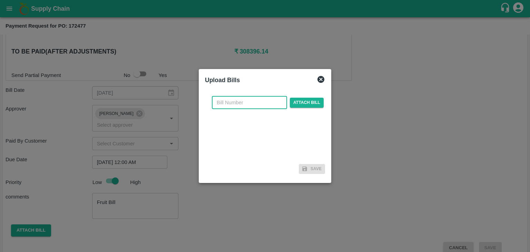
click at [262, 101] on input "text" at bounding box center [249, 102] width 75 height 13
type input "831"
click at [300, 102] on span "Attach bill" at bounding box center [307, 103] width 34 height 10
click at [0, 0] on input "Attach bill" at bounding box center [0, 0] width 0 height 0
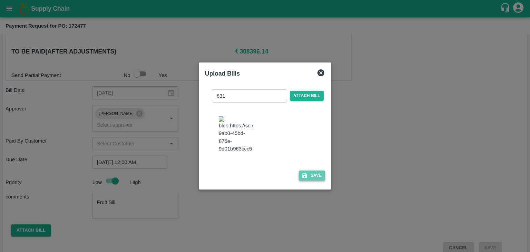
click at [308, 172] on button "Save" at bounding box center [312, 175] width 26 height 10
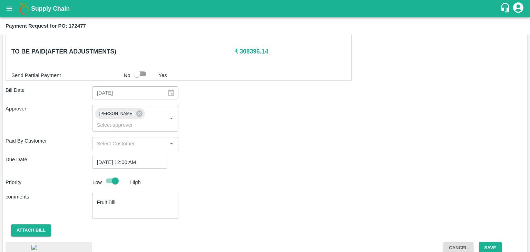
scroll to position [378, 0]
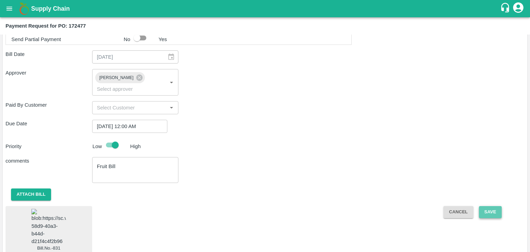
click at [489, 206] on button "Save" at bounding box center [490, 212] width 23 height 12
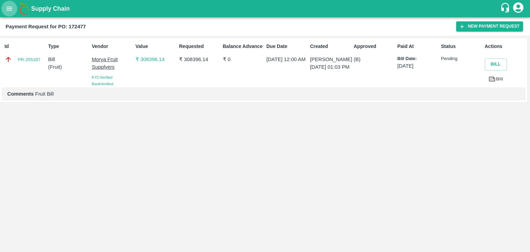
click at [14, 6] on button "open drawer" at bounding box center [9, 9] width 16 height 16
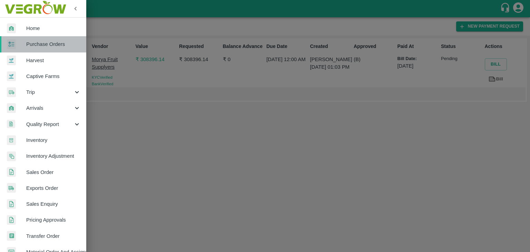
click at [48, 44] on span "Purchase Orders" at bounding box center [53, 44] width 54 height 8
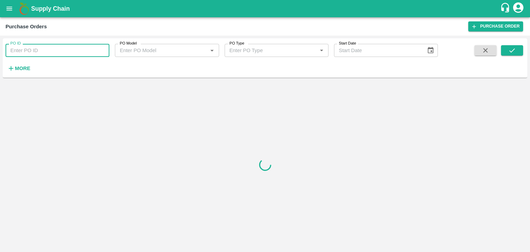
click at [68, 51] on input "PO ID" at bounding box center [58, 50] width 104 height 13
paste input "172480"
click at [512, 52] on icon "submit" at bounding box center [512, 51] width 8 height 8
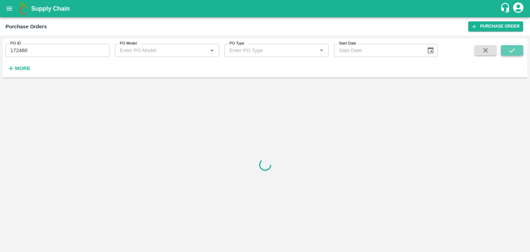
click at [512, 52] on icon "submit" at bounding box center [512, 51] width 8 height 8
click at [57, 47] on input "172480" at bounding box center [58, 50] width 104 height 13
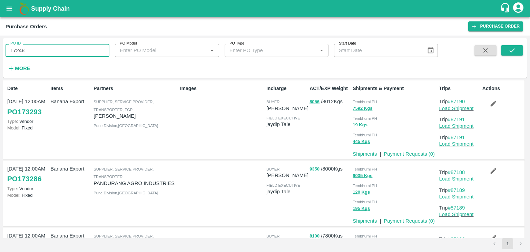
type input "172480"
click at [513, 52] on icon "submit" at bounding box center [512, 51] width 8 height 8
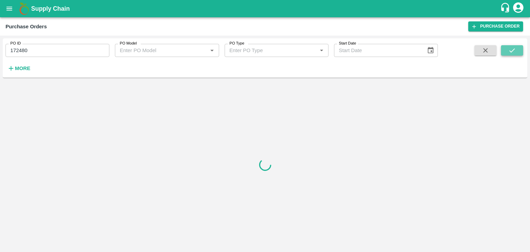
click at [513, 52] on icon "submit" at bounding box center [512, 51] width 8 height 8
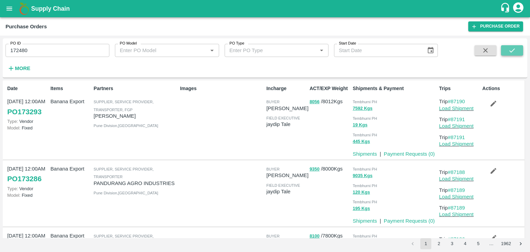
click at [512, 46] on button "submit" at bounding box center [512, 50] width 22 height 10
click at [517, 51] on button "submit" at bounding box center [512, 50] width 22 height 10
click at [515, 48] on button "submit" at bounding box center [512, 50] width 22 height 10
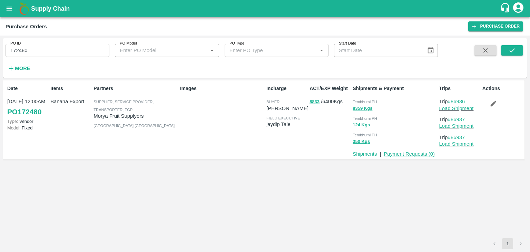
click at [406, 152] on link "Payment Requests ( 0 )" at bounding box center [408, 154] width 51 height 6
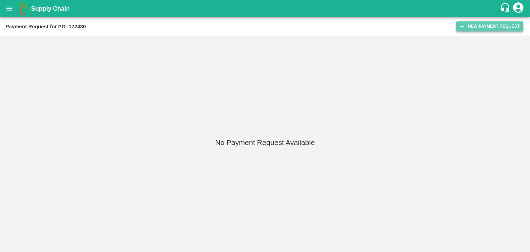
click at [472, 29] on button "New Payment Request" at bounding box center [489, 26] width 67 height 10
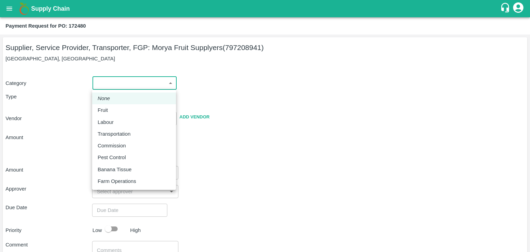
click at [93, 83] on body "Supply Chain Payment Request for PO: 172480 Supplier, Service Provider, Transpo…" at bounding box center [265, 126] width 530 height 252
click at [121, 108] on div "Fruit" at bounding box center [134, 110] width 73 height 8
type input "1"
type input "Morya Fruit Supplyers - 797208941(Supplier, Service Provider, Transporter, FGP)"
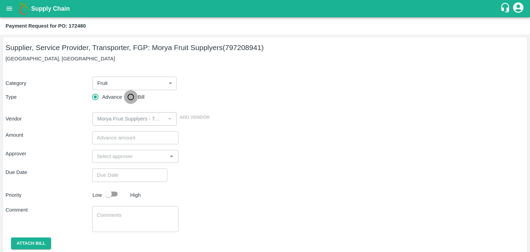
click at [135, 97] on input "Bill" at bounding box center [131, 97] width 14 height 14
radio input "true"
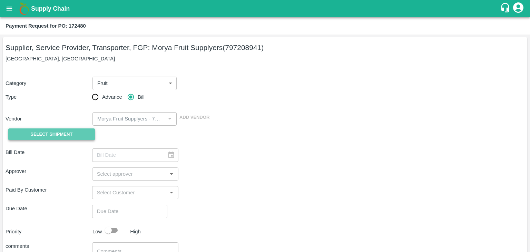
click at [54, 135] on span "Select Shipment" at bounding box center [51, 134] width 42 height 8
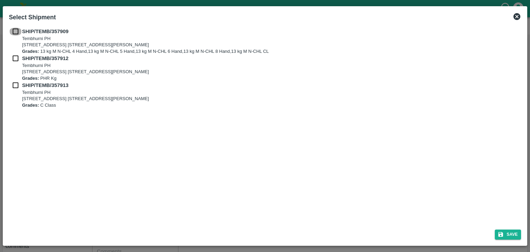
click at [14, 33] on input "checkbox" at bounding box center [15, 32] width 13 height 8
checkbox input "true"
click at [12, 56] on input "checkbox" at bounding box center [15, 58] width 13 height 8
checkbox input "true"
click at [13, 85] on input "checkbox" at bounding box center [15, 85] width 13 height 8
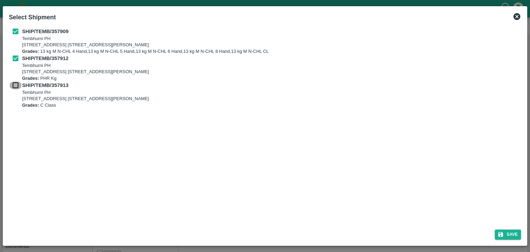
checkbox input "true"
click at [510, 236] on button "Save" at bounding box center [507, 234] width 26 height 10
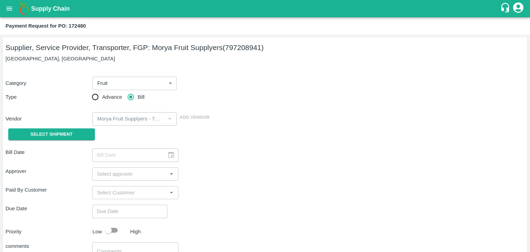
type input "[DATE]"
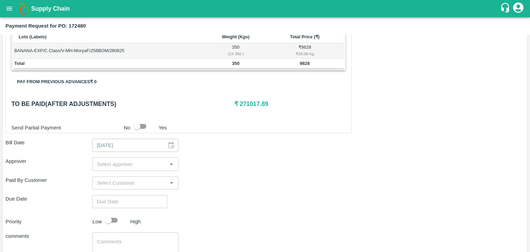
scroll to position [338, 0]
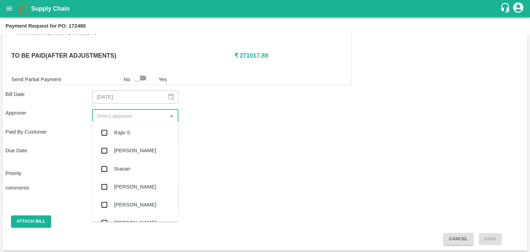
click at [129, 115] on input "input" at bounding box center [129, 115] width 71 height 9
type input "Ajit"
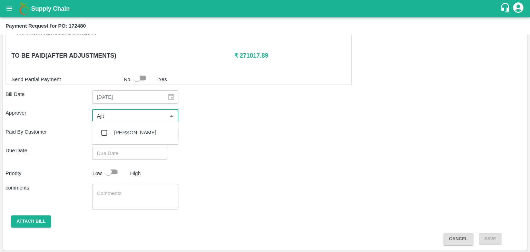
click at [131, 133] on div "[PERSON_NAME]" at bounding box center [135, 133] width 42 height 8
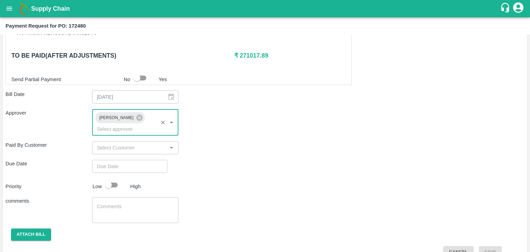
type input "DD/MM/YYYY hh:mm aa"
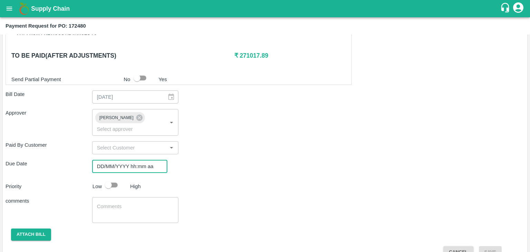
click at [144, 160] on input "DD/MM/YYYY hh:mm aa" at bounding box center [127, 166] width 70 height 13
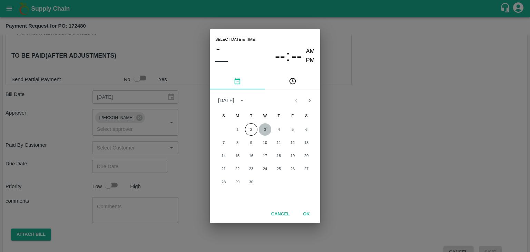
click at [269, 127] on button "3" at bounding box center [265, 129] width 12 height 12
type input "[DATE] 12:00 AM"
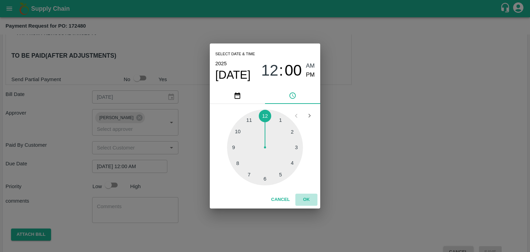
click at [308, 198] on button "OK" at bounding box center [306, 199] width 22 height 12
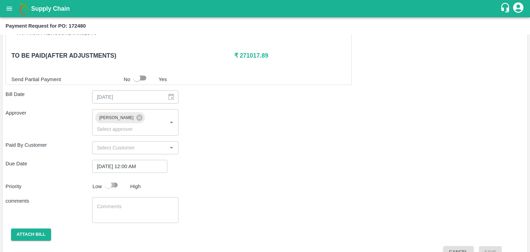
click at [111, 178] on input "checkbox" at bounding box center [108, 184] width 39 height 13
checkbox input "true"
click at [135, 205] on textarea at bounding box center [135, 210] width 77 height 14
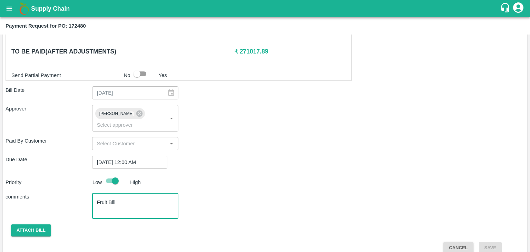
type textarea "Fruit Bill"
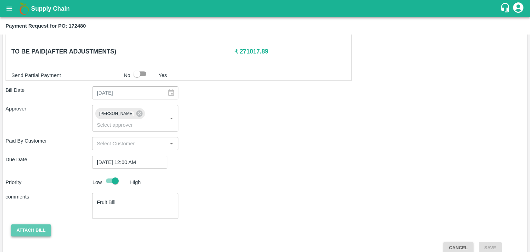
click at [35, 224] on button "Attach bill" at bounding box center [31, 230] width 40 height 12
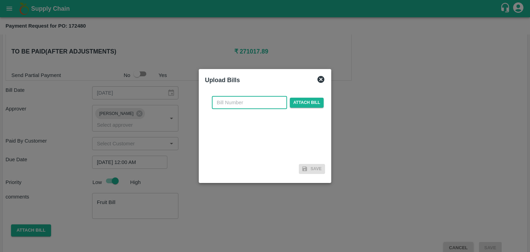
click at [236, 104] on input "text" at bounding box center [249, 102] width 75 height 13
type input "833"
click at [308, 105] on span "Attach bill" at bounding box center [307, 103] width 34 height 10
click at [0, 0] on input "Attach bill" at bounding box center [0, 0] width 0 height 0
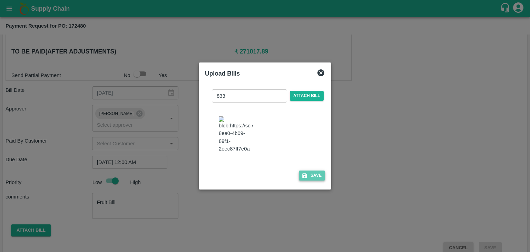
click at [310, 170] on button "Save" at bounding box center [312, 175] width 26 height 10
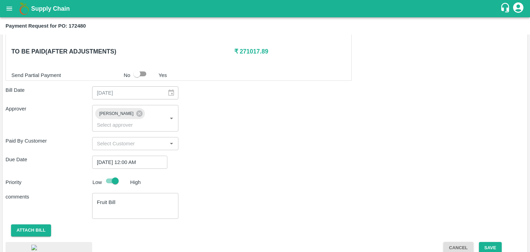
scroll to position [378, 0]
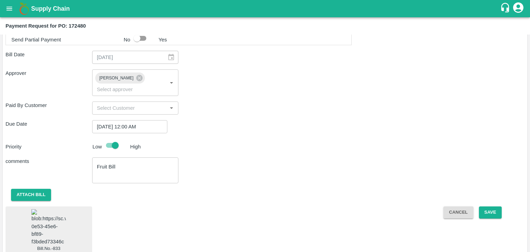
click at [53, 210] on img at bounding box center [48, 227] width 34 height 36
click at [491, 206] on button "Save" at bounding box center [490, 212] width 23 height 12
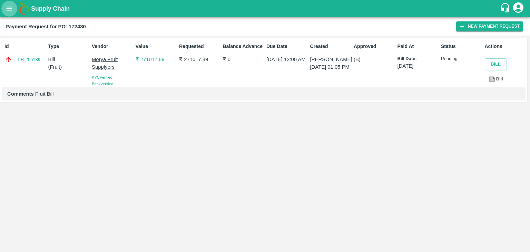
click at [4, 8] on button "open drawer" at bounding box center [9, 9] width 16 height 16
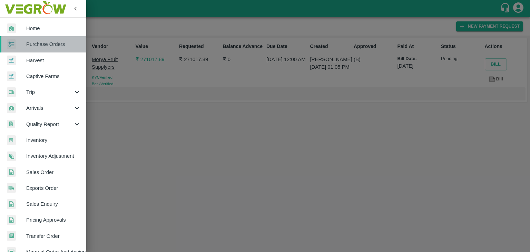
click at [58, 50] on link "Purchase Orders" at bounding box center [43, 44] width 86 height 16
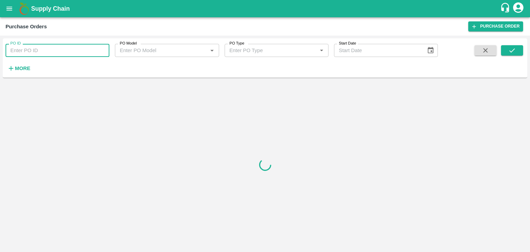
click at [70, 50] on input "PO ID" at bounding box center [58, 50] width 104 height 13
paste input "172763"
type input "172763"
click at [510, 53] on icon "submit" at bounding box center [512, 51] width 8 height 8
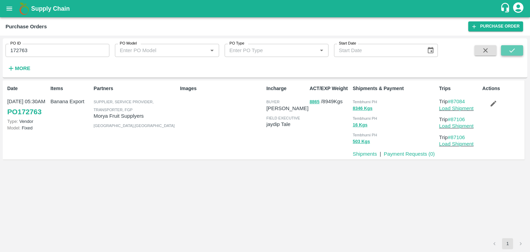
click at [510, 53] on icon "submit" at bounding box center [512, 51] width 8 height 8
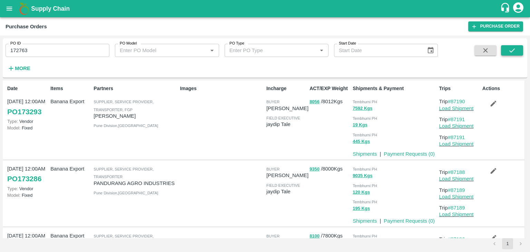
click at [513, 50] on icon "submit" at bounding box center [512, 51] width 8 height 8
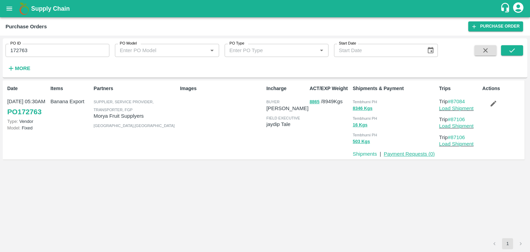
click at [409, 155] on link "Payment Requests ( 0 )" at bounding box center [408, 154] width 51 height 6
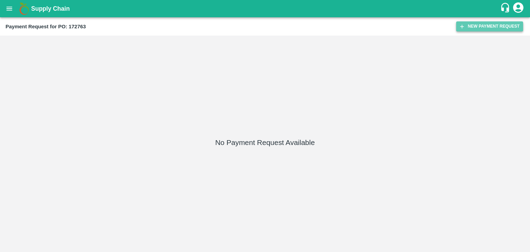
click at [487, 24] on button "New Payment Request" at bounding box center [489, 26] width 67 height 10
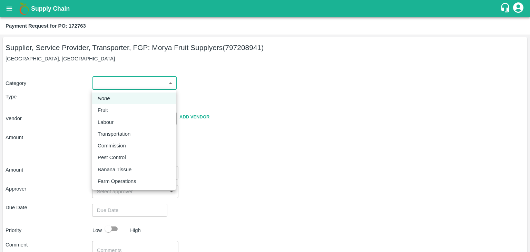
drag, startPoint x: 105, startPoint y: 83, endPoint x: 119, endPoint y: 107, distance: 27.5
click at [119, 107] on body "Supply Chain Payment Request for PO: 172763 Supplier, Service Provider, Transpo…" at bounding box center [265, 126] width 530 height 252
click at [119, 107] on div "Fruit" at bounding box center [134, 110] width 73 height 8
type input "1"
type input "Morya Fruit Supplyers - 797208941(Supplier, Service Provider, Transporter, FGP)"
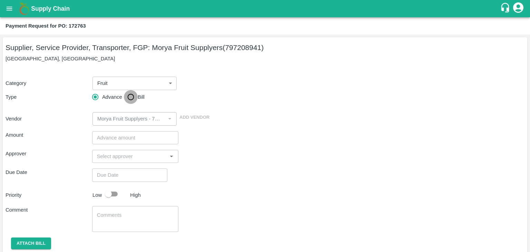
click at [130, 99] on input "Bill" at bounding box center [131, 97] width 14 height 14
radio input "true"
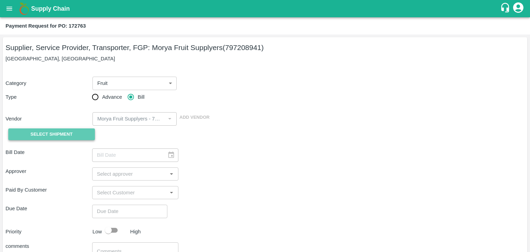
click at [54, 133] on span "Select Shipment" at bounding box center [51, 134] width 42 height 8
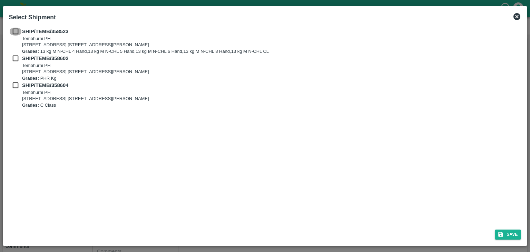
click at [15, 33] on input "checkbox" at bounding box center [15, 32] width 13 height 8
checkbox input "true"
click at [14, 63] on div "SHIP/TEMB/358602 [STREET_ADDRESS] [STREET_ADDRESS][PERSON_NAME] Grades: PHR Kg" at bounding box center [265, 67] width 512 height 27
click at [14, 60] on input "checkbox" at bounding box center [15, 58] width 13 height 8
checkbox input "true"
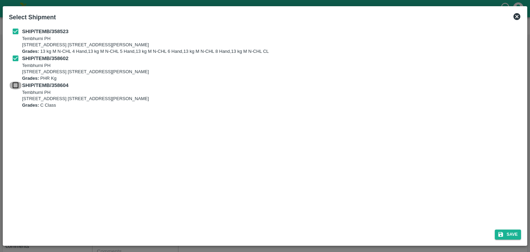
click at [14, 87] on input "checkbox" at bounding box center [15, 85] width 13 height 8
checkbox input "true"
click at [510, 238] on button "Save" at bounding box center [507, 234] width 26 height 10
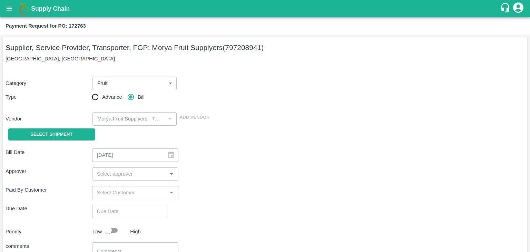
type input "[DATE]"
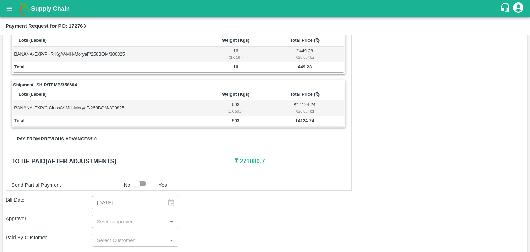
scroll to position [338, 0]
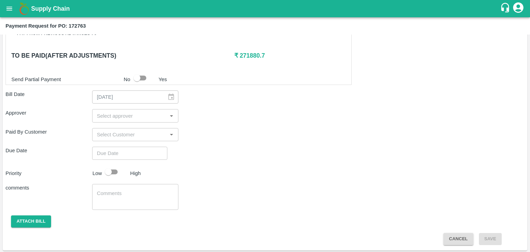
click at [137, 114] on input "input" at bounding box center [129, 115] width 71 height 9
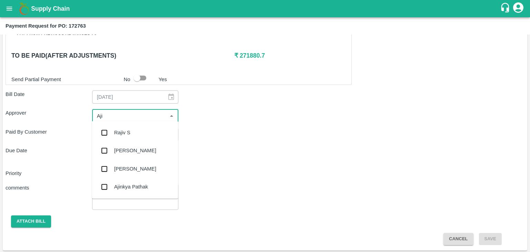
type input "Ajit"
click at [134, 131] on div "[PERSON_NAME]" at bounding box center [135, 132] width 86 height 18
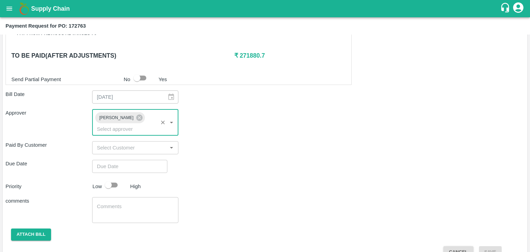
type input "DD/MM/YYYY hh:mm aa"
click at [146, 160] on input "DD/MM/YYYY hh:mm aa" at bounding box center [127, 166] width 70 height 13
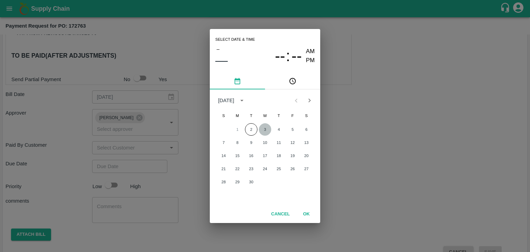
click at [263, 128] on button "3" at bounding box center [265, 129] width 12 height 12
type input "[DATE] 12:00 AM"
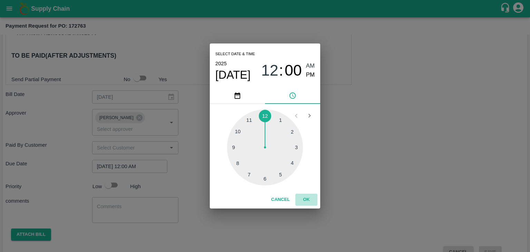
click at [306, 199] on button "OK" at bounding box center [306, 199] width 22 height 12
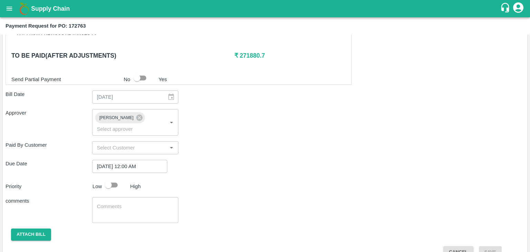
click at [126, 178] on div at bounding box center [115, 184] width 26 height 13
click at [120, 178] on input "checkbox" at bounding box center [108, 184] width 39 height 13
checkbox input "true"
click at [128, 203] on textarea at bounding box center [135, 210] width 77 height 14
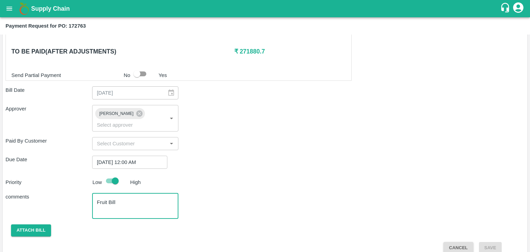
type textarea "Fruit Bill"
checkbox input "false"
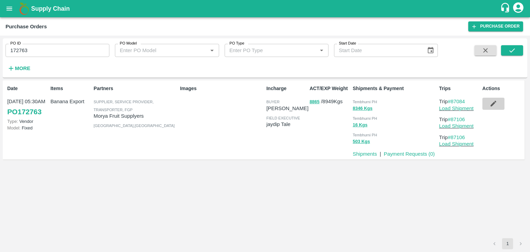
click at [495, 104] on icon "button" at bounding box center [493, 104] width 8 height 8
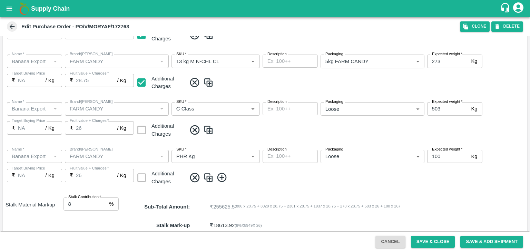
scroll to position [318, 0]
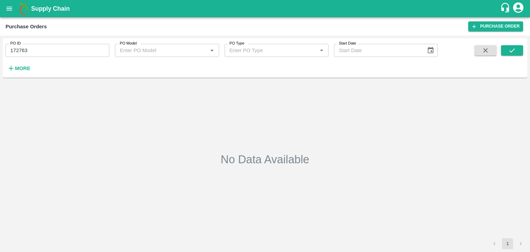
type input "172763"
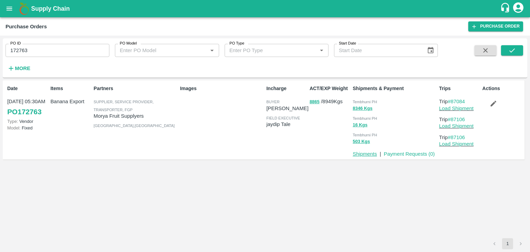
click at [361, 153] on link "Shipments" at bounding box center [364, 154] width 24 height 6
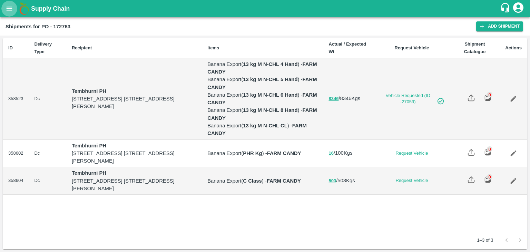
click at [8, 7] on icon "open drawer" at bounding box center [10, 9] width 6 height 4
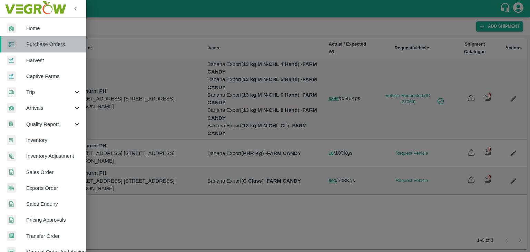
click at [46, 46] on span "Purchase Orders" at bounding box center [53, 44] width 54 height 8
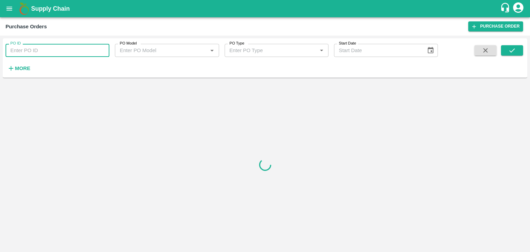
click at [71, 48] on input "PO ID" at bounding box center [58, 50] width 104 height 13
paste input "172992"
type input "172992"
click at [513, 50] on icon "submit" at bounding box center [512, 51] width 8 height 8
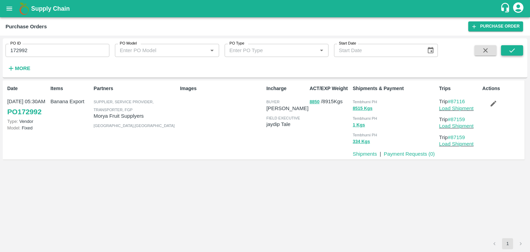
click at [513, 50] on icon "submit" at bounding box center [512, 51] width 8 height 8
click at [403, 154] on link "Payment Requests ( 0 )" at bounding box center [408, 154] width 51 height 6
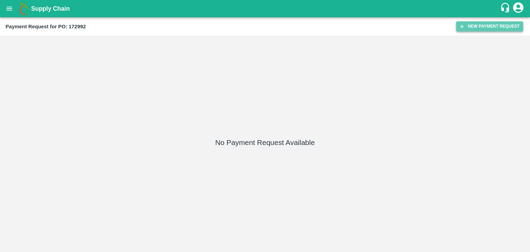
click at [484, 28] on button "New Payment Request" at bounding box center [489, 26] width 67 height 10
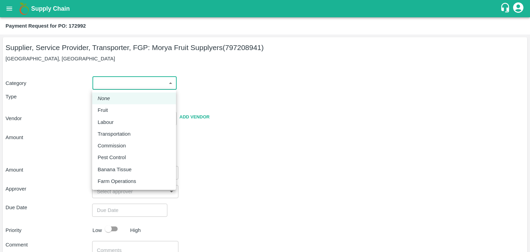
click at [102, 84] on body "Supply Chain Payment Request for PO: 172992 Supplier, Service Provider, Transpo…" at bounding box center [265, 126] width 530 height 252
click at [117, 111] on div "Fruit" at bounding box center [134, 110] width 73 height 8
type input "1"
type input "Morya Fruit Supplyers - 797208941(Supplier, Service Provider, Transporter, FGP)"
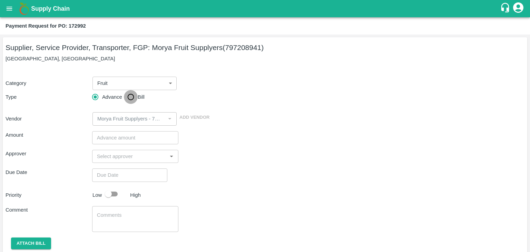
click at [132, 94] on input "Bill" at bounding box center [131, 97] width 14 height 14
radio input "true"
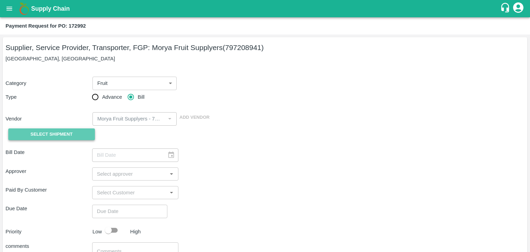
click at [64, 130] on span "Select Shipment" at bounding box center [51, 134] width 42 height 8
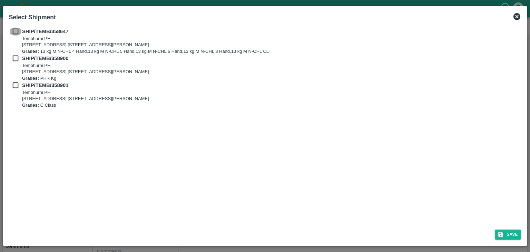
click at [13, 32] on input "checkbox" at bounding box center [15, 32] width 13 height 8
checkbox input "true"
click at [14, 54] on input "checkbox" at bounding box center [15, 58] width 13 height 8
checkbox input "true"
click at [14, 85] on input "checkbox" at bounding box center [15, 85] width 13 height 8
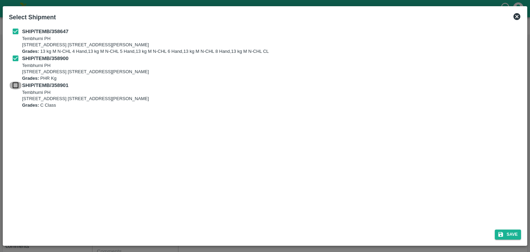
checkbox input "true"
drag, startPoint x: 522, startPoint y: 241, endPoint x: 517, endPoint y: 237, distance: 5.7
click at [517, 237] on div "Save" at bounding box center [264, 233] width 517 height 18
click at [517, 237] on button "Save" at bounding box center [507, 234] width 26 height 10
type input "[DATE]"
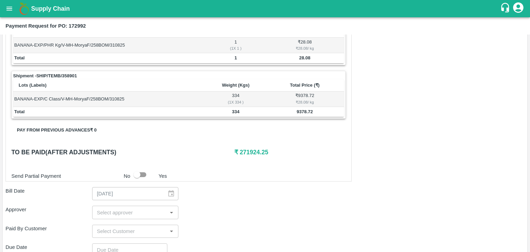
scroll to position [338, 0]
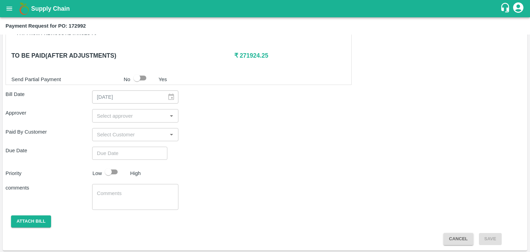
click at [151, 117] on input "input" at bounding box center [129, 115] width 71 height 9
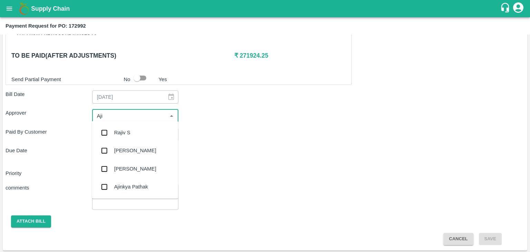
type input "Ajit"
click at [139, 130] on div "[PERSON_NAME]" at bounding box center [135, 132] width 86 height 18
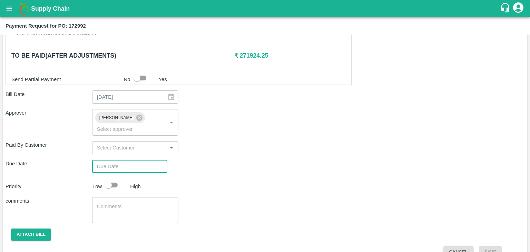
type input "DD/MM/YYYY hh:mm aa"
click at [144, 160] on input "DD/MM/YYYY hh:mm aa" at bounding box center [127, 166] width 70 height 13
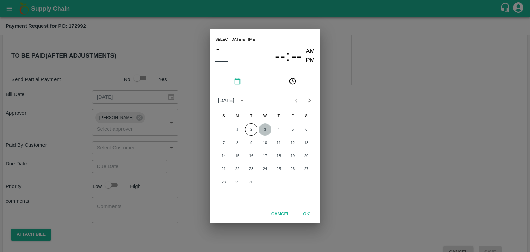
click at [264, 127] on button "3" at bounding box center [265, 129] width 12 height 12
type input "[DATE] 12:00 AM"
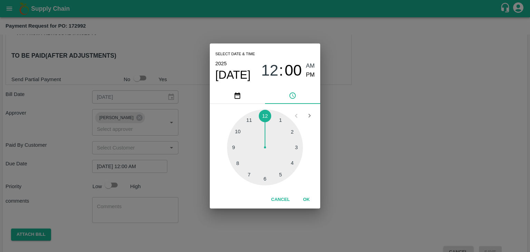
click at [298, 201] on button "OK" at bounding box center [306, 199] width 22 height 12
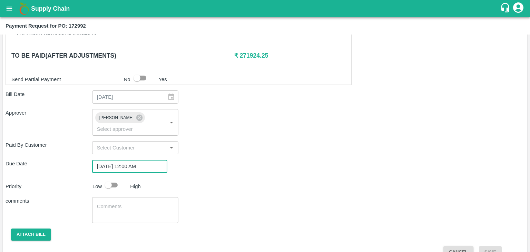
click at [114, 178] on input "checkbox" at bounding box center [108, 184] width 39 height 13
checkbox input "true"
click at [156, 203] on textarea at bounding box center [135, 210] width 77 height 14
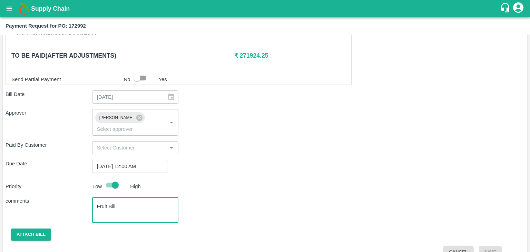
scroll to position [342, 0]
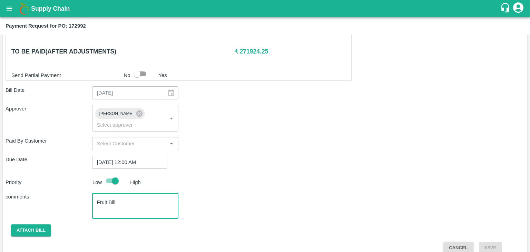
type textarea "Fruit Bill"
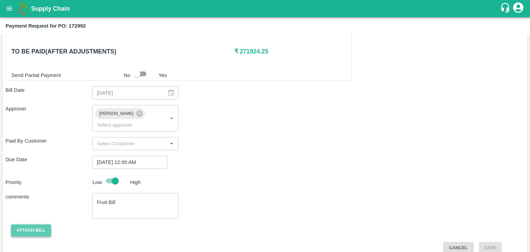
click at [31, 224] on button "Attach bill" at bounding box center [31, 230] width 40 height 12
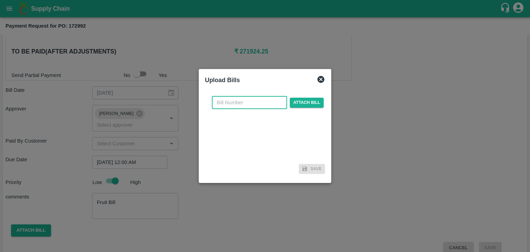
click at [258, 98] on input "text" at bounding box center [249, 102] width 75 height 13
type input "838"
click at [312, 97] on div "838 ​ Attach bill" at bounding box center [267, 102] width 114 height 13
click at [312, 103] on span "Attach bill" at bounding box center [307, 103] width 34 height 10
click at [0, 0] on input "Attach bill" at bounding box center [0, 0] width 0 height 0
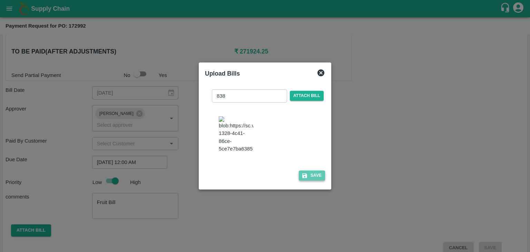
click at [316, 176] on button "Save" at bounding box center [312, 175] width 26 height 10
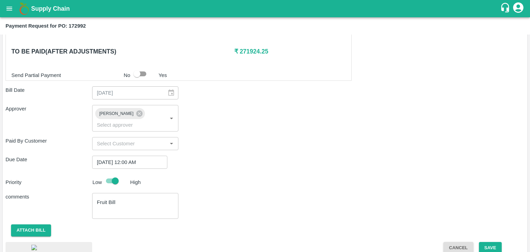
scroll to position [380, 0]
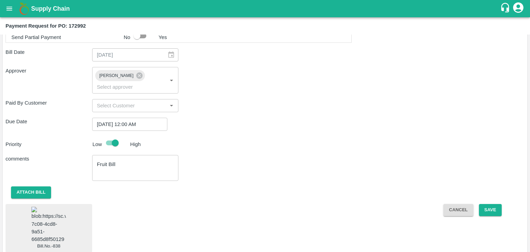
click at [43, 223] on img at bounding box center [48, 225] width 34 height 36
click at [493, 204] on button "Save" at bounding box center [490, 210] width 23 height 12
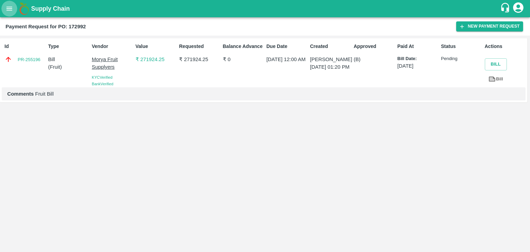
click at [8, 11] on icon "open drawer" at bounding box center [10, 9] width 8 height 8
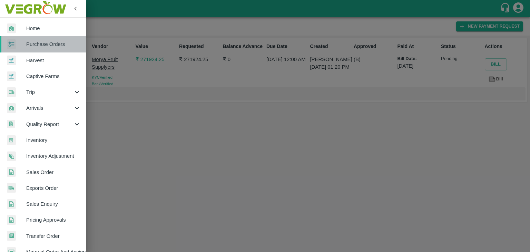
click at [52, 42] on span "Purchase Orders" at bounding box center [53, 44] width 54 height 8
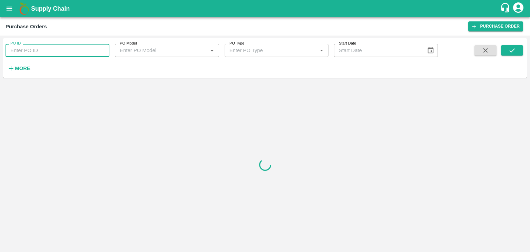
click at [70, 47] on input "PO ID" at bounding box center [58, 50] width 104 height 13
paste input "172773"
click at [510, 49] on icon "submit" at bounding box center [512, 51] width 8 height 8
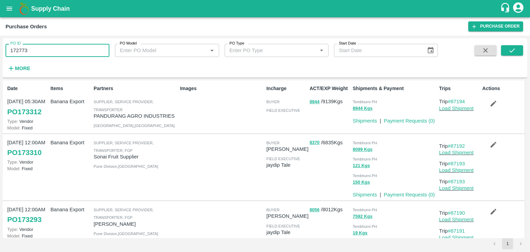
click at [56, 53] on input "172773" at bounding box center [58, 50] width 104 height 13
type input "172773"
click at [521, 49] on button "submit" at bounding box center [512, 50] width 22 height 10
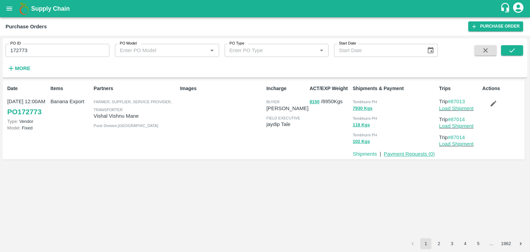
click at [397, 153] on link "Payment Requests ( 0 )" at bounding box center [408, 154] width 51 height 6
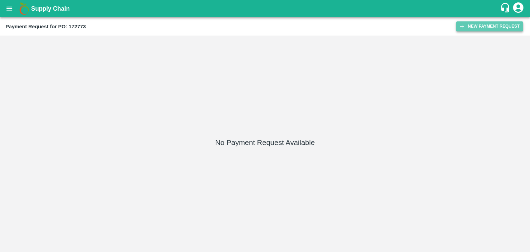
click at [463, 27] on icon "button" at bounding box center [462, 26] width 6 height 6
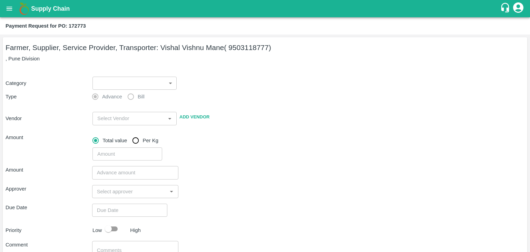
click at [102, 80] on body "Supply Chain Payment Request for PO: 172773 Farmer, Supplier, Service Provider,…" at bounding box center [265, 126] width 530 height 252
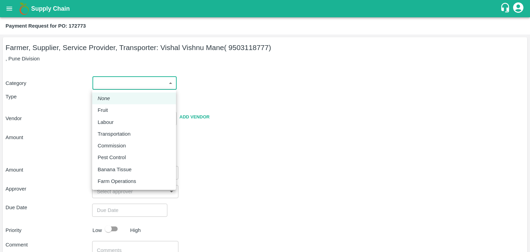
drag, startPoint x: 112, startPoint y: 103, endPoint x: 113, endPoint y: 111, distance: 8.0
click at [113, 111] on ul "None Fruit Labour Transportation Commission Pest Control Banana Tissue Farm Ope…" at bounding box center [134, 140] width 84 height 100
click at [113, 111] on div "Fruit" at bounding box center [134, 110] width 73 height 8
type input "1"
type input "Vishal Vishnu Mane - 9503118777(Farmer, Supplier, Service Provider, Transporter)"
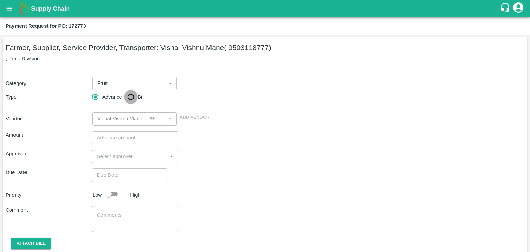
click at [132, 98] on input "Bill" at bounding box center [131, 97] width 14 height 14
radio input "true"
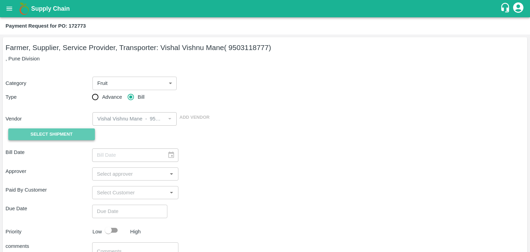
click at [56, 136] on span "Select Shipment" at bounding box center [51, 134] width 42 height 8
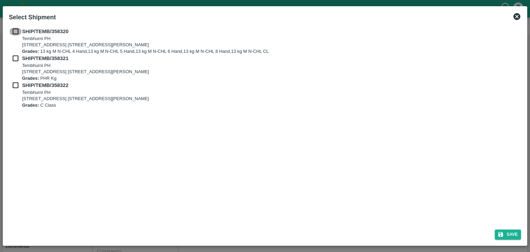
click at [14, 31] on input "checkbox" at bounding box center [15, 32] width 13 height 8
checkbox input "true"
click at [13, 58] on input "checkbox" at bounding box center [15, 58] width 13 height 8
checkbox input "true"
click at [13, 84] on input "checkbox" at bounding box center [15, 85] width 13 height 8
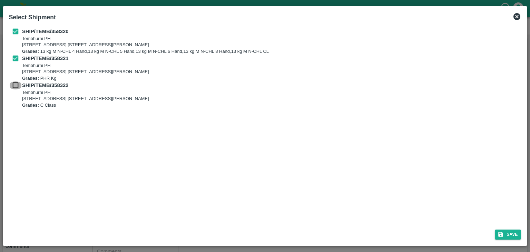
checkbox input "true"
click at [512, 234] on button "Save" at bounding box center [507, 234] width 26 height 10
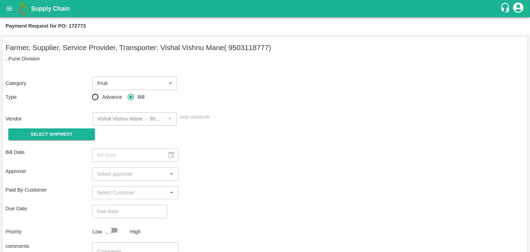
type input "29/08/2025"
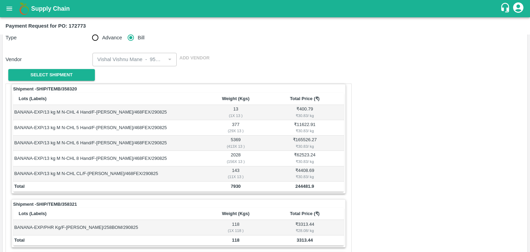
scroll to position [338, 0]
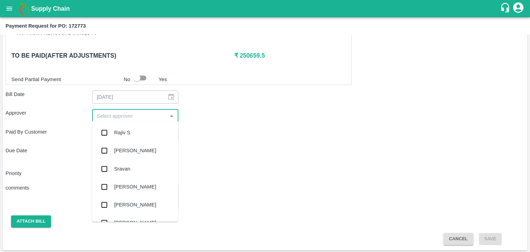
click at [127, 117] on input "input" at bounding box center [129, 115] width 71 height 9
type input "Ajit"
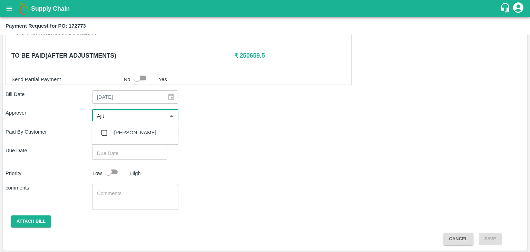
click at [132, 132] on div "[PERSON_NAME]" at bounding box center [135, 133] width 42 height 8
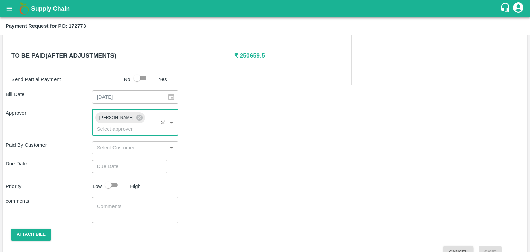
type input "DD/MM/YYYY hh:mm aa"
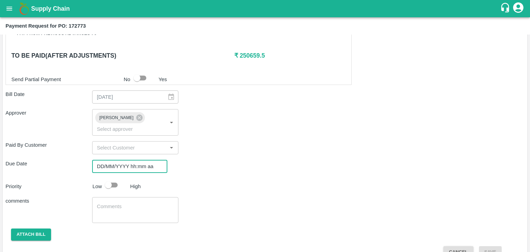
click at [143, 160] on input "DD/MM/YYYY hh:mm aa" at bounding box center [127, 166] width 70 height 13
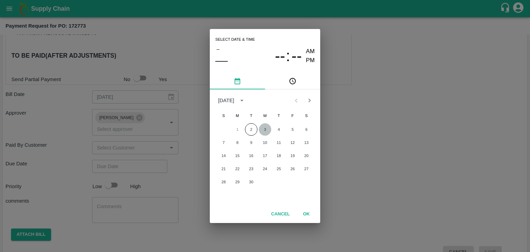
click at [265, 130] on button "3" at bounding box center [265, 129] width 12 height 12
type input "[DATE] 12:00 AM"
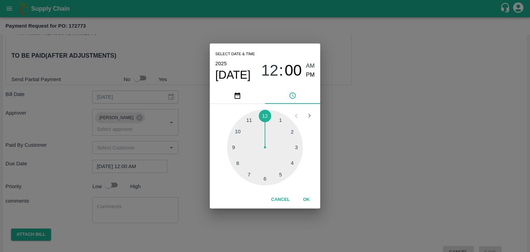
click at [308, 200] on button "OK" at bounding box center [306, 199] width 22 height 12
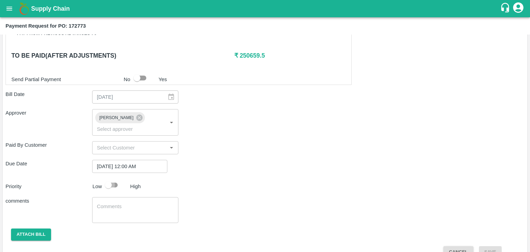
click at [114, 178] on input "checkbox" at bounding box center [108, 184] width 39 height 13
checkbox input "true"
click at [132, 203] on textarea at bounding box center [135, 210] width 77 height 14
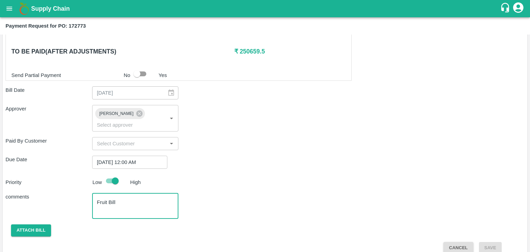
type textarea "Fruit Bill"
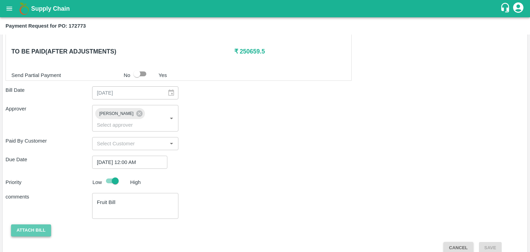
click at [24, 224] on button "Attach bill" at bounding box center [31, 230] width 40 height 12
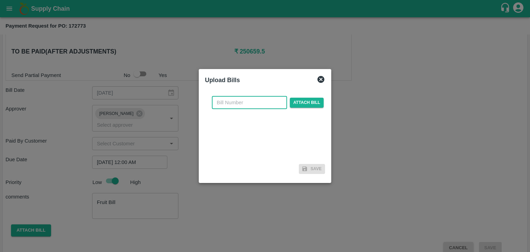
click at [256, 101] on input "text" at bounding box center [249, 102] width 75 height 13
type input "12"
click at [295, 100] on span "Attach bill" at bounding box center [307, 103] width 34 height 10
click at [0, 0] on input "Attach bill" at bounding box center [0, 0] width 0 height 0
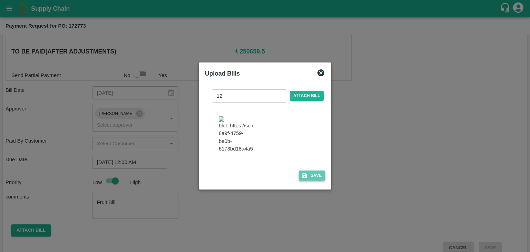
click at [315, 179] on button "Save" at bounding box center [312, 175] width 26 height 10
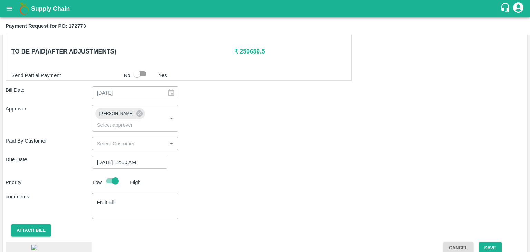
scroll to position [385, 0]
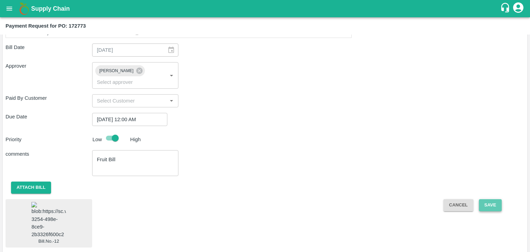
click at [499, 199] on button "Save" at bounding box center [490, 205] width 23 height 12
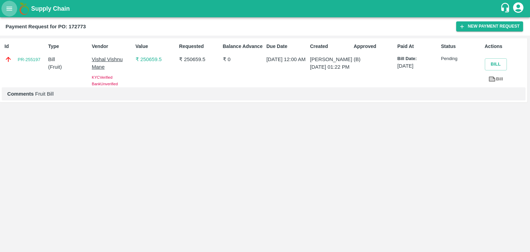
click at [10, 10] on icon "open drawer" at bounding box center [10, 9] width 6 height 4
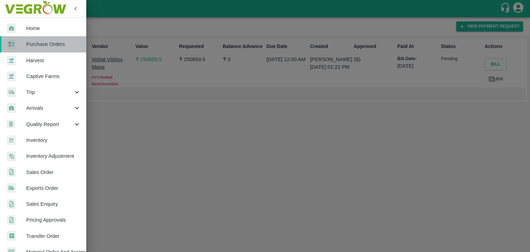
click at [50, 42] on span "Purchase Orders" at bounding box center [53, 44] width 54 height 8
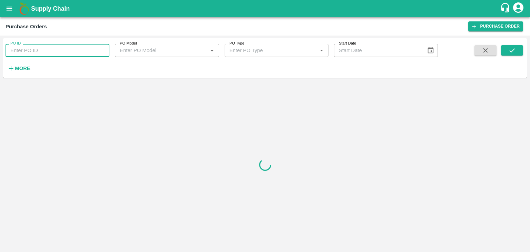
click at [62, 48] on input "PO ID" at bounding box center [58, 50] width 104 height 13
paste input "172486"
type input "172486"
click at [507, 51] on button "submit" at bounding box center [512, 50] width 22 height 10
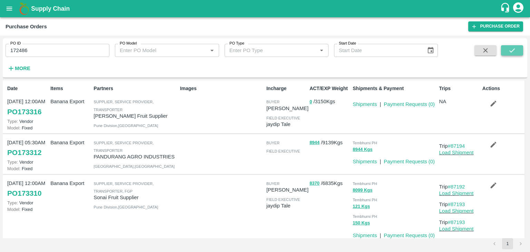
click at [517, 46] on button "submit" at bounding box center [512, 50] width 22 height 10
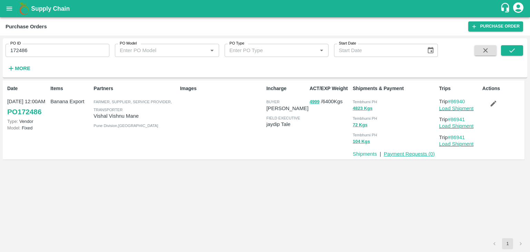
click at [418, 152] on link "Payment Requests ( 0 )" at bounding box center [408, 154] width 51 height 6
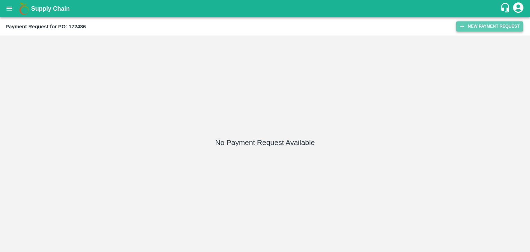
click at [483, 24] on button "New Payment Request" at bounding box center [489, 26] width 67 height 10
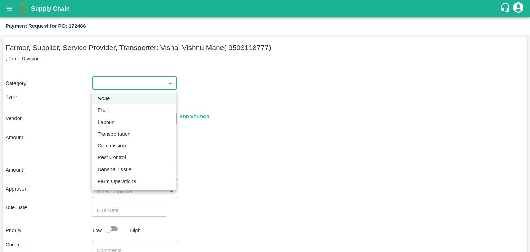
click at [105, 82] on body "Supply Chain Payment Request for PO: 172486 Farmer, Supplier, Service Provider,…" at bounding box center [265, 126] width 530 height 252
click at [116, 109] on div "Fruit" at bounding box center [134, 110] width 73 height 8
type input "1"
type input "Vishal Vishnu Mane - 9503118777(Farmer, Supplier, Service Provider, Transporter)"
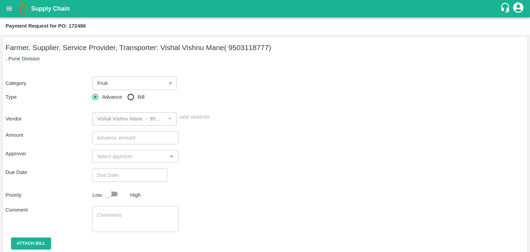
click at [138, 99] on span "Bill" at bounding box center [141, 97] width 7 height 8
click at [137, 99] on input "Bill" at bounding box center [131, 97] width 14 height 14
radio input "true"
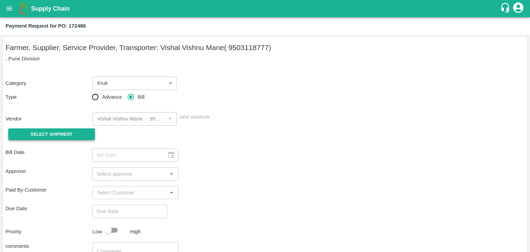
drag, startPoint x: 56, startPoint y: 127, endPoint x: 56, endPoint y: 131, distance: 4.2
click at [56, 131] on div "Select Shipment" at bounding box center [49, 134] width 87 height 18
click at [56, 131] on span "Select Shipment" at bounding box center [51, 134] width 42 height 8
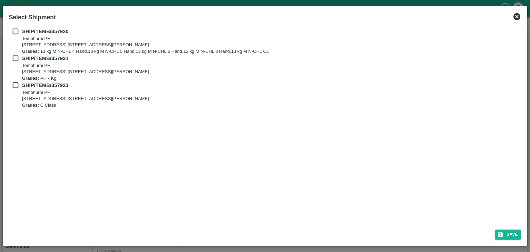
click at [13, 32] on input "checkbox" at bounding box center [15, 32] width 13 height 8
checkbox input "true"
click at [18, 62] on div "SHIP/TEMB/357921 [STREET_ADDRESS] [STREET_ADDRESS][PERSON_NAME] Grades: PHR Kg" at bounding box center [265, 67] width 512 height 27
click at [13, 57] on input "checkbox" at bounding box center [15, 58] width 13 height 8
checkbox input "true"
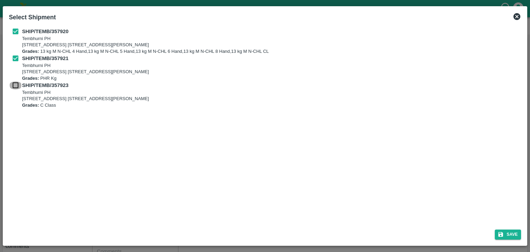
click at [14, 87] on input "checkbox" at bounding box center [15, 85] width 13 height 8
checkbox input "true"
click at [502, 230] on button "Save" at bounding box center [507, 234] width 26 height 10
type input "28/08/2025"
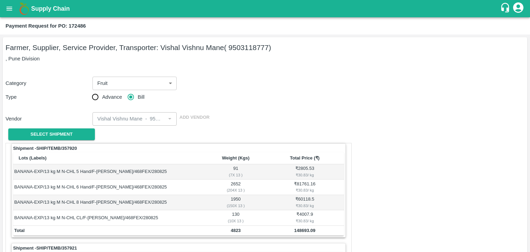
scroll to position [323, 0]
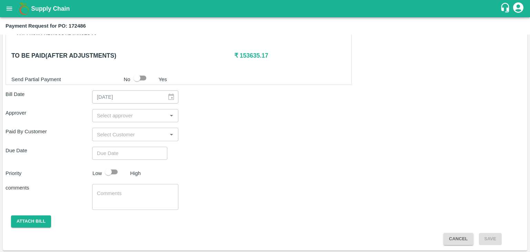
click at [148, 114] on input "input" at bounding box center [129, 115] width 71 height 9
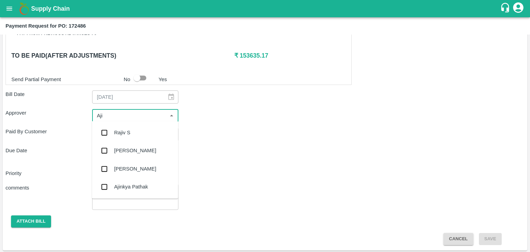
type input "Ajit"
click at [136, 128] on div "[PERSON_NAME]" at bounding box center [135, 132] width 86 height 18
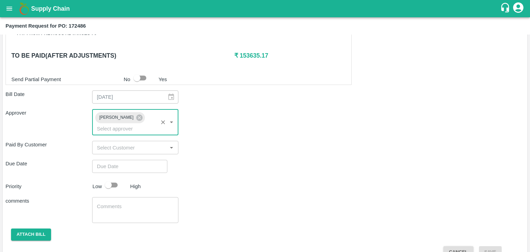
type input "DD/MM/YYYY hh:mm aa"
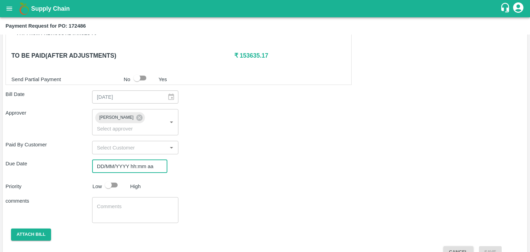
click at [139, 160] on input "DD/MM/YYYY hh:mm aa" at bounding box center [127, 166] width 70 height 13
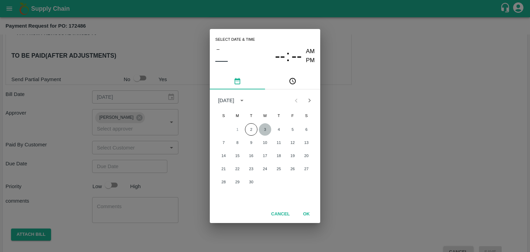
click at [266, 127] on button "3" at bounding box center [265, 129] width 12 height 12
type input "[DATE] 12:00 AM"
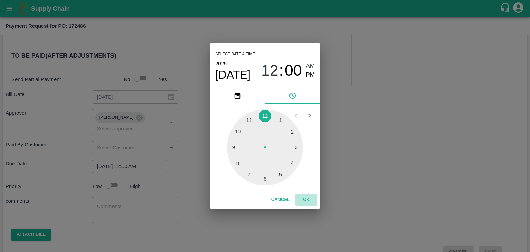
click at [306, 200] on button "OK" at bounding box center [306, 199] width 22 height 12
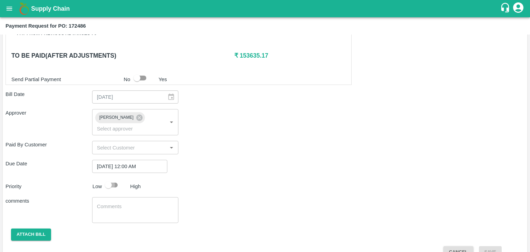
click at [119, 178] on input "checkbox" at bounding box center [108, 184] width 39 height 13
checkbox input "true"
click at [126, 203] on textarea at bounding box center [135, 210] width 77 height 14
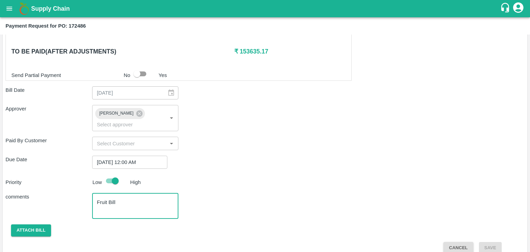
type textarea "Fruit Bill"
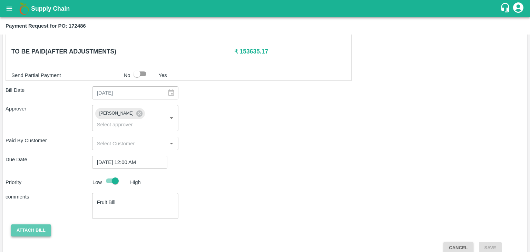
click at [38, 224] on button "Attach bill" at bounding box center [31, 230] width 40 height 12
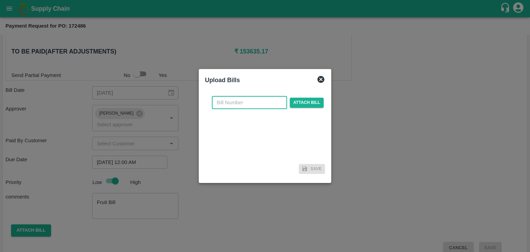
click at [240, 107] on input "text" at bounding box center [249, 102] width 75 height 13
drag, startPoint x: 278, startPoint y: 106, endPoint x: 294, endPoint y: 104, distance: 17.0
click at [294, 104] on div "11 ​ Attach bill" at bounding box center [267, 102] width 114 height 13
type input "11"
click at [294, 104] on span "Attach bill" at bounding box center [307, 103] width 34 height 10
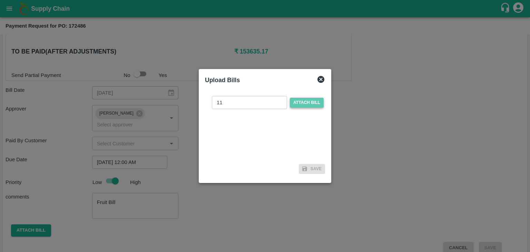
click at [0, 0] on input "Attach bill" at bounding box center [0, 0] width 0 height 0
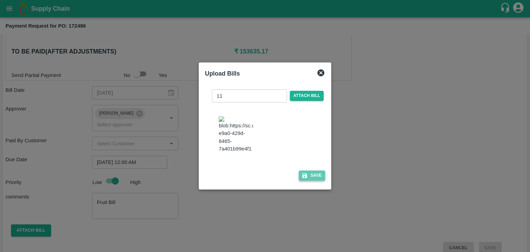
click at [308, 174] on button "Save" at bounding box center [312, 175] width 26 height 10
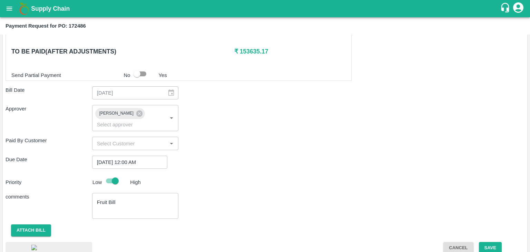
scroll to position [368, 0]
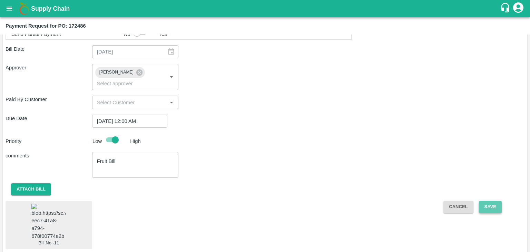
click at [496, 201] on button "Save" at bounding box center [490, 207] width 23 height 12
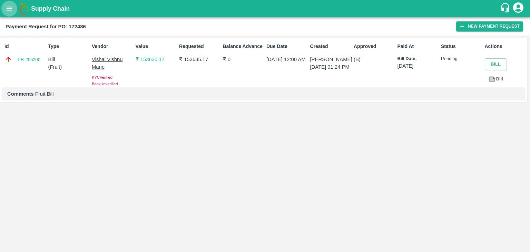
click at [8, 7] on icon "open drawer" at bounding box center [10, 9] width 8 height 8
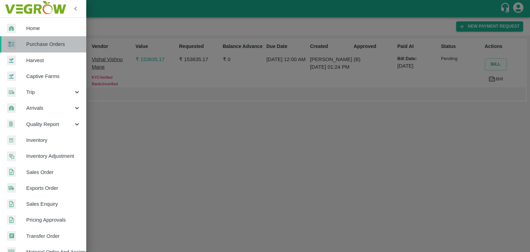
click at [48, 40] on link "Purchase Orders" at bounding box center [43, 44] width 86 height 16
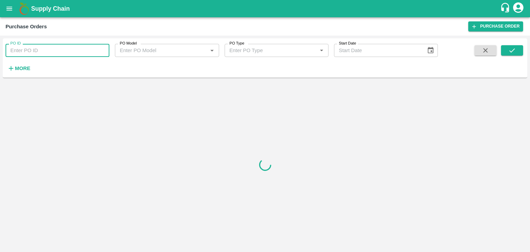
click at [69, 50] on input "PO ID" at bounding box center [58, 50] width 104 height 13
paste input "170375"
type input "170375"
click at [519, 51] on button "submit" at bounding box center [512, 50] width 22 height 10
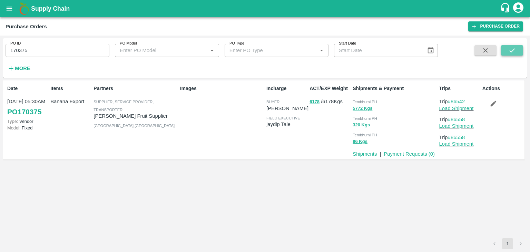
click at [519, 51] on button "submit" at bounding box center [512, 50] width 22 height 10
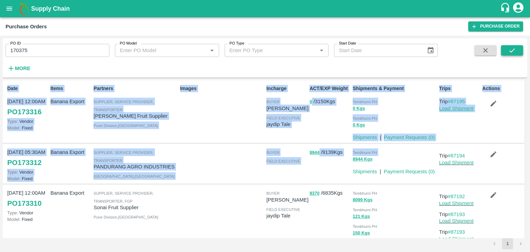
drag, startPoint x: 419, startPoint y: 156, endPoint x: 515, endPoint y: 47, distance: 145.1
click at [515, 47] on div "PO ID 170375 PO ID PO Model PO Model   * PO Type PO Type   * Start Date Start D…" at bounding box center [265, 143] width 524 height 211
click at [515, 47] on icon "submit" at bounding box center [512, 51] width 8 height 8
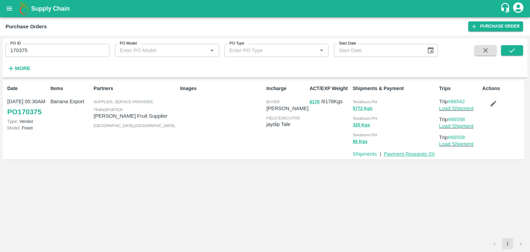
click at [420, 155] on link "Payment Requests ( 0 )" at bounding box center [408, 154] width 51 height 6
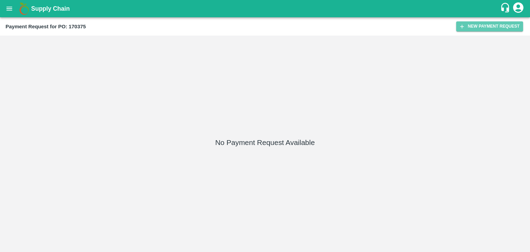
click at [479, 25] on button "New Payment Request" at bounding box center [489, 26] width 67 height 10
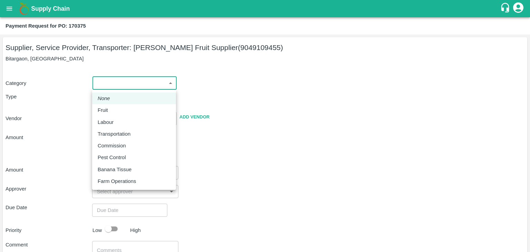
click at [110, 83] on body "Supply Chain Payment Request for PO: 170375 Supplier, Service Provider, Transpo…" at bounding box center [265, 126] width 530 height 252
click at [114, 115] on li "Fruit" at bounding box center [134, 110] width 84 height 12
type input "1"
type input "[PERSON_NAME] Fruit Supplier - 9049109455(Supplier, Service Provider, Transport…"
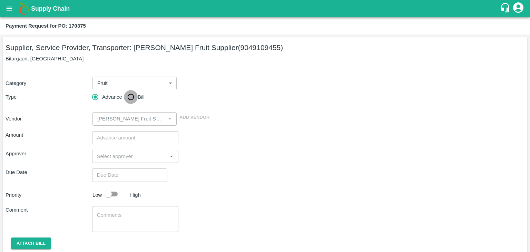
click at [130, 103] on input "Bill" at bounding box center [131, 97] width 14 height 14
radio input "true"
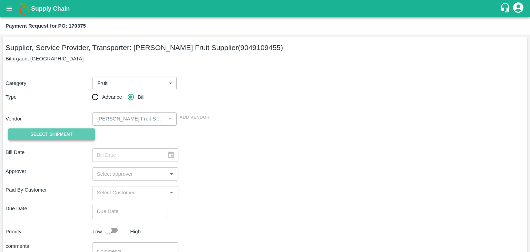
click at [62, 135] on span "Select Shipment" at bounding box center [51, 134] width 42 height 8
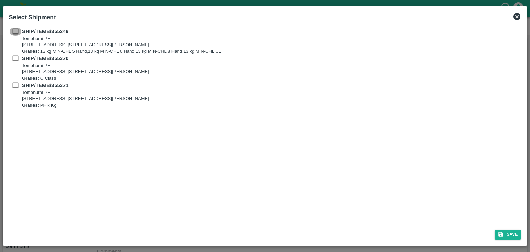
click at [15, 29] on input "checkbox" at bounding box center [15, 32] width 13 height 8
checkbox input "true"
click at [15, 57] on input "checkbox" at bounding box center [15, 58] width 13 height 8
checkbox input "true"
click at [15, 83] on input "checkbox" at bounding box center [15, 85] width 13 height 8
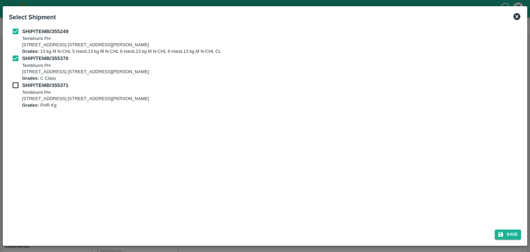
checkbox input "true"
click at [509, 233] on button "Save" at bounding box center [507, 234] width 26 height 10
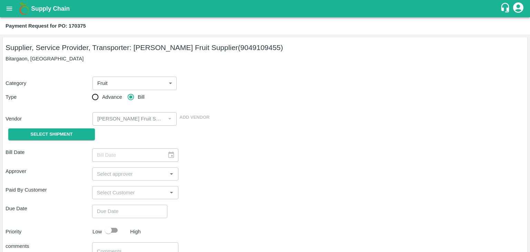
type input "[DATE]"
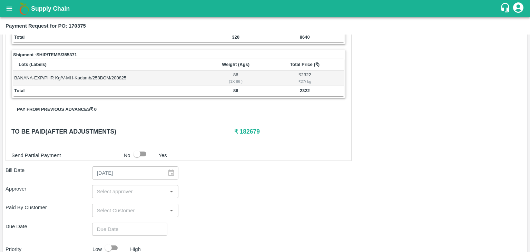
scroll to position [323, 0]
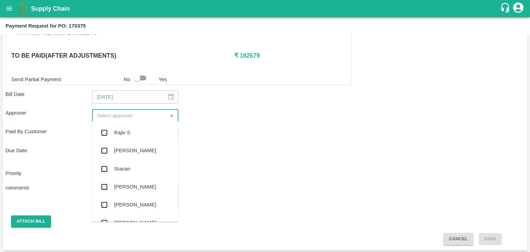
click at [117, 114] on input "input" at bounding box center [129, 115] width 71 height 9
type input "Ajit"
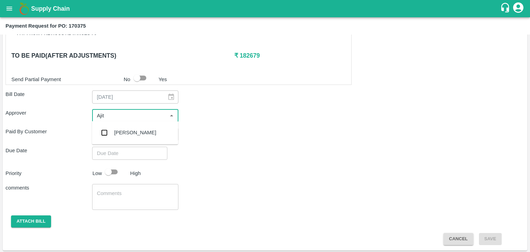
click at [120, 127] on div "[PERSON_NAME]" at bounding box center [135, 132] width 86 height 18
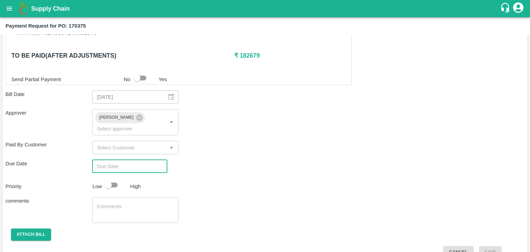
type input "DD/MM/YYYY hh:mm aa"
click at [135, 160] on input "DD/MM/YYYY hh:mm aa" at bounding box center [127, 166] width 70 height 13
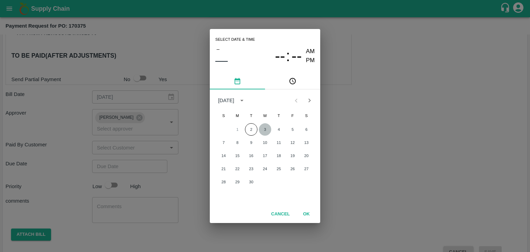
click at [267, 125] on button "3" at bounding box center [265, 129] width 12 height 12
type input "[DATE] 12:00 AM"
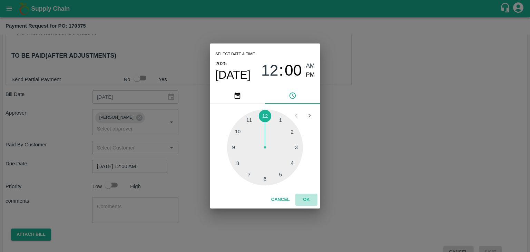
click at [311, 201] on button "OK" at bounding box center [306, 199] width 22 height 12
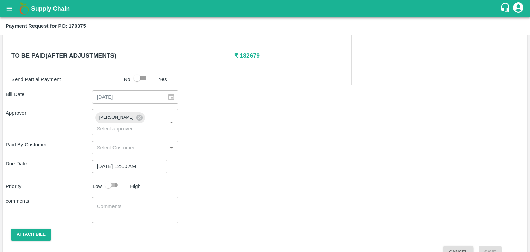
click at [117, 178] on input "checkbox" at bounding box center [108, 184] width 39 height 13
checkbox input "true"
click at [124, 203] on textarea at bounding box center [135, 210] width 77 height 14
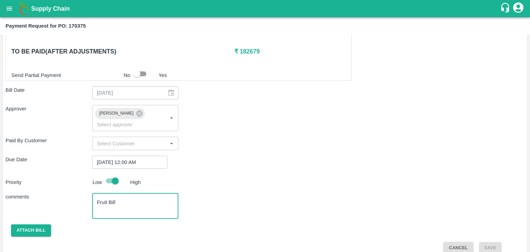
type textarea "Fruit Bill"
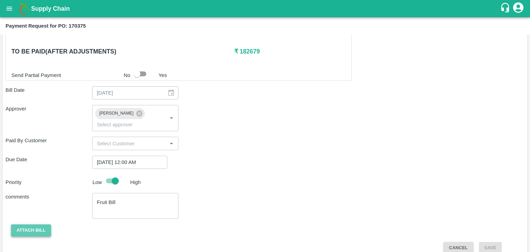
click at [17, 224] on button "Attach bill" at bounding box center [31, 230] width 40 height 12
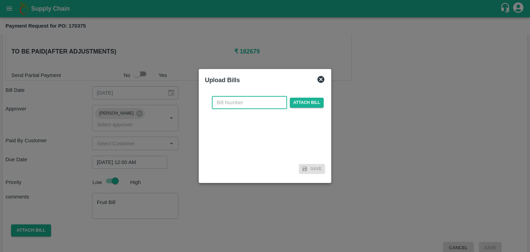
click at [245, 98] on input "text" at bounding box center [249, 102] width 75 height 13
type input "13"
click at [302, 104] on span "Attach bill" at bounding box center [307, 103] width 34 height 10
click at [0, 0] on input "Attach bill" at bounding box center [0, 0] width 0 height 0
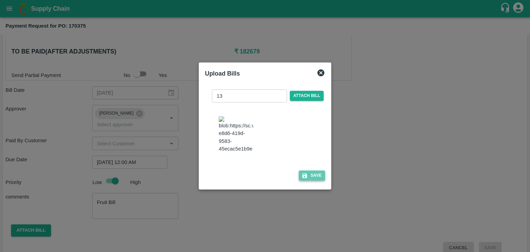
click at [306, 177] on button "Save" at bounding box center [312, 175] width 26 height 10
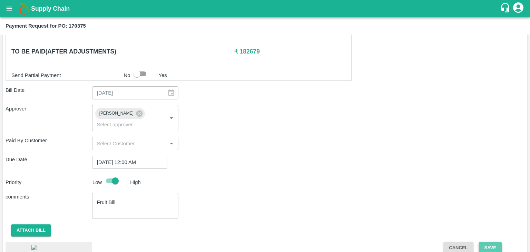
click at [499, 242] on button "Save" at bounding box center [490, 248] width 23 height 12
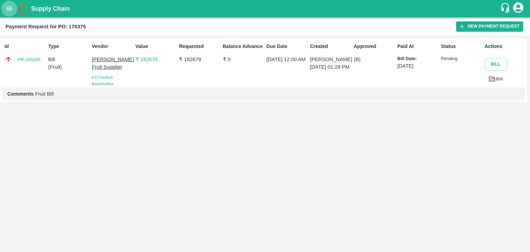
click at [3, 9] on button "open drawer" at bounding box center [9, 9] width 16 height 16
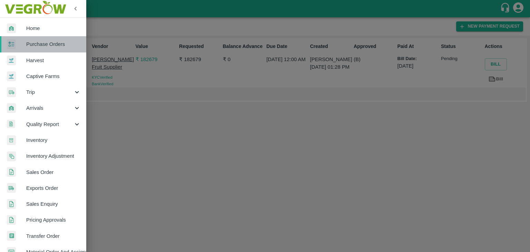
click at [48, 43] on span "Purchase Orders" at bounding box center [53, 44] width 54 height 8
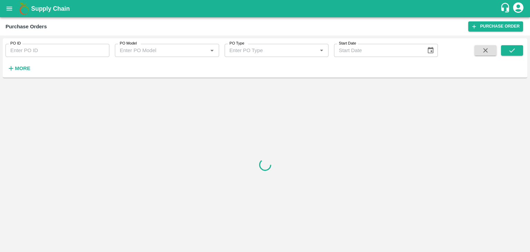
click at [61, 48] on input "PO ID" at bounding box center [58, 50] width 104 height 13
paste input "170504"
type input "170504"
click at [521, 54] on button "submit" at bounding box center [512, 50] width 22 height 10
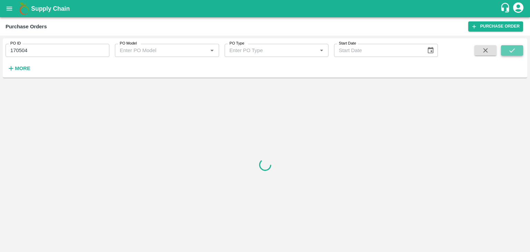
click at [521, 54] on button "submit" at bounding box center [512, 50] width 22 height 10
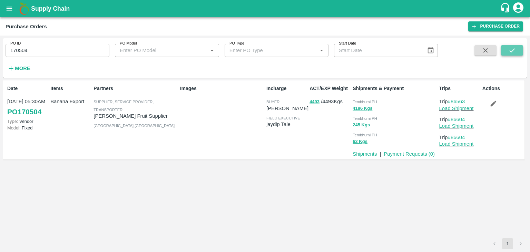
click at [521, 54] on button "submit" at bounding box center [512, 50] width 22 height 10
click at [400, 153] on link "Payment Requests ( 0 )" at bounding box center [408, 154] width 51 height 6
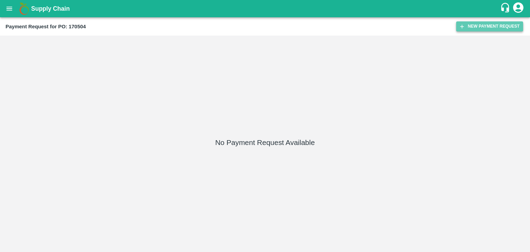
click at [474, 24] on button "New Payment Request" at bounding box center [489, 26] width 67 height 10
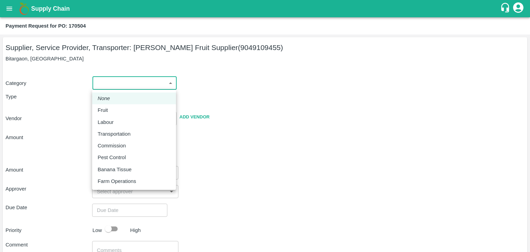
click at [92, 83] on body "Supply Chain Payment Request for PO: 170504 Supplier, Service Provider, Transpo…" at bounding box center [265, 126] width 530 height 252
click at [118, 109] on div "Fruit" at bounding box center [134, 110] width 73 height 8
type input "1"
type input "[PERSON_NAME] Fruit Supplier - 9049109455(Supplier, Service Provider, Transport…"
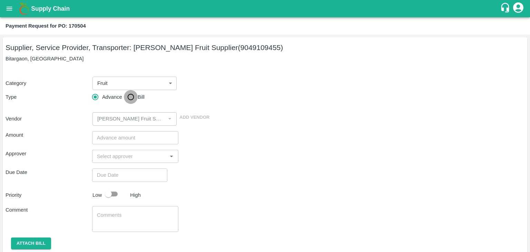
click at [131, 95] on input "Bill" at bounding box center [131, 97] width 14 height 14
radio input "true"
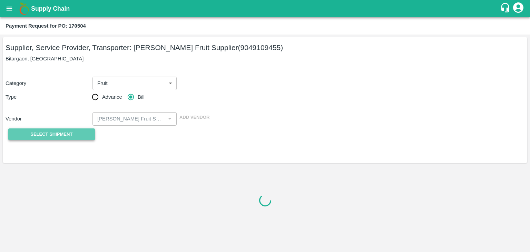
click at [51, 132] on span "Select Shipment" at bounding box center [51, 134] width 42 height 8
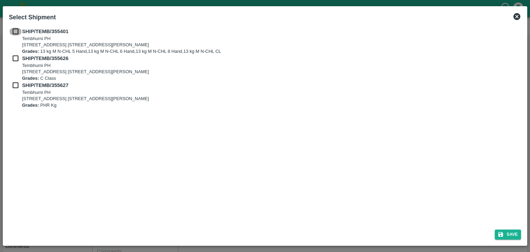
click at [14, 28] on input "checkbox" at bounding box center [15, 32] width 13 height 8
checkbox input "true"
click at [17, 59] on input "checkbox" at bounding box center [15, 58] width 13 height 8
checkbox input "true"
click at [14, 86] on input "checkbox" at bounding box center [15, 85] width 13 height 8
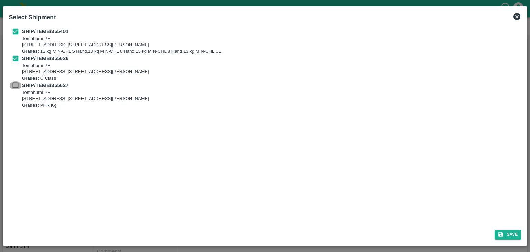
checkbox input "true"
click at [507, 235] on button "Save" at bounding box center [507, 234] width 26 height 10
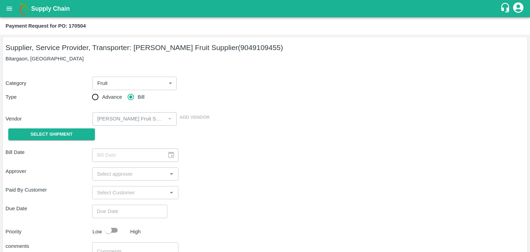
type input "[DATE]"
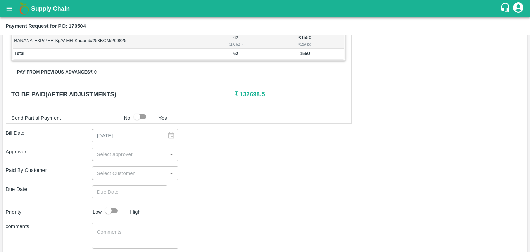
scroll to position [323, 0]
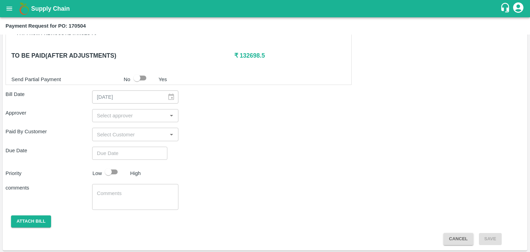
click at [120, 117] on input "input" at bounding box center [129, 115] width 71 height 9
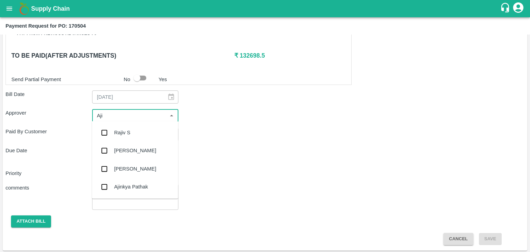
type input "Ajit"
click at [130, 134] on div "[PERSON_NAME]" at bounding box center [135, 133] width 42 height 8
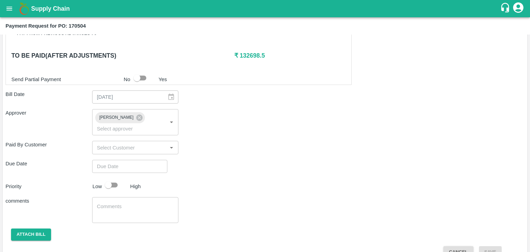
click at [145, 148] on div "Shipment - SHIP/TEMB/355401 Lots (Labels) Weight (Kgs) Total Price (₹) BANANA-E…" at bounding box center [265, 38] width 519 height 437
type input "DD/MM/YYYY hh:mm aa"
click at [150, 160] on input "DD/MM/YYYY hh:mm aa" at bounding box center [127, 166] width 70 height 13
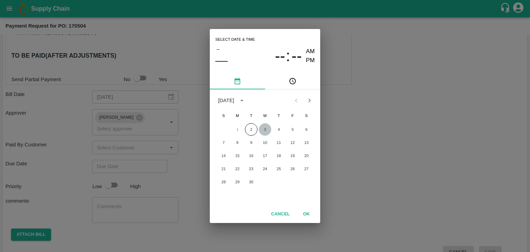
click at [262, 128] on button "3" at bounding box center [265, 129] width 12 height 12
type input "03/09/2025 12:00 AM"
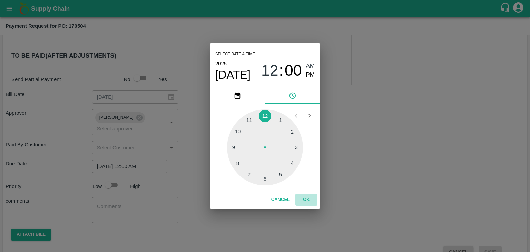
click at [306, 198] on button "OK" at bounding box center [306, 199] width 22 height 12
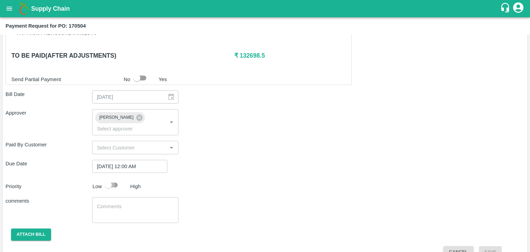
click at [113, 178] on input "checkbox" at bounding box center [108, 184] width 39 height 13
checkbox input "true"
click at [132, 205] on textarea at bounding box center [135, 210] width 77 height 14
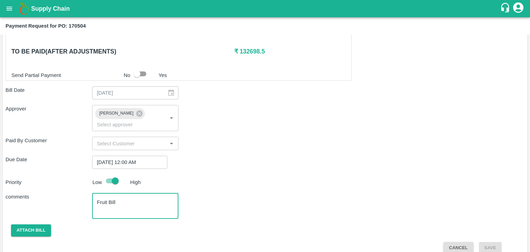
scroll to position [326, 0]
type textarea "Fruit Bill"
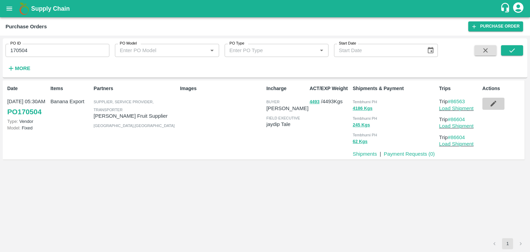
click at [497, 100] on button "button" at bounding box center [493, 104] width 22 height 12
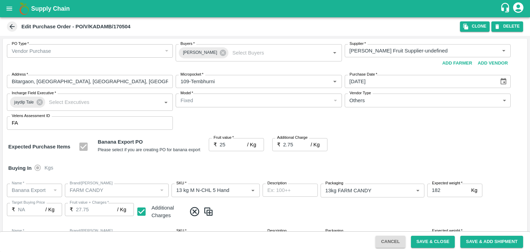
scroll to position [318, 0]
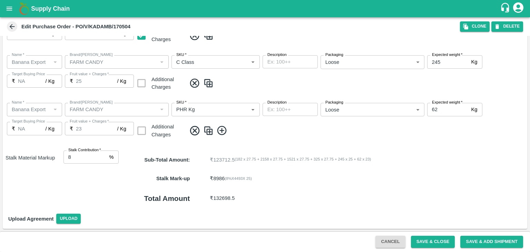
click at [77, 154] on input "8" at bounding box center [84, 156] width 43 height 13
type input "25"
type input "8"
click at [435, 240] on button "Save & Close" at bounding box center [433, 241] width 44 height 12
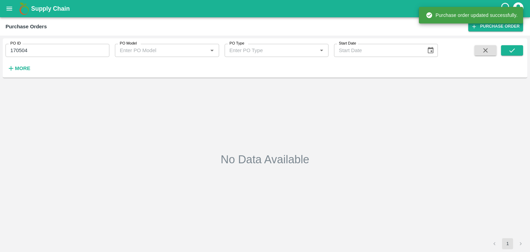
type input "170504"
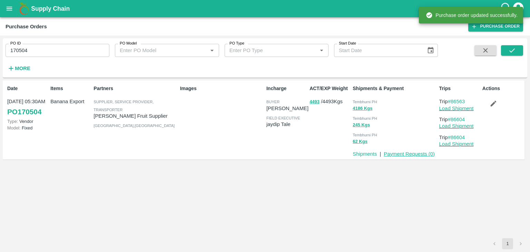
click at [414, 156] on link "Payment Requests ( 0 )" at bounding box center [408, 154] width 51 height 6
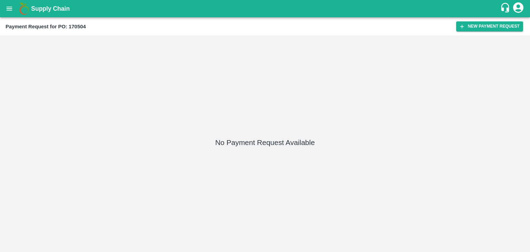
click at [476, 21] on div "Payment Request for PO: 170504 New Payment Request" at bounding box center [265, 26] width 530 height 18
click at [482, 26] on button "New Payment Request" at bounding box center [489, 26] width 67 height 10
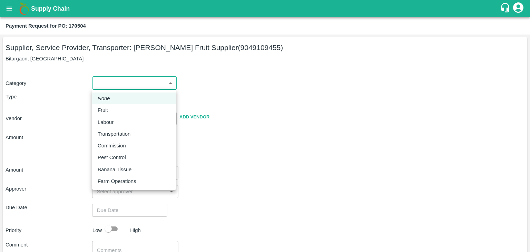
drag, startPoint x: 110, startPoint y: 80, endPoint x: 112, endPoint y: 105, distance: 24.6
click at [112, 105] on body "Supply Chain Payment Request for PO: 170504 Supplier, Service Provider, Transpo…" at bounding box center [265, 126] width 530 height 252
click at [112, 105] on li "Fruit" at bounding box center [134, 110] width 84 height 12
type input "1"
type input "[PERSON_NAME] Fruit Supplier - 9049109455(Supplier, Service Provider, Transport…"
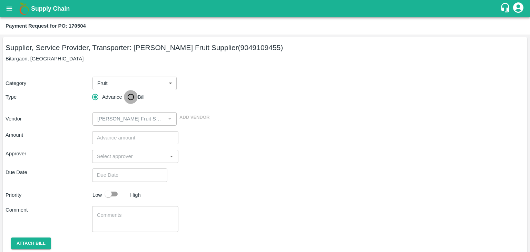
click at [134, 97] on input "Bill" at bounding box center [131, 97] width 14 height 14
radio input "true"
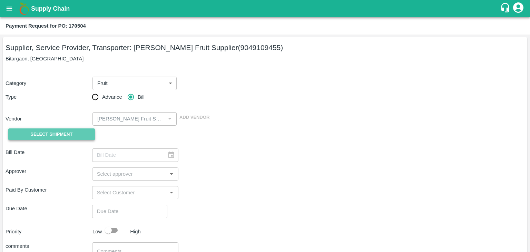
click at [61, 136] on span "Select Shipment" at bounding box center [51, 134] width 42 height 8
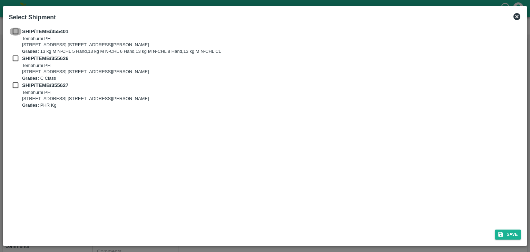
click at [17, 29] on input "checkbox" at bounding box center [15, 32] width 13 height 8
checkbox input "true"
click at [15, 54] on input "checkbox" at bounding box center [15, 58] width 13 height 8
checkbox input "true"
drag, startPoint x: 13, startPoint y: 81, endPoint x: 14, endPoint y: 84, distance: 3.6
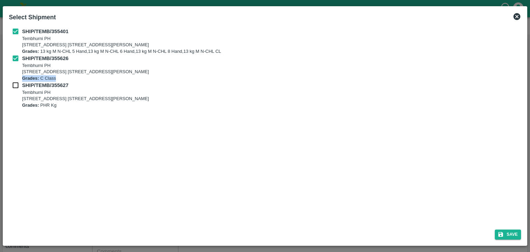
click at [14, 84] on div "SHIP/TEMB/355401 [STREET_ADDRESS] E-5, YASHSHREE INDUSTRIES, M.I.D.C., A/P TEMB…" at bounding box center [265, 68] width 512 height 81
click at [14, 84] on input "checkbox" at bounding box center [15, 85] width 13 height 8
checkbox input "true"
click at [493, 231] on div "Save" at bounding box center [264, 233] width 517 height 18
click at [504, 232] on button "Save" at bounding box center [507, 234] width 26 height 10
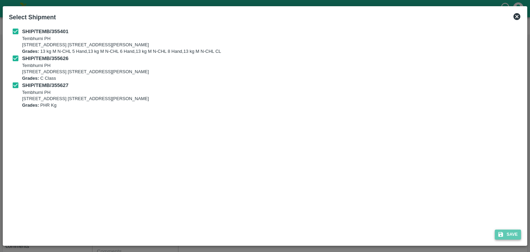
type input "[DATE]"
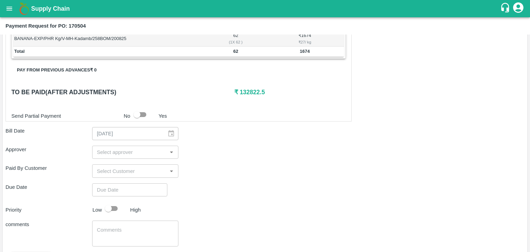
scroll to position [323, 0]
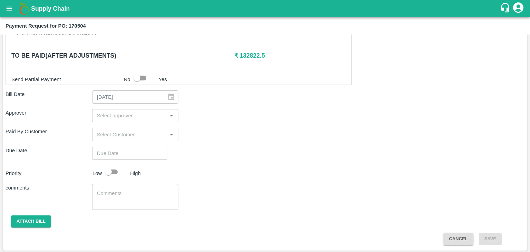
click at [109, 115] on input "input" at bounding box center [129, 115] width 71 height 9
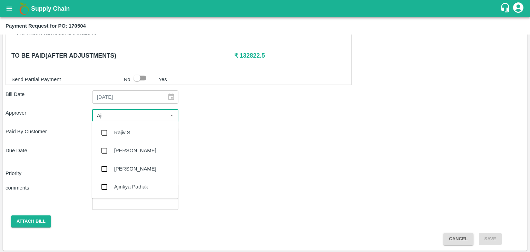
type input "Ajit"
click at [123, 137] on div "[PERSON_NAME]" at bounding box center [135, 132] width 86 height 18
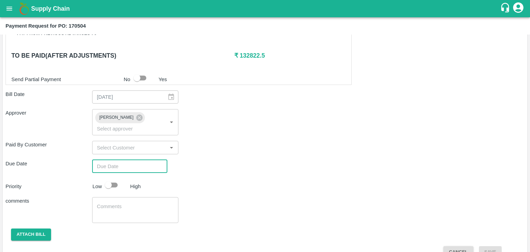
type input "DD/MM/YYYY hh:mm aa"
click at [137, 160] on input "DD/MM/YYYY hh:mm aa" at bounding box center [127, 166] width 70 height 13
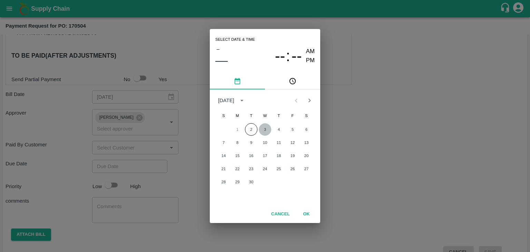
click at [264, 127] on button "3" at bounding box center [265, 129] width 12 height 12
type input "[DATE] 12:00 AM"
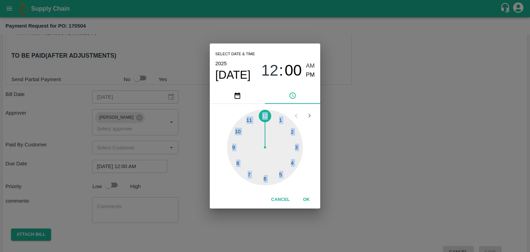
drag, startPoint x: 302, startPoint y: 190, endPoint x: 308, endPoint y: 200, distance: 11.7
click at [308, 200] on div "Select date & time [DATE] 12 : 00 AM PM 1 2 3 4 5 6 7 8 9 10 11 12 Cancel OK" at bounding box center [265, 125] width 110 height 165
click at [308, 200] on button "OK" at bounding box center [306, 199] width 22 height 12
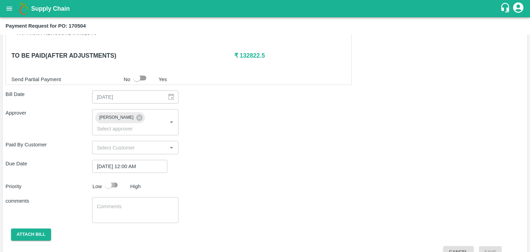
click at [112, 178] on input "checkbox" at bounding box center [108, 184] width 39 height 13
checkbox input "true"
click at [134, 203] on textarea at bounding box center [135, 210] width 77 height 14
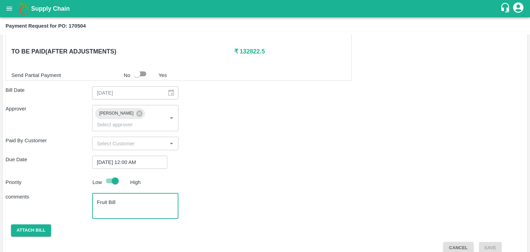
type textarea "Fruit Bill"
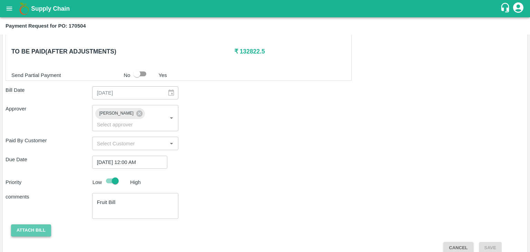
click at [30, 225] on button "Attach bill" at bounding box center [31, 230] width 40 height 12
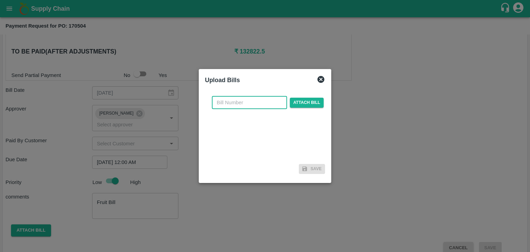
click at [246, 99] on input "text" at bounding box center [249, 102] width 75 height 13
type input "14"
click at [295, 102] on span "Attach bill" at bounding box center [307, 103] width 34 height 10
click at [0, 0] on input "Attach bill" at bounding box center [0, 0] width 0 height 0
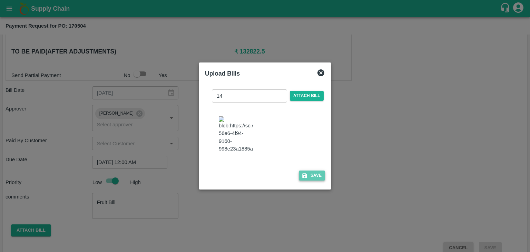
click at [318, 180] on button "Save" at bounding box center [312, 175] width 26 height 10
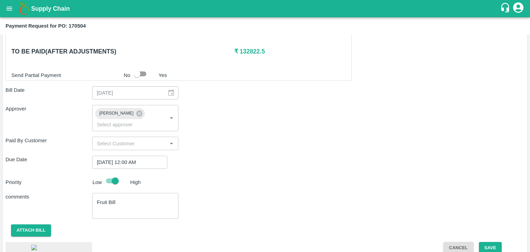
scroll to position [375, 0]
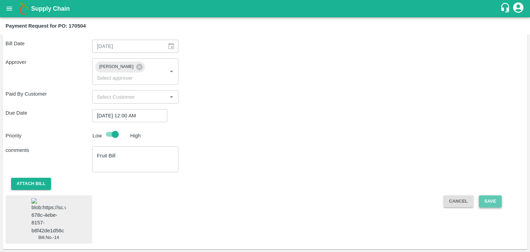
click at [495, 195] on button "Save" at bounding box center [490, 201] width 23 height 12
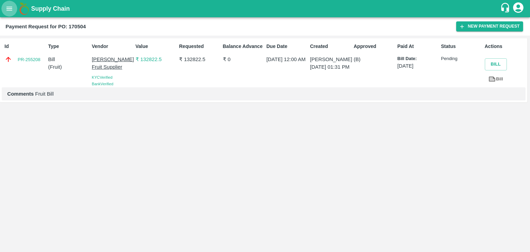
click at [5, 9] on button "open drawer" at bounding box center [9, 9] width 16 height 16
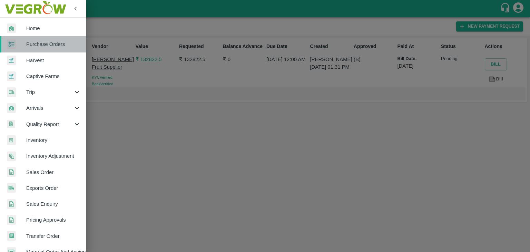
click at [48, 38] on link "Purchase Orders" at bounding box center [43, 44] width 86 height 16
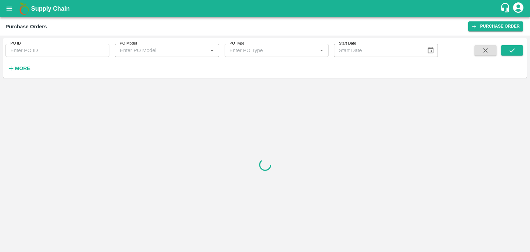
click at [48, 49] on input "PO ID" at bounding box center [58, 50] width 104 height 13
type input "173278"
click at [512, 49] on icon "submit" at bounding box center [512, 51] width 8 height 8
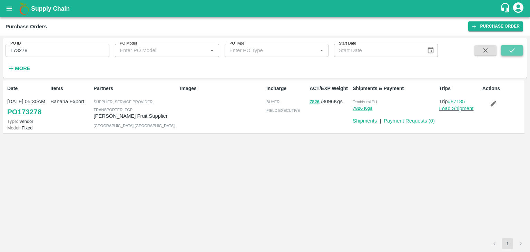
click at [512, 49] on icon "submit" at bounding box center [512, 51] width 8 height 8
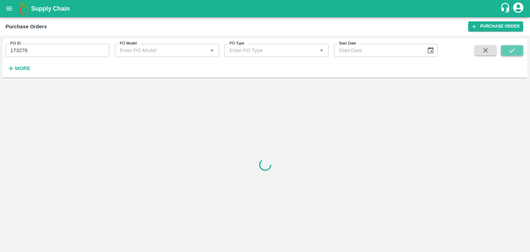
click at [512, 49] on icon "submit" at bounding box center [512, 51] width 8 height 8
